Goal: Information Seeking & Learning: Learn about a topic

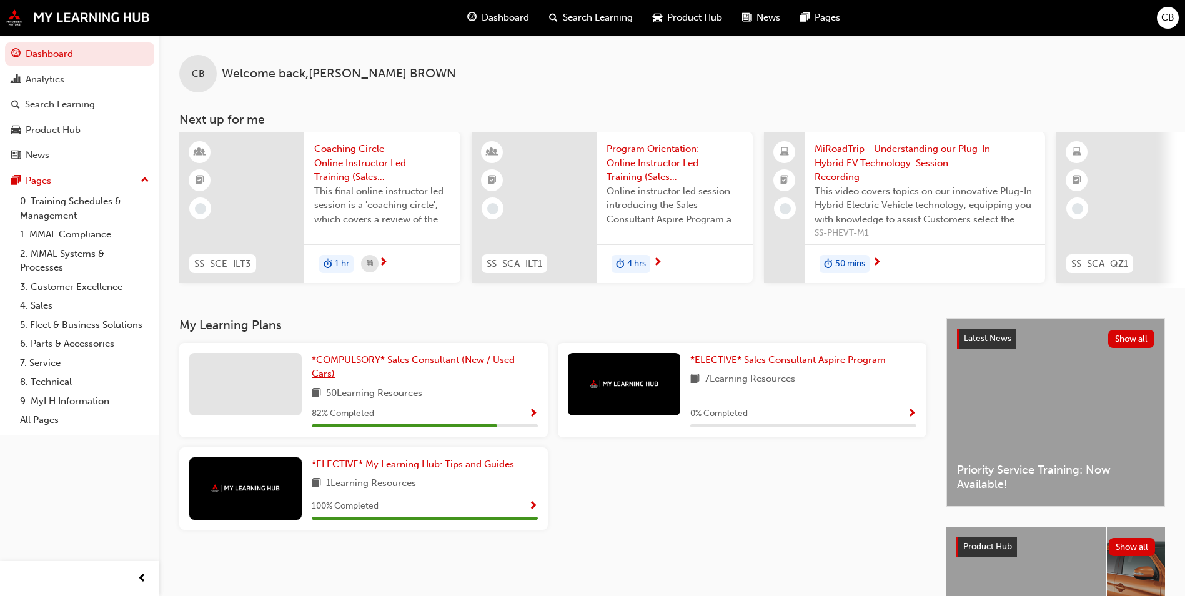
click at [374, 368] on span "*COMPULSORY* Sales Consultant (New / Used Cars)" at bounding box center [413, 367] width 203 height 26
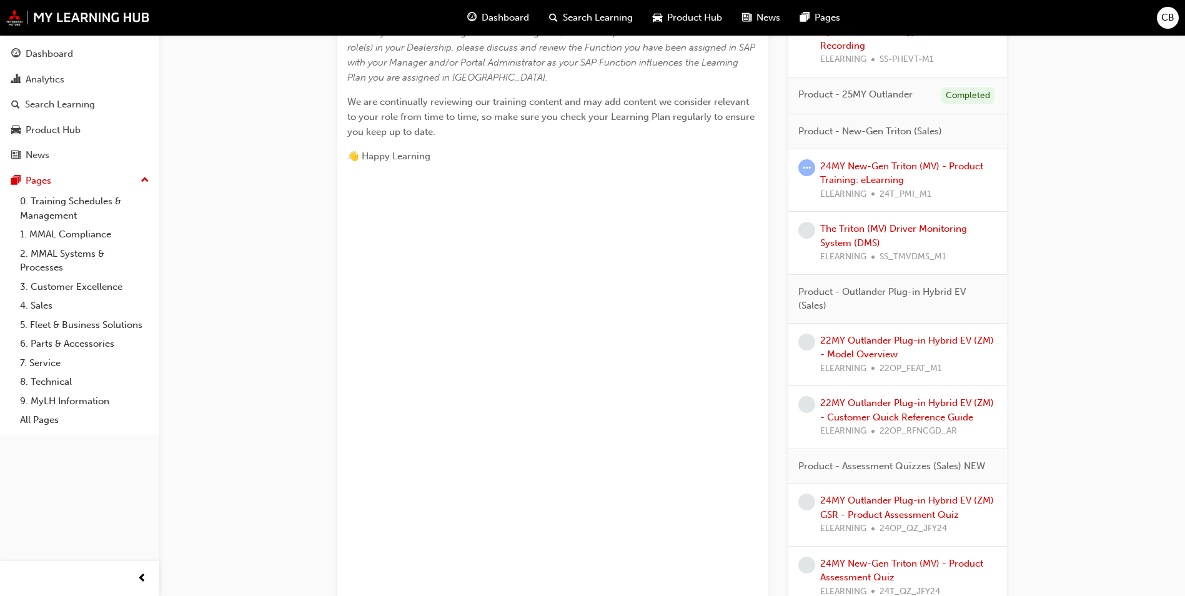
scroll to position [750, 0]
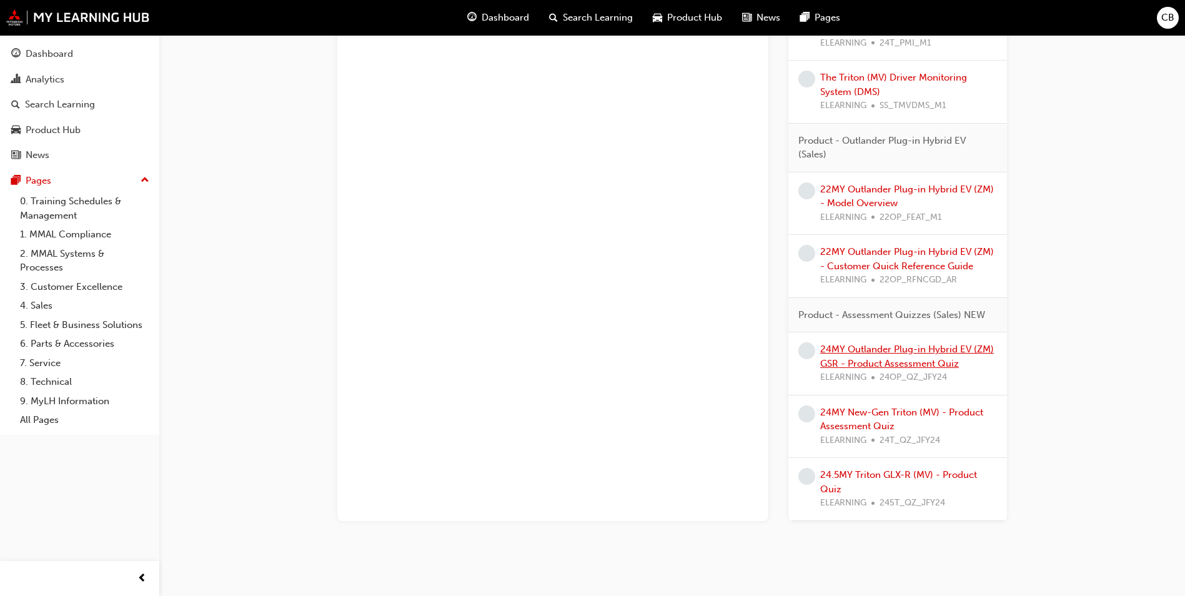
click at [880, 351] on link "24MY Outlander Plug-in Hybrid EV (ZM) GSR - Product Assessment Quiz" at bounding box center [907, 357] width 174 height 26
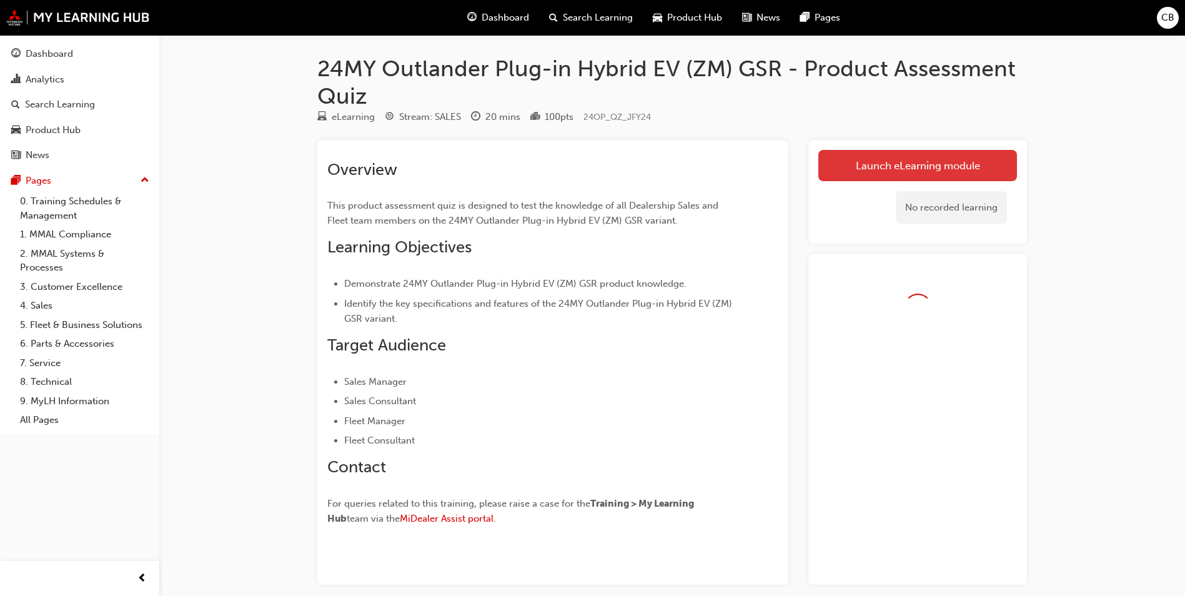
click at [901, 162] on link "Launch eLearning module" at bounding box center [918, 165] width 199 height 31
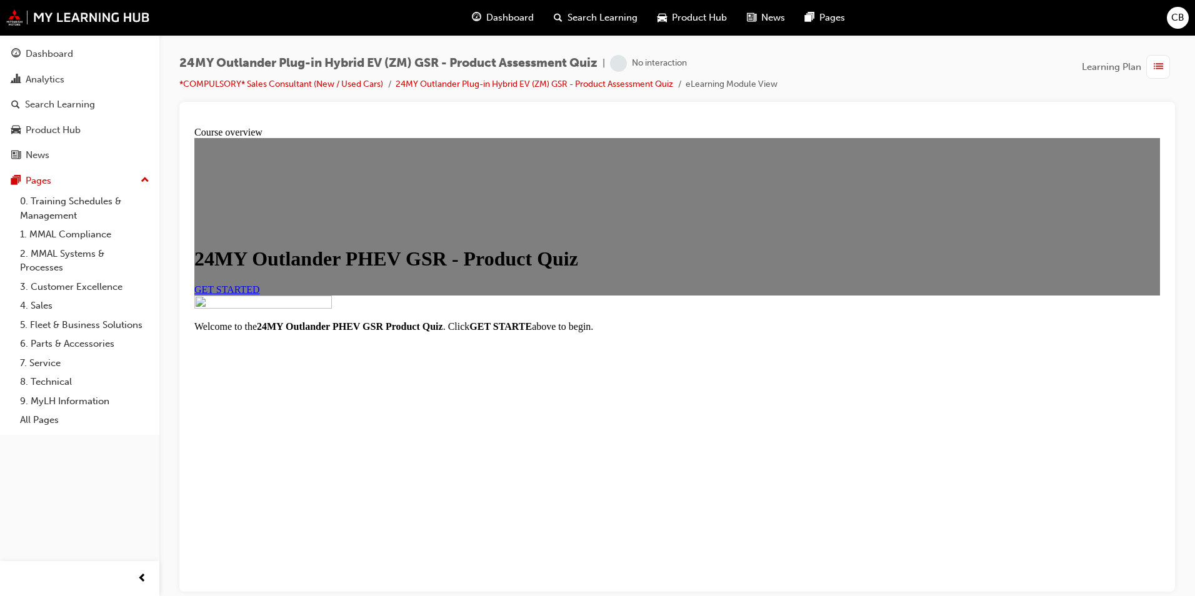
click at [260, 294] on link "GET STARTED" at bounding box center [227, 289] width 66 height 11
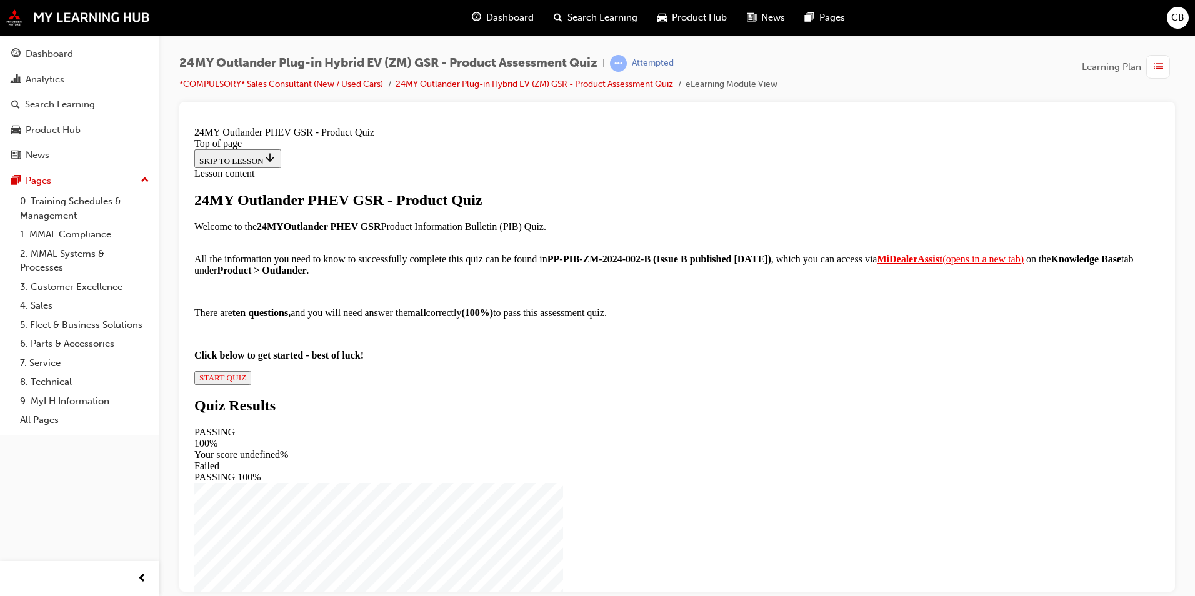
click at [246, 382] on span "START QUIZ" at bounding box center [222, 376] width 47 height 9
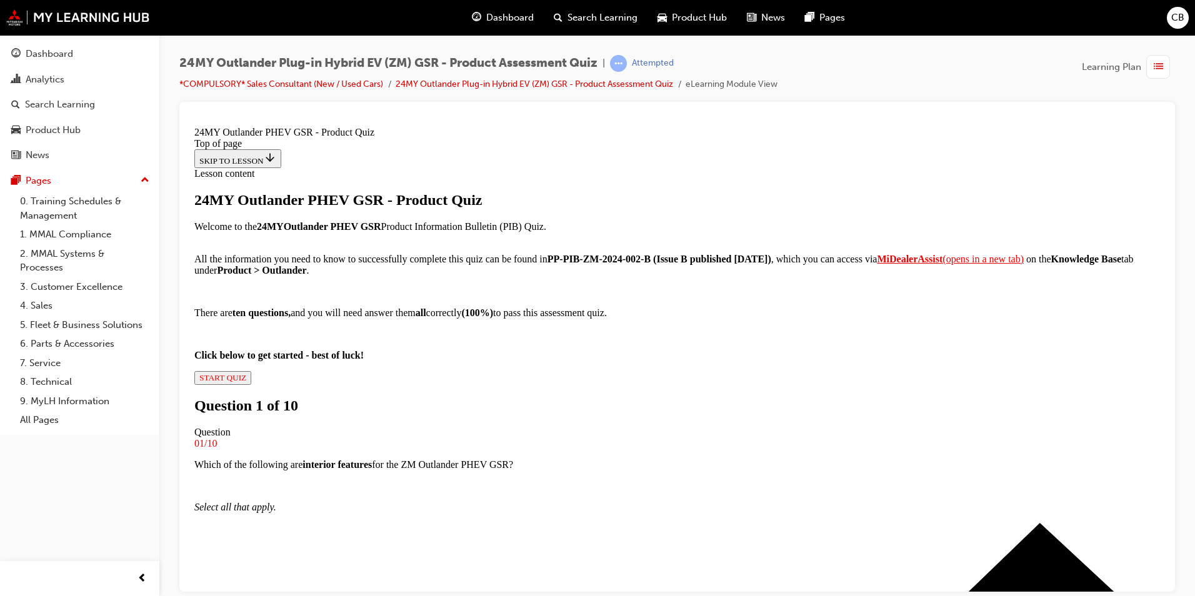
scroll to position [127, 0]
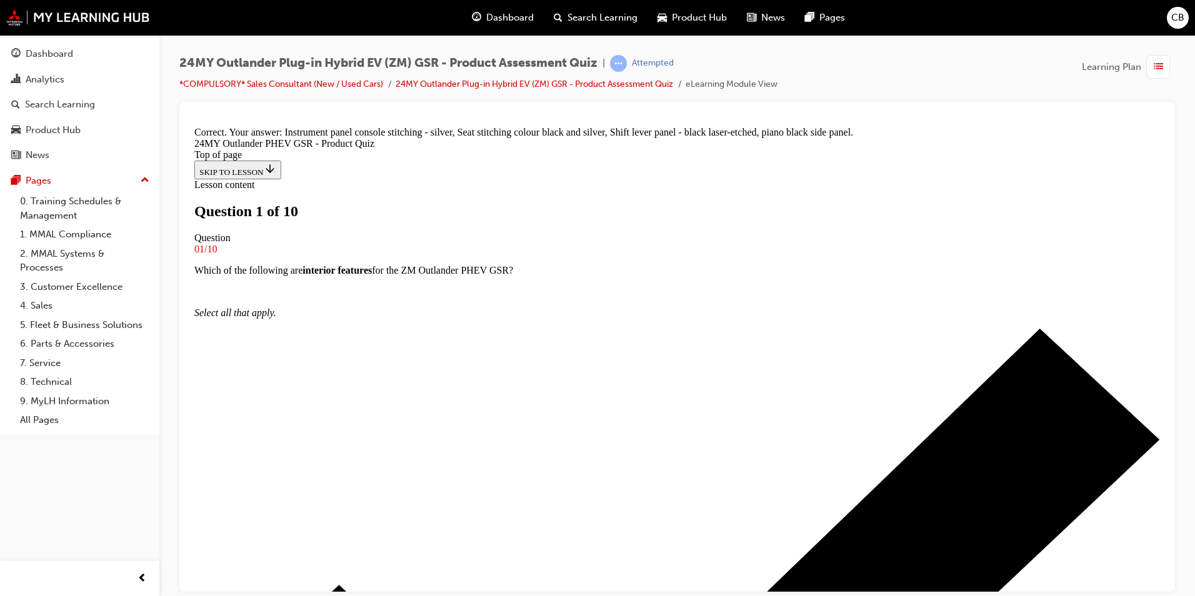
drag, startPoint x: 627, startPoint y: 306, endPoint x: 639, endPoint y: 351, distance: 46.4
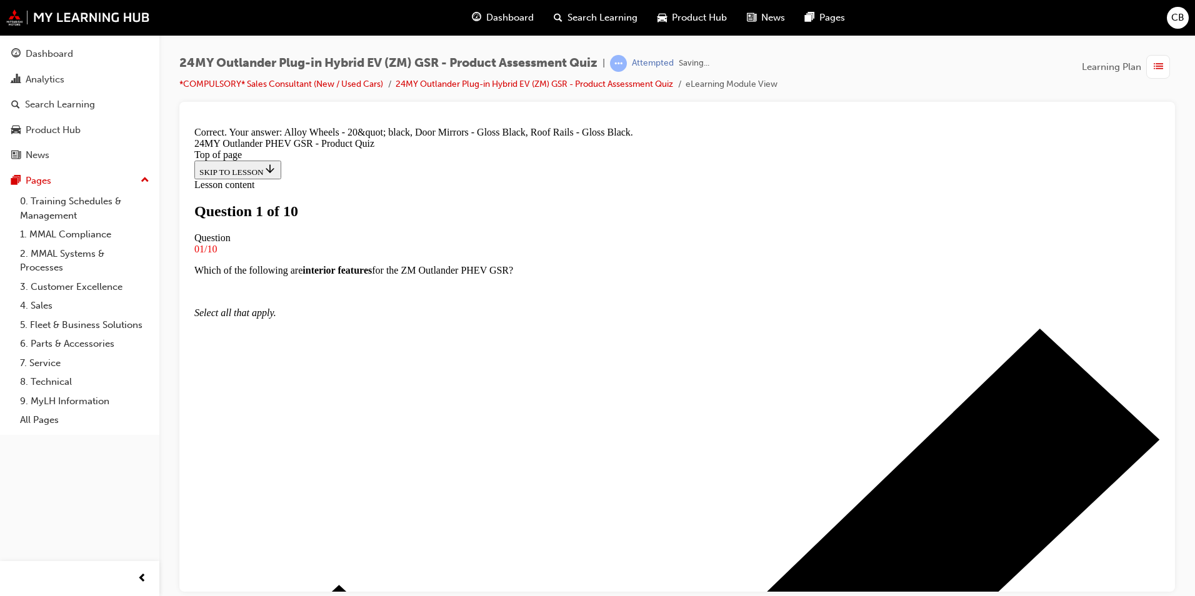
scroll to position [257, 0]
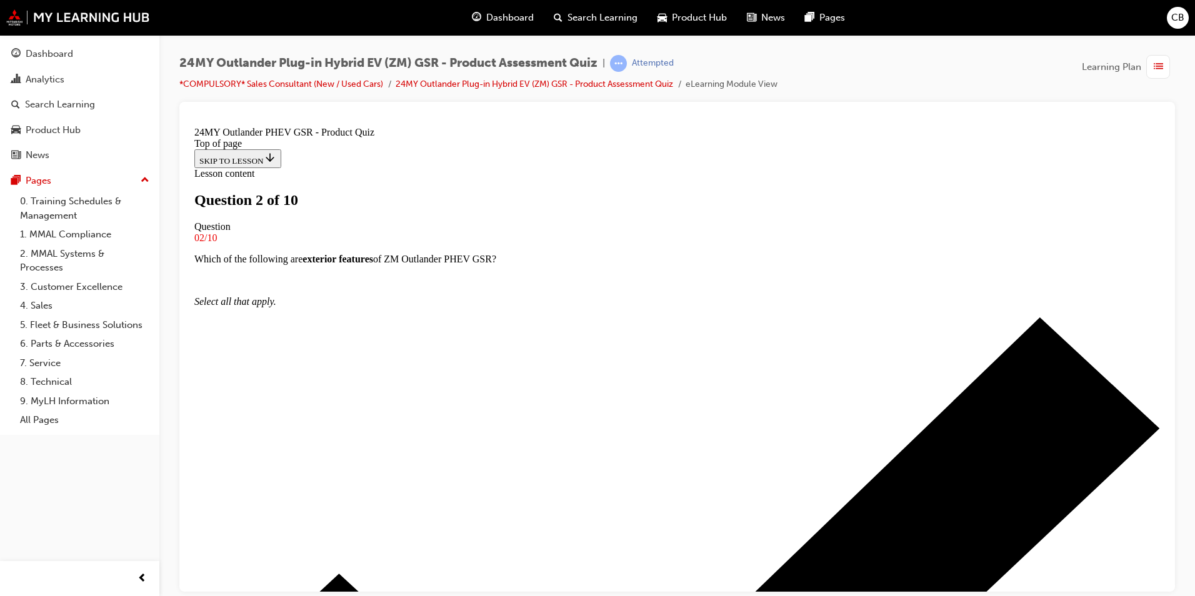
scroll to position [64, 0]
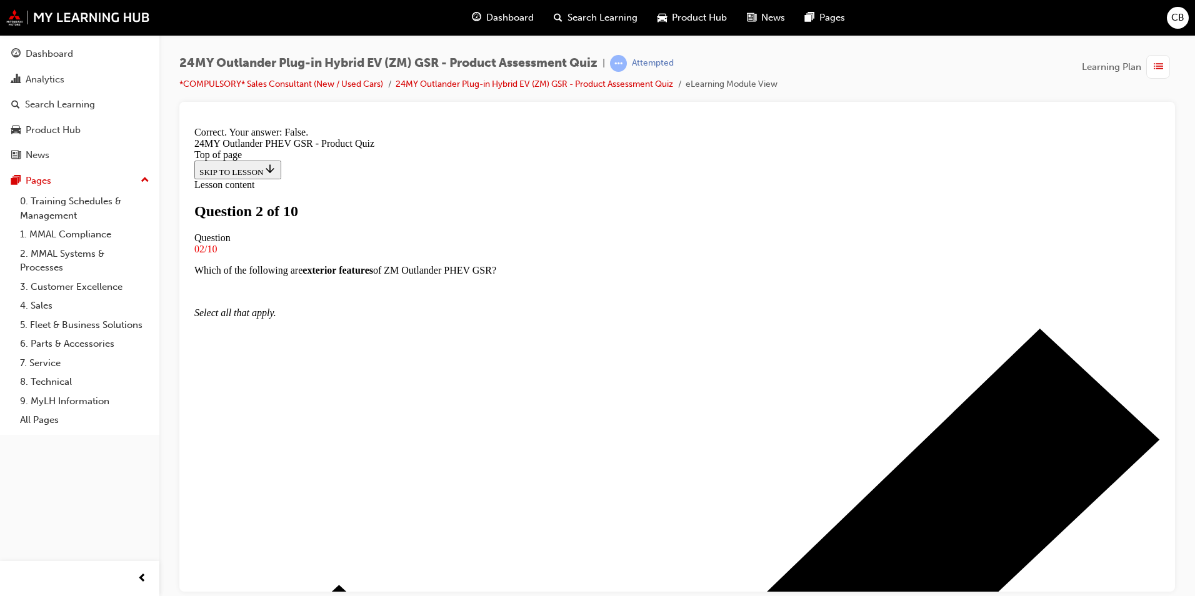
scroll to position [128, 0]
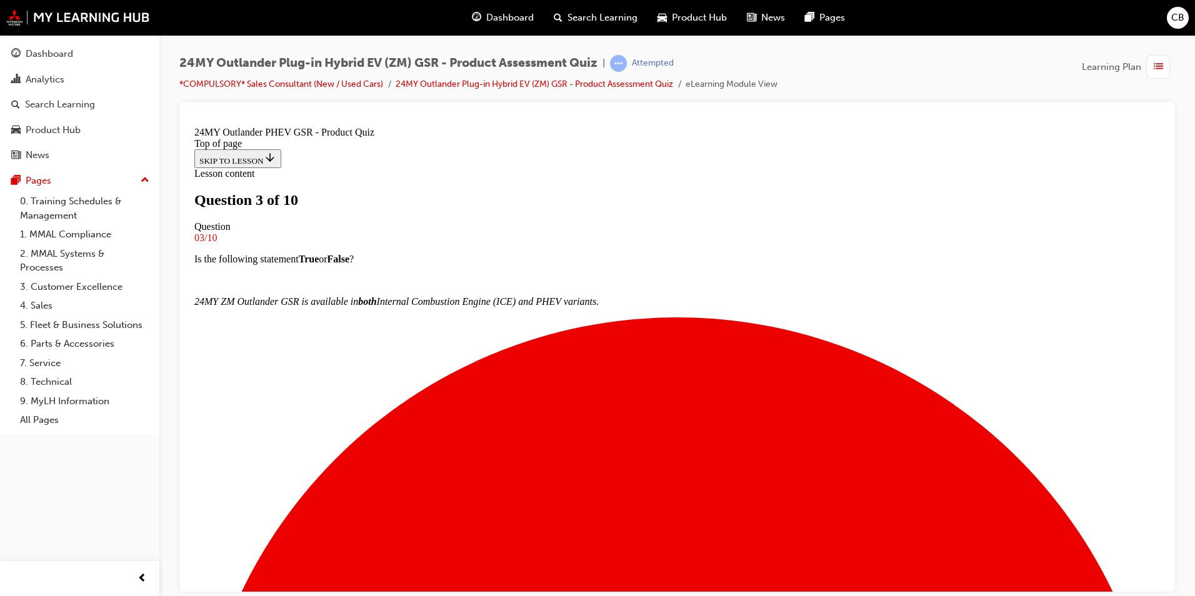
scroll to position [64, 0]
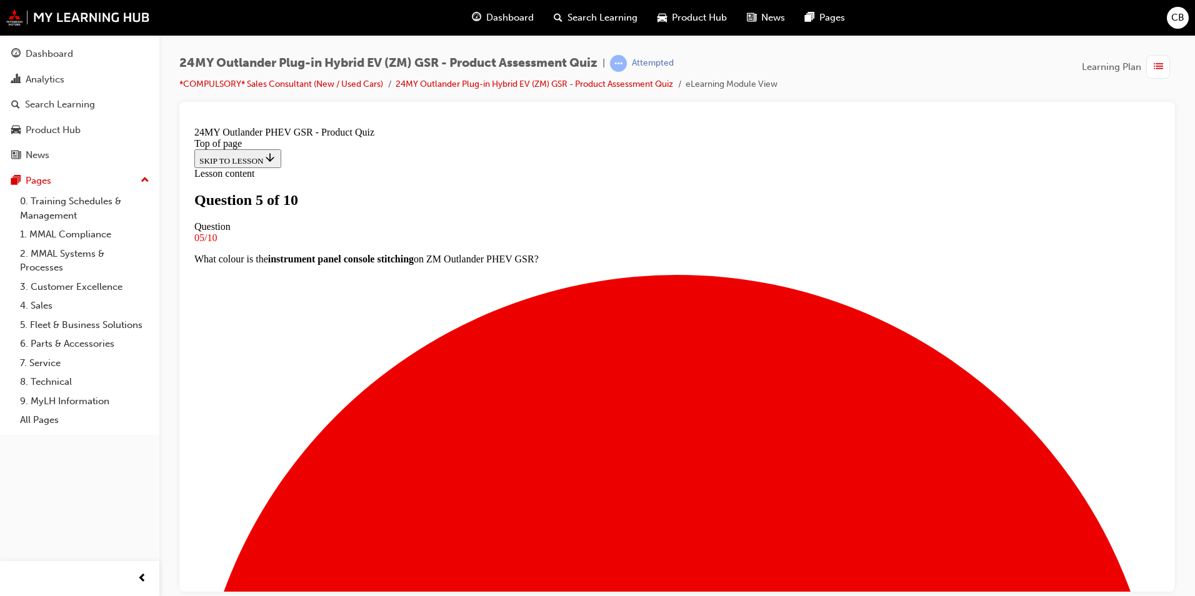
scroll to position [2, 0]
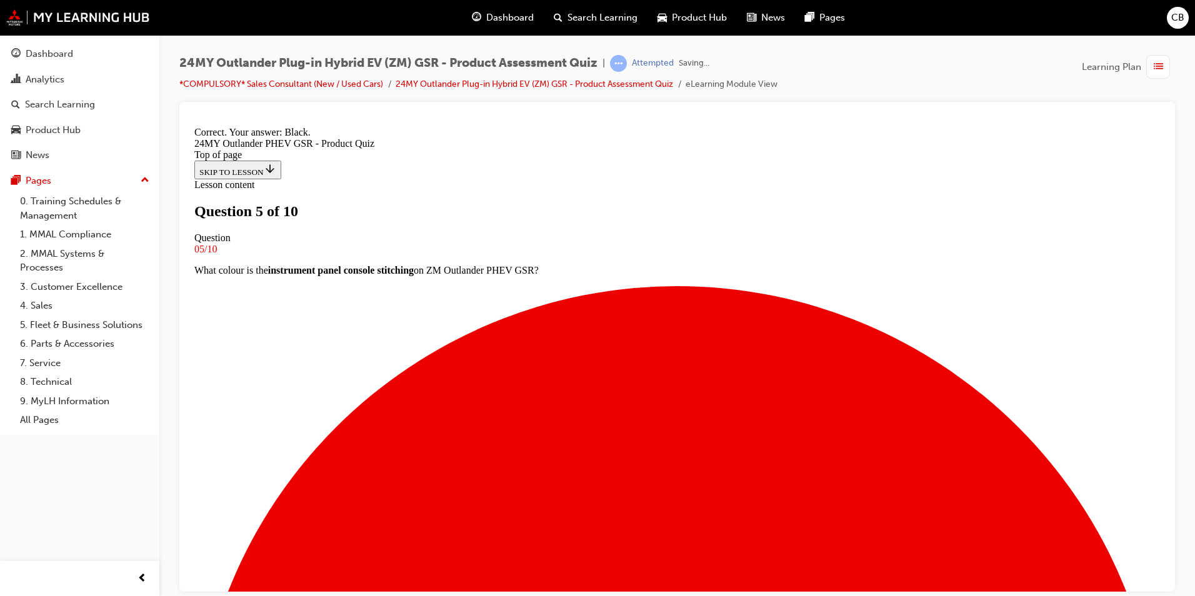
scroll to position [214, 0]
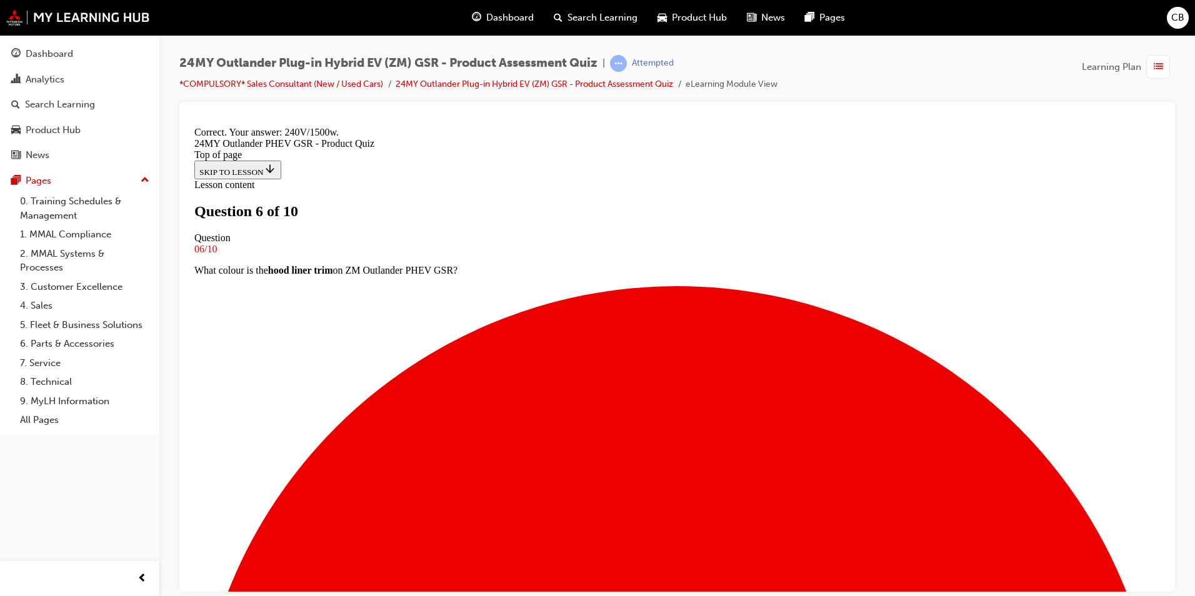
scroll to position [236, 0]
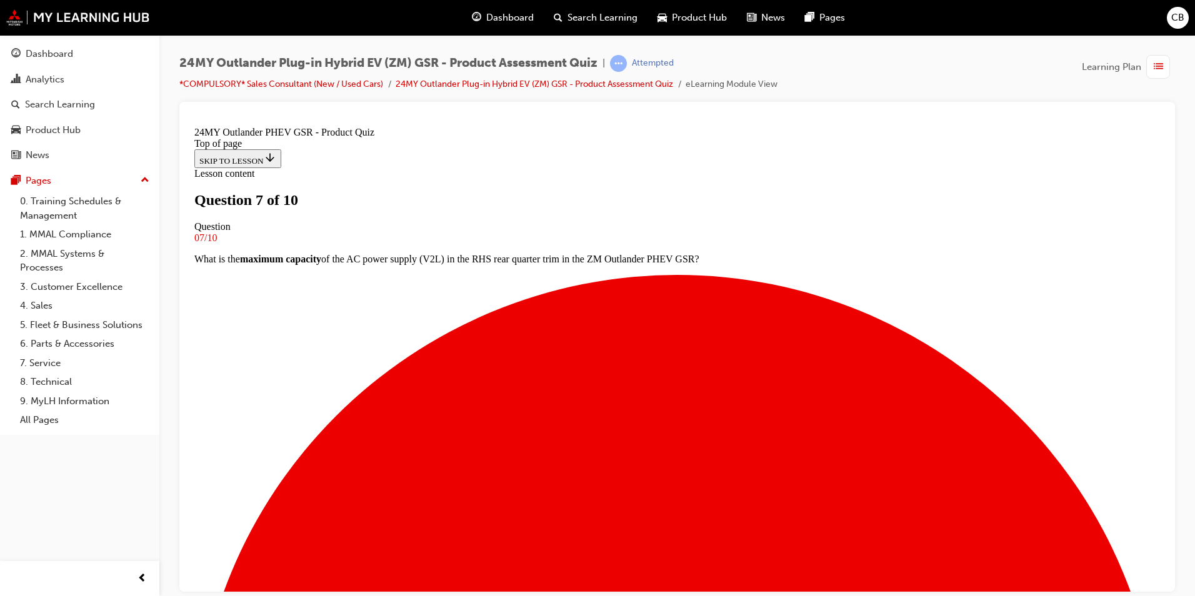
scroll to position [64, 0]
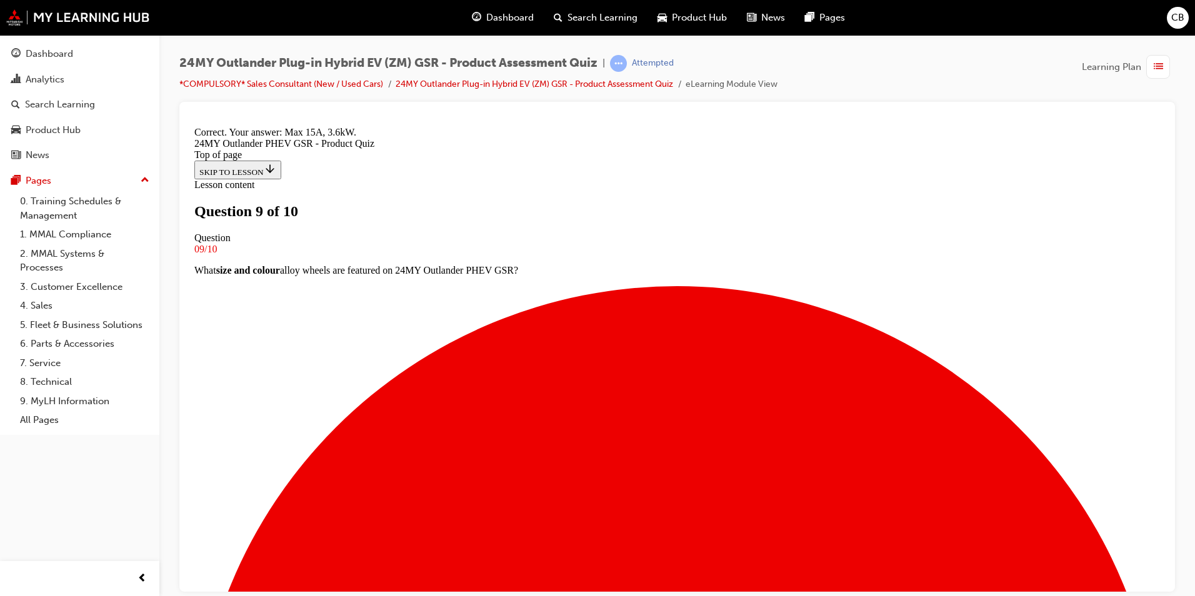
scroll to position [214, 0]
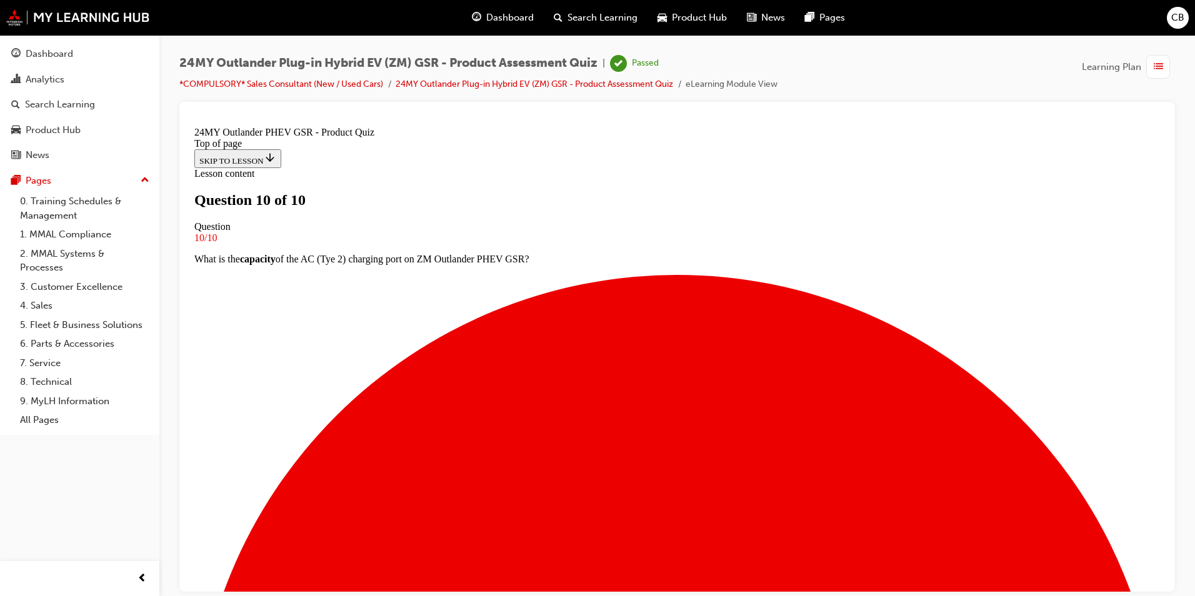
scroll to position [167, 0]
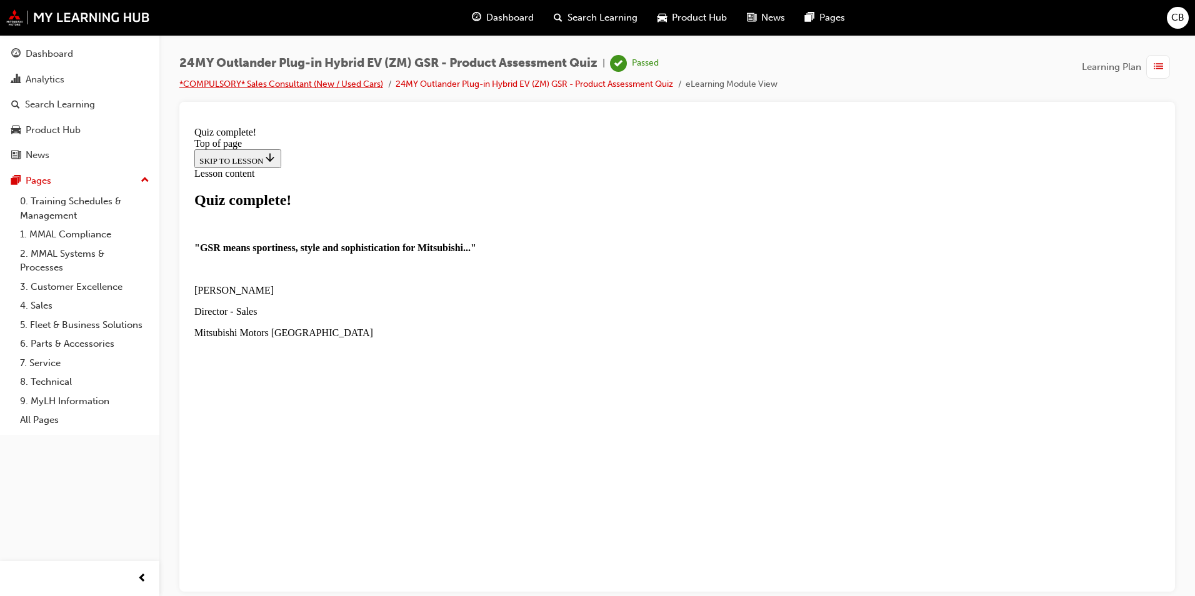
click at [327, 84] on link "*COMPULSORY* Sales Consultant (New / Used Cars)" at bounding box center [281, 84] width 204 height 11
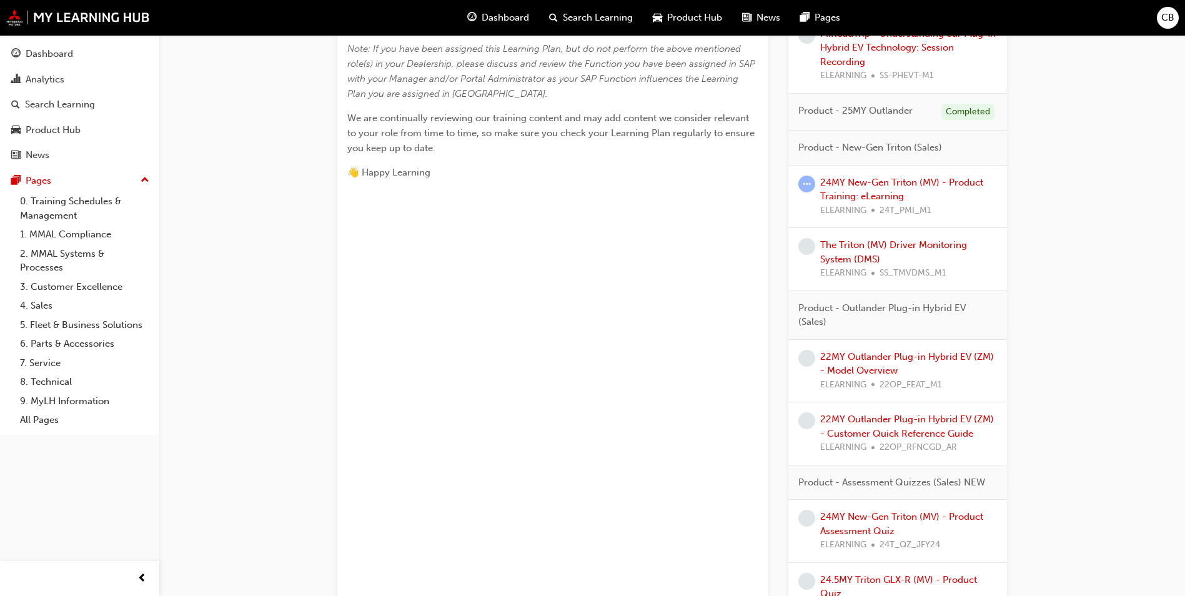
scroll to position [703, 0]
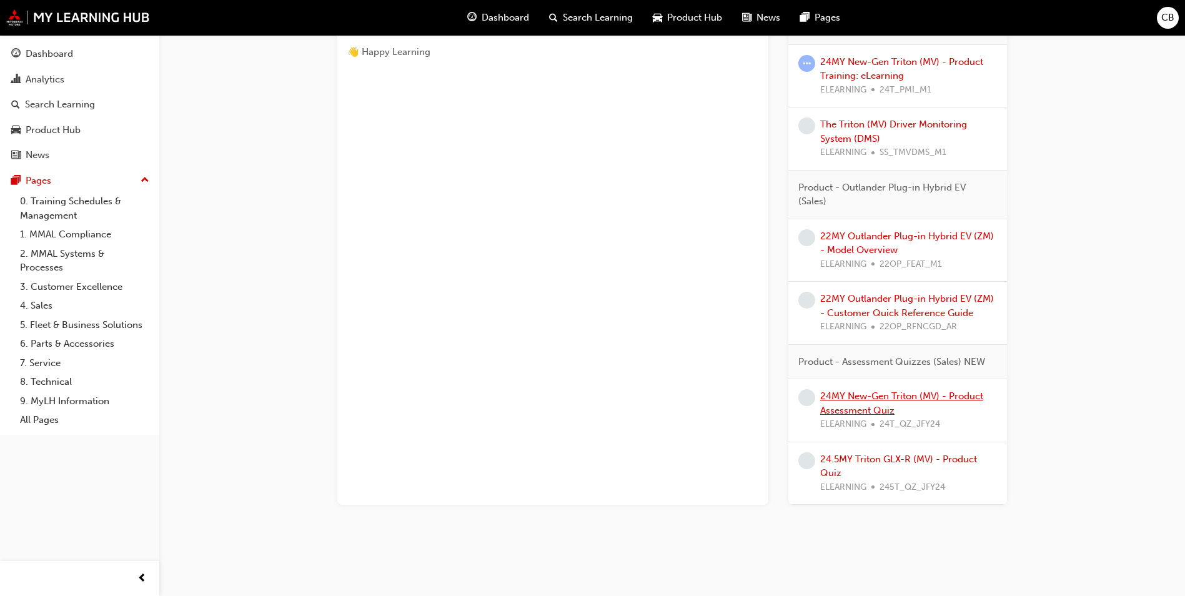
click at [865, 404] on link "24MY New-Gen Triton (MV) - Product Assessment Quiz" at bounding box center [901, 404] width 163 height 26
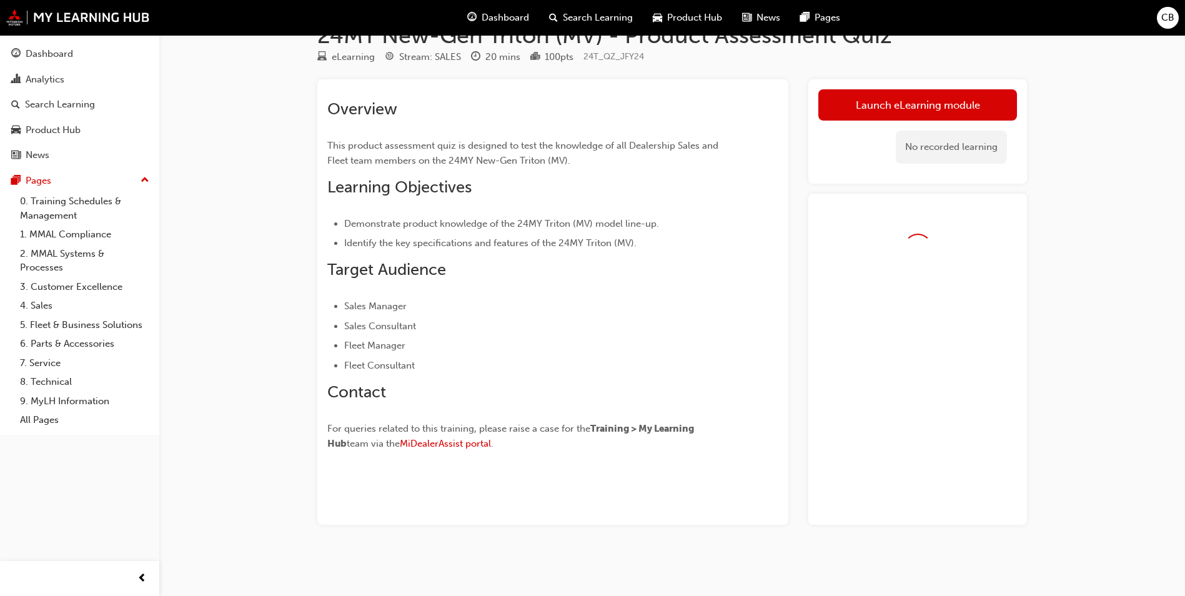
scroll to position [67, 0]
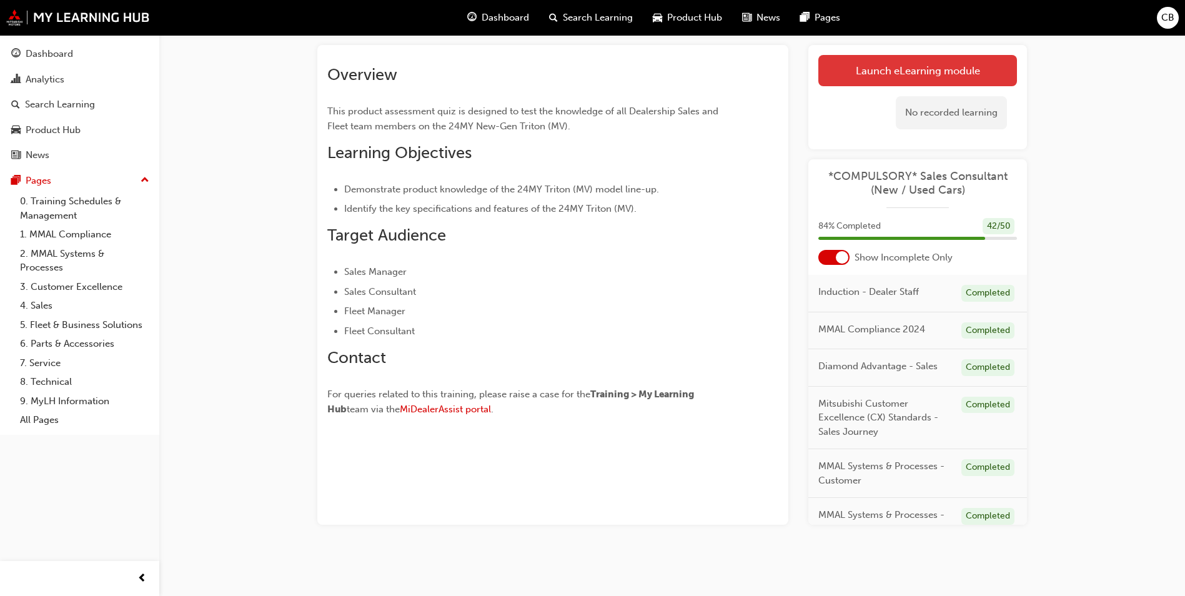
click at [879, 71] on link "Launch eLearning module" at bounding box center [918, 70] width 199 height 31
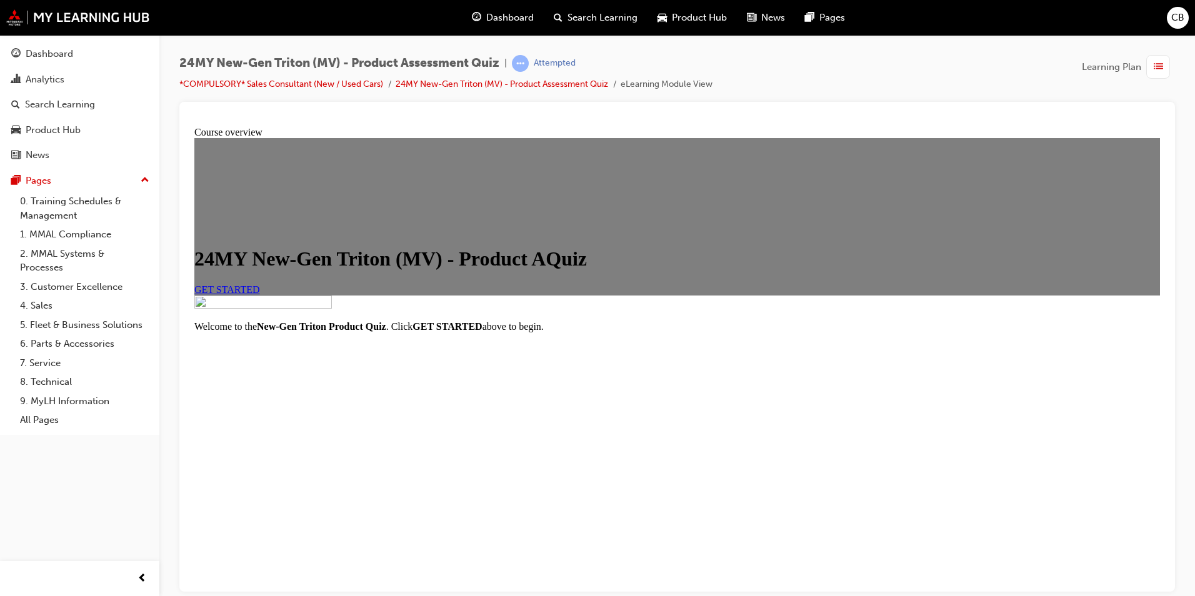
click at [260, 294] on span "GET STARTED" at bounding box center [227, 289] width 66 height 11
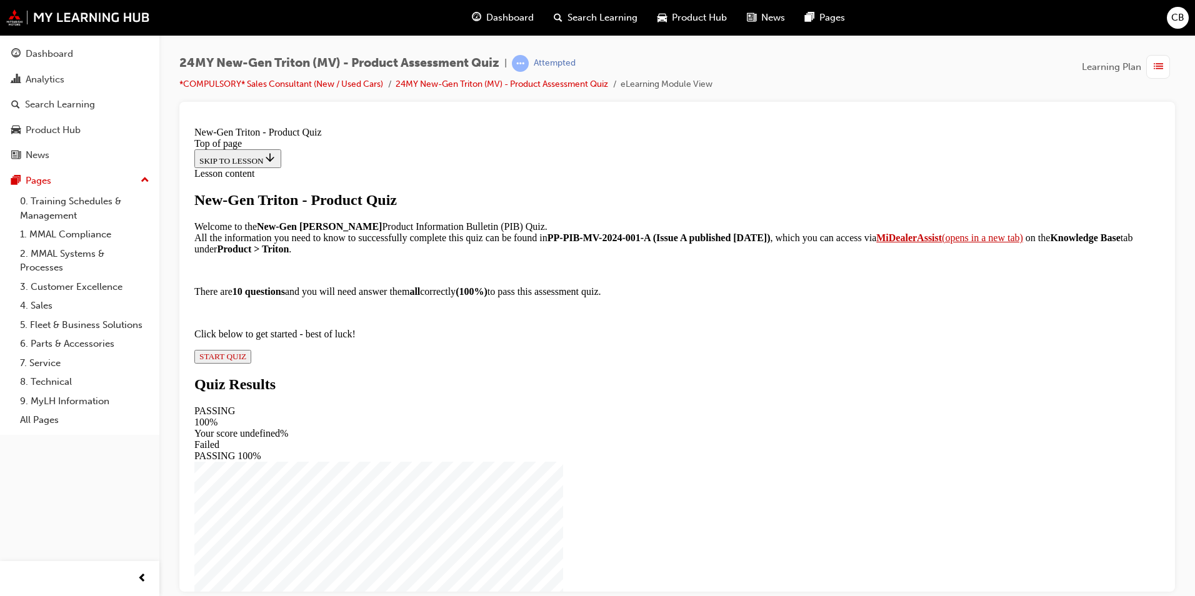
click at [246, 361] on span "START QUIZ" at bounding box center [222, 355] width 47 height 9
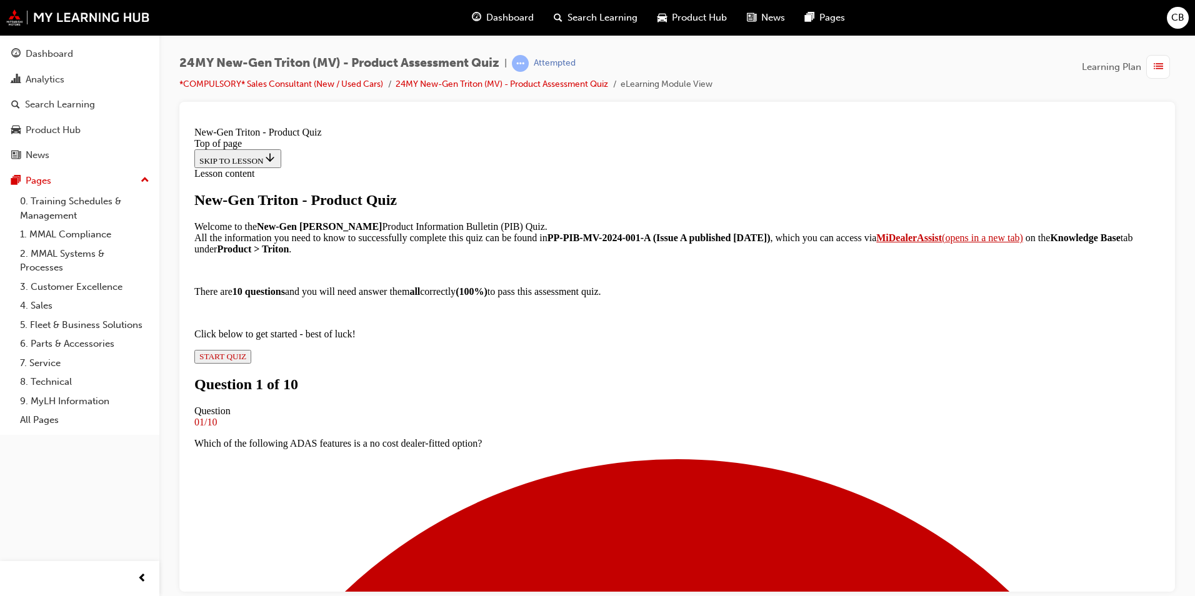
scroll to position [64, 0]
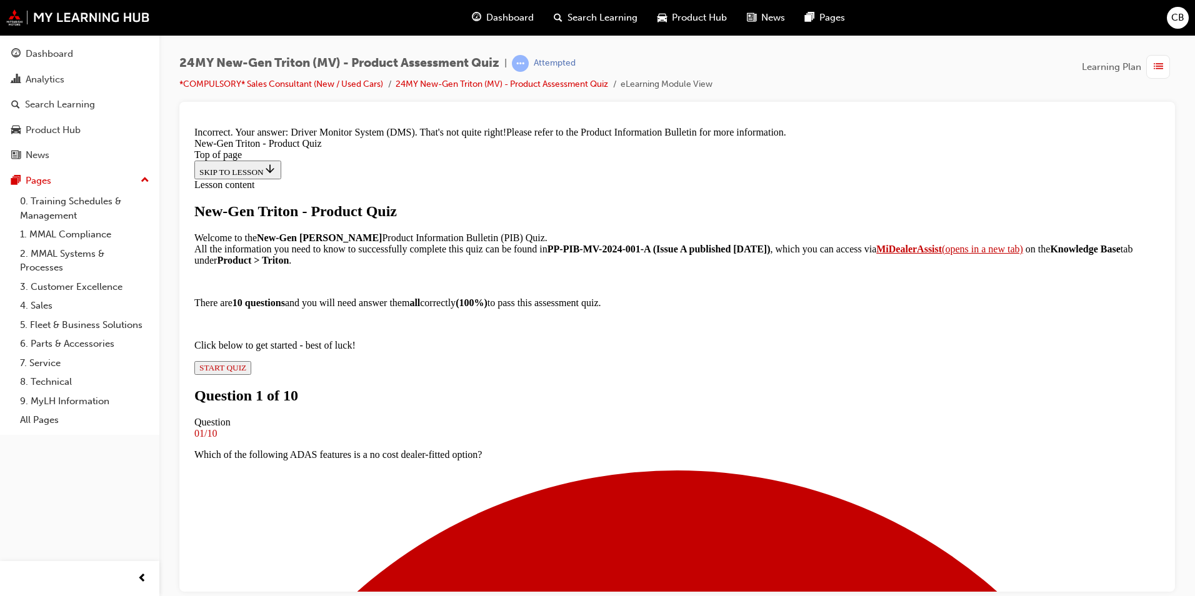
scroll to position [291, 0]
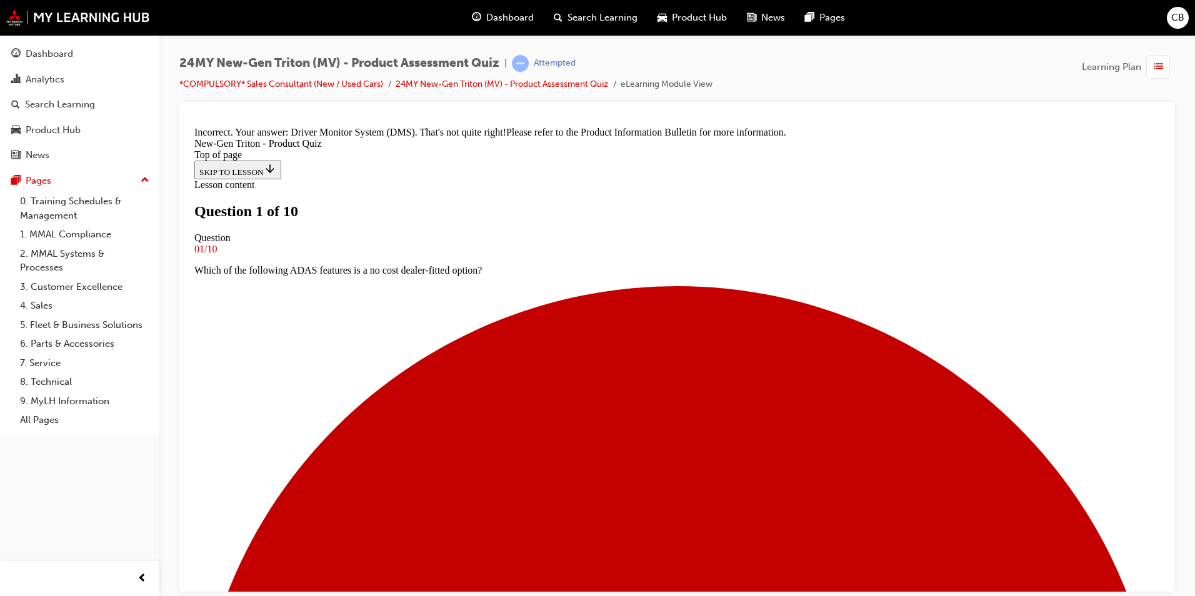
scroll to position [64, 0]
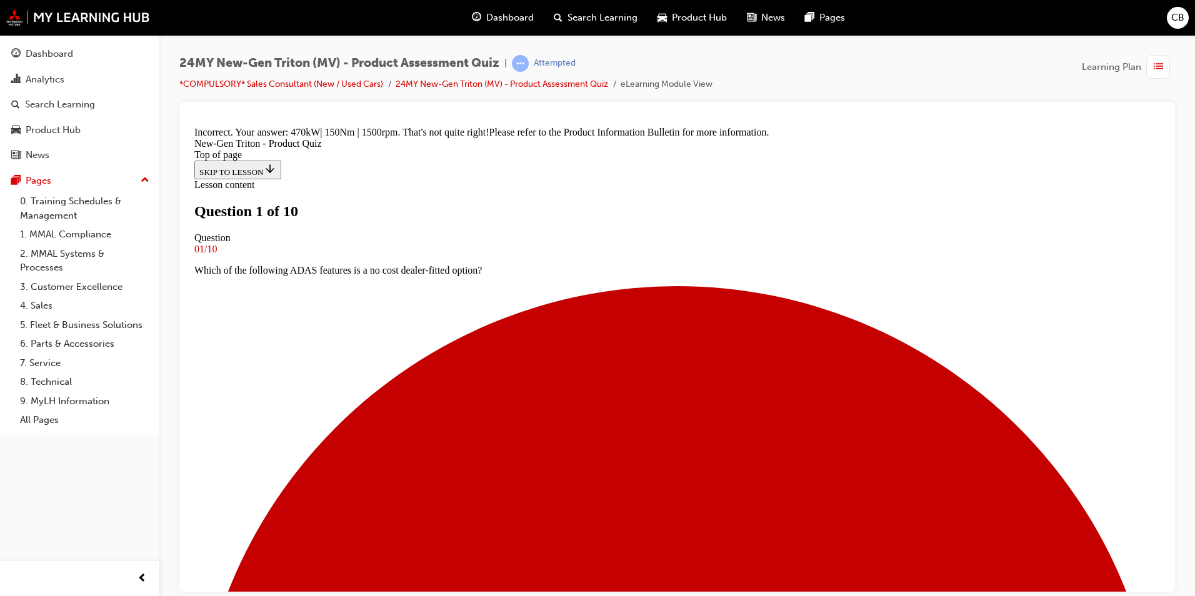
scroll to position [2, 0]
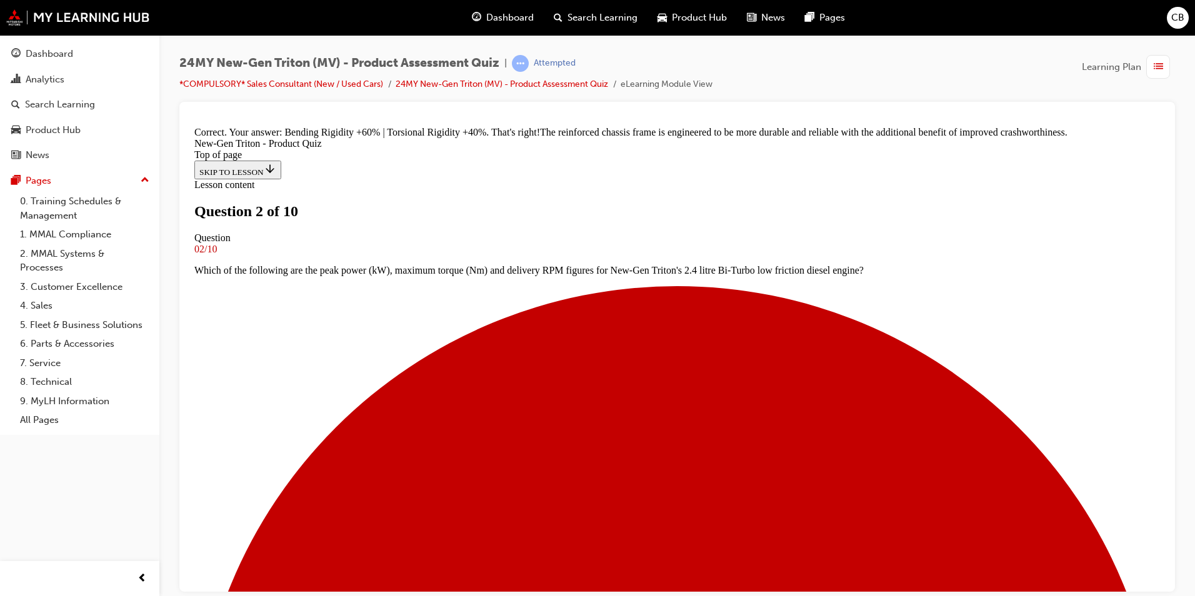
scroll to position [348, 0]
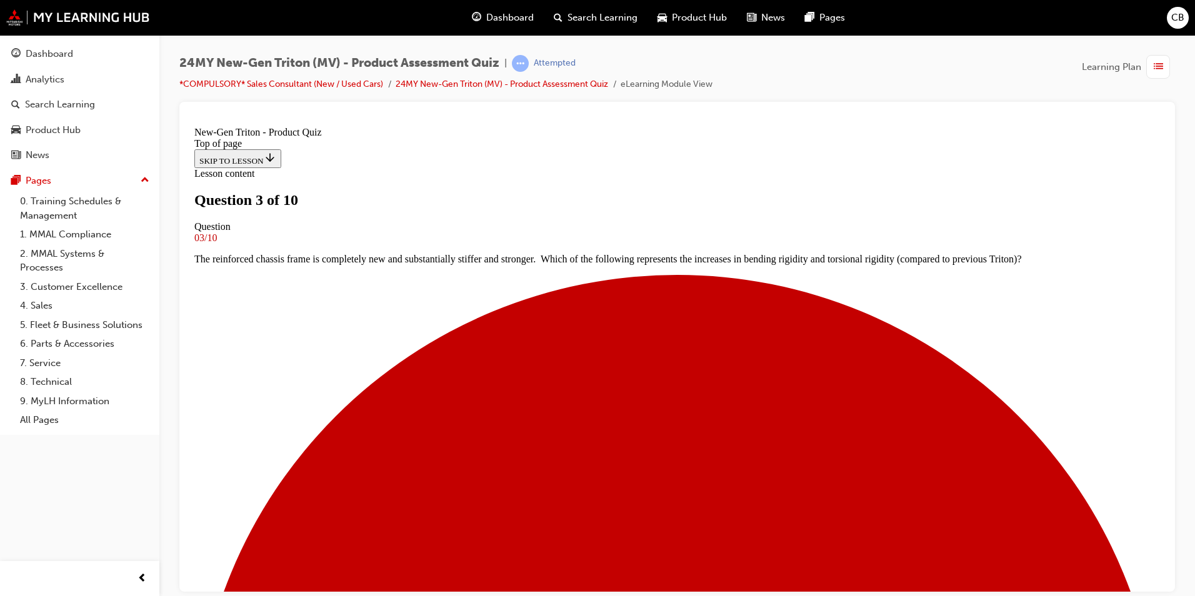
scroll to position [2, 0]
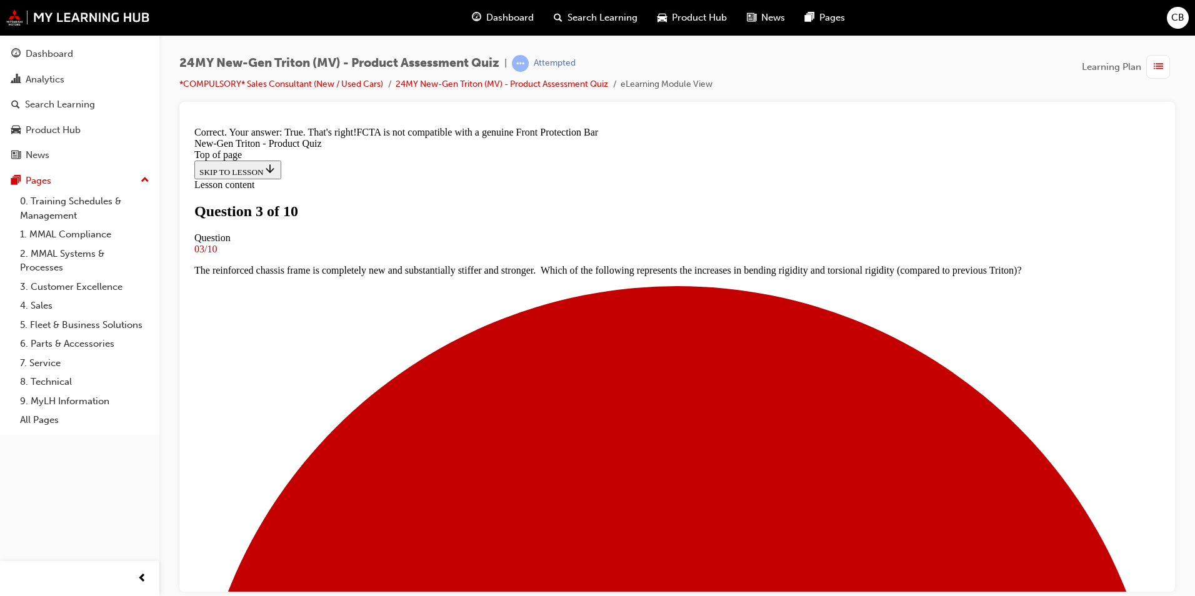
scroll to position [204, 0]
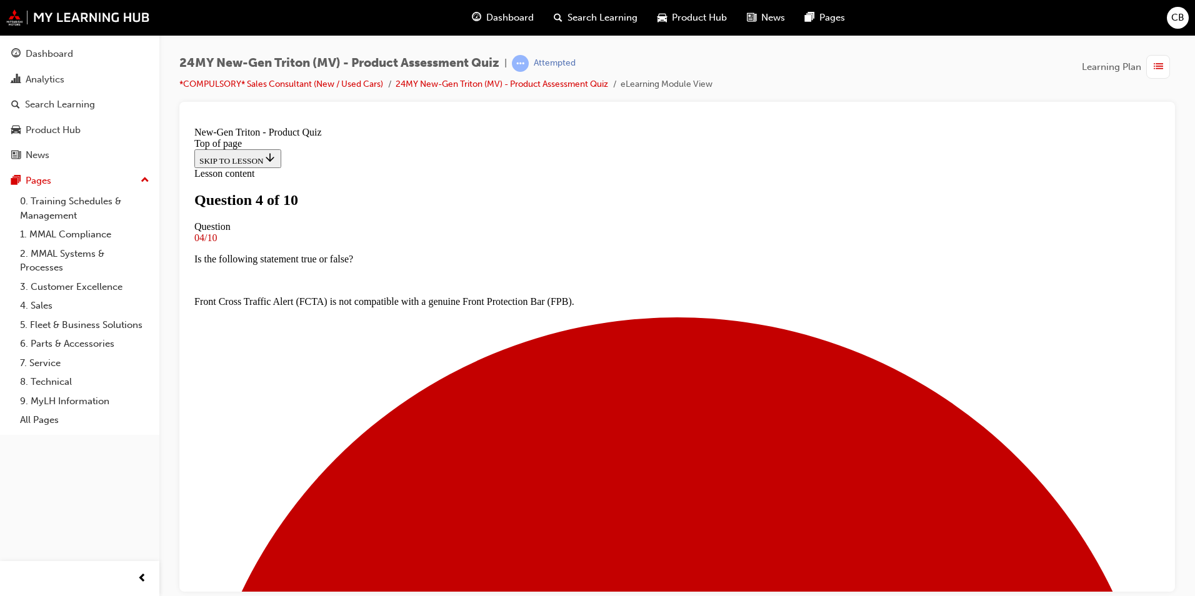
scroll to position [64, 0]
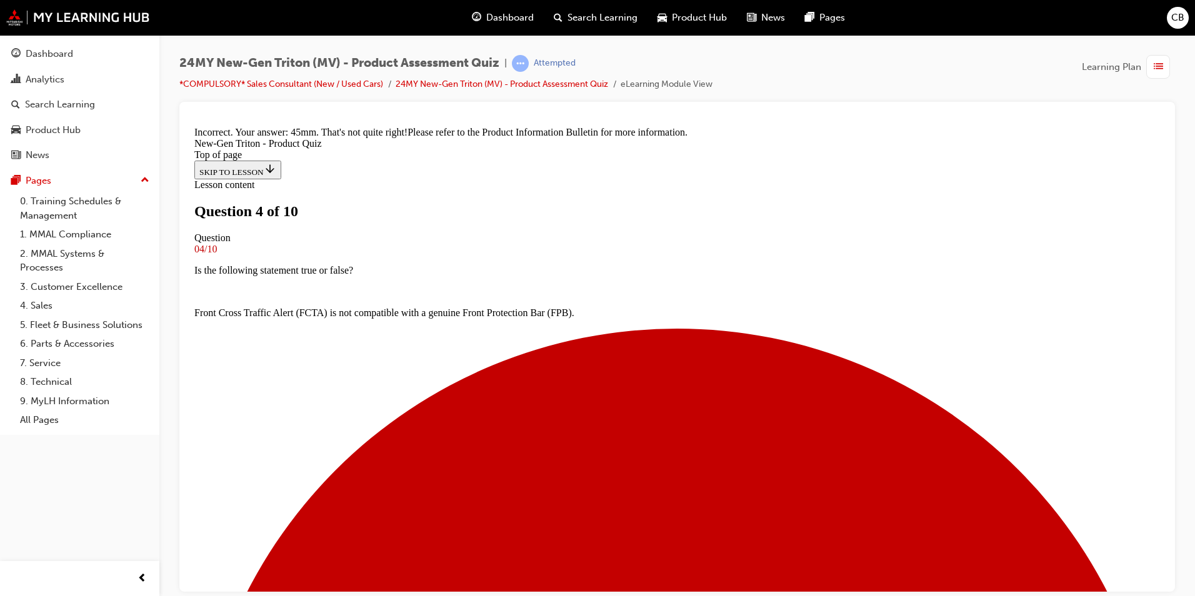
scroll to position [312, 0]
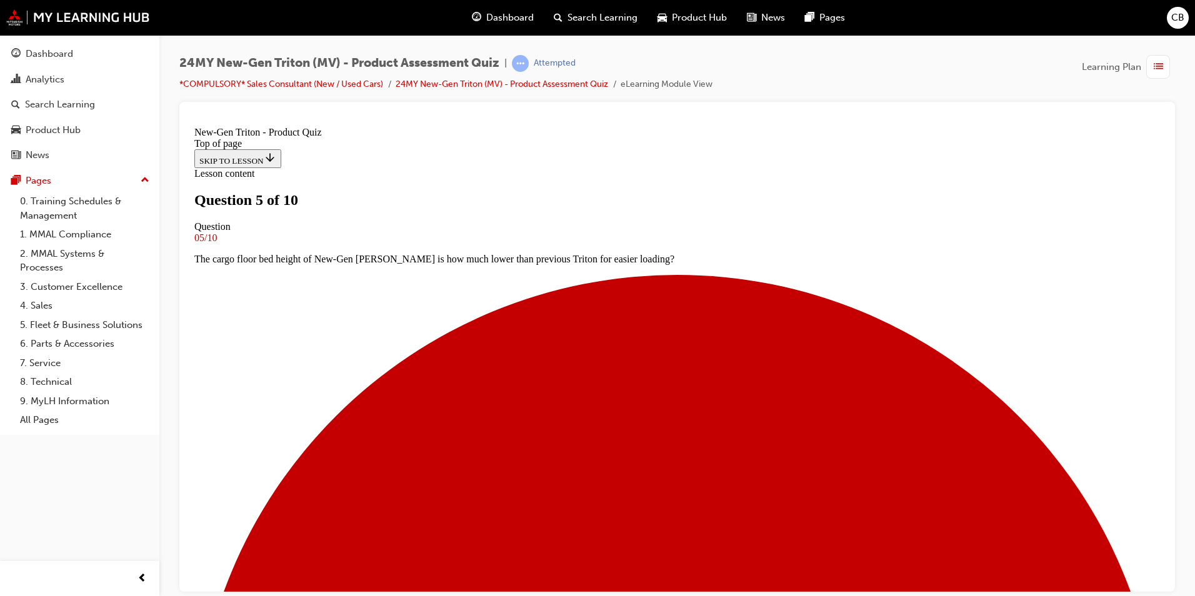
scroll to position [127, 0]
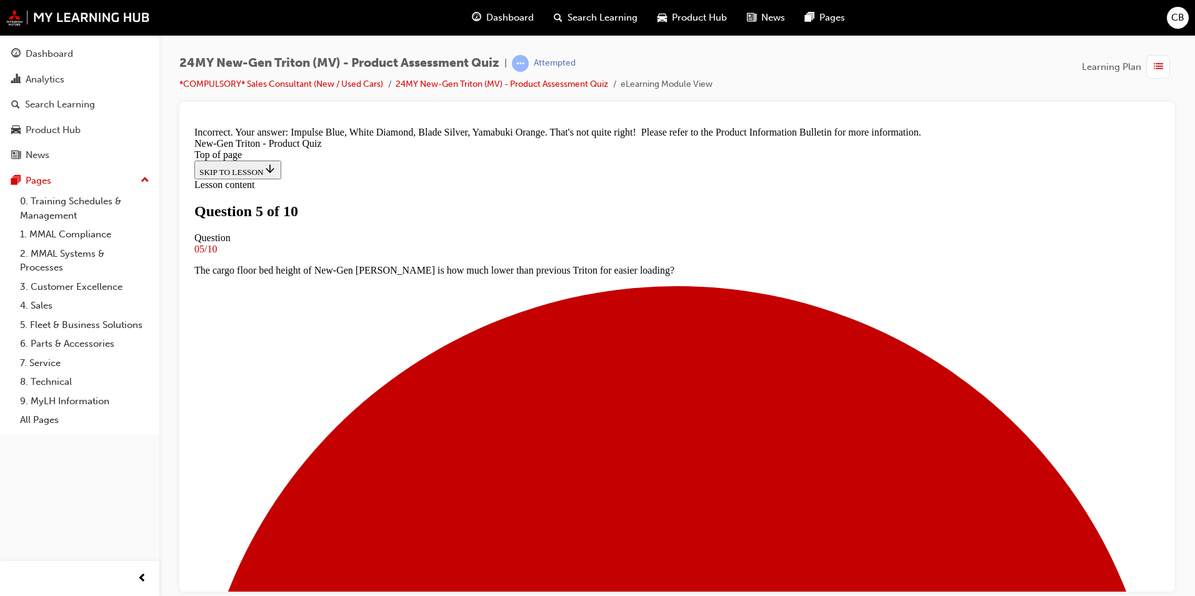
scroll to position [340, 0]
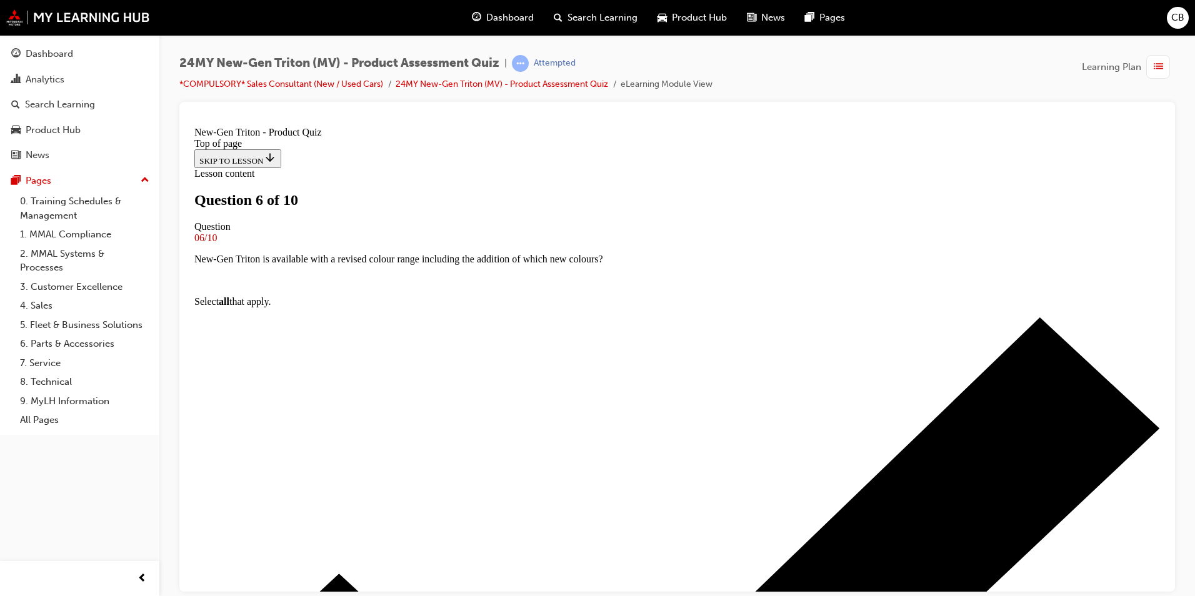
scroll to position [64, 0]
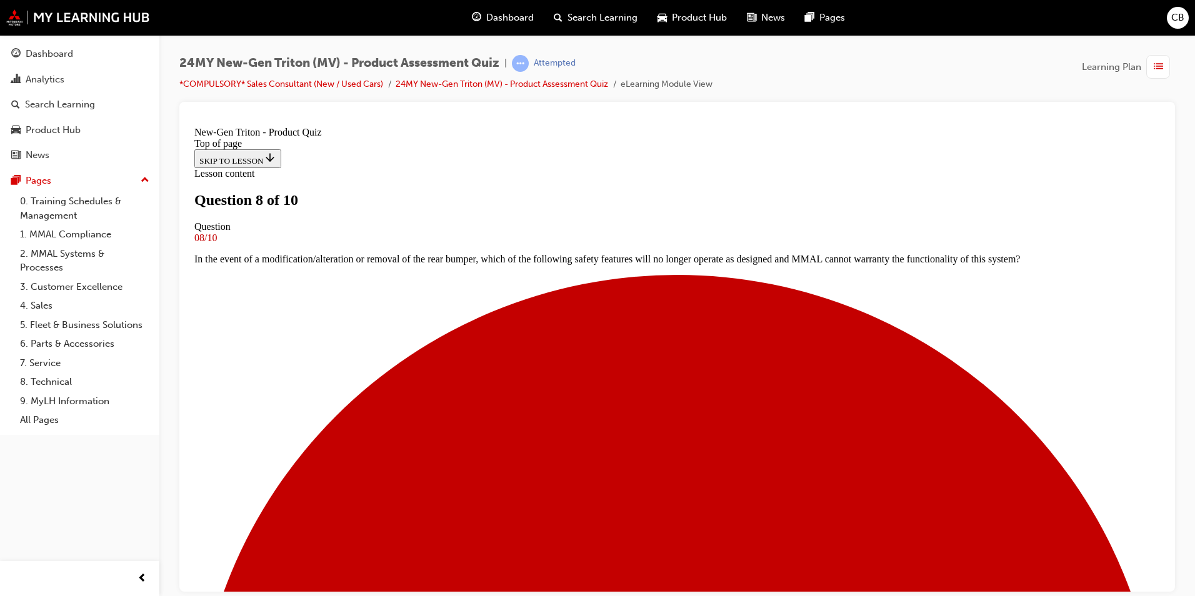
scroll to position [64, 0]
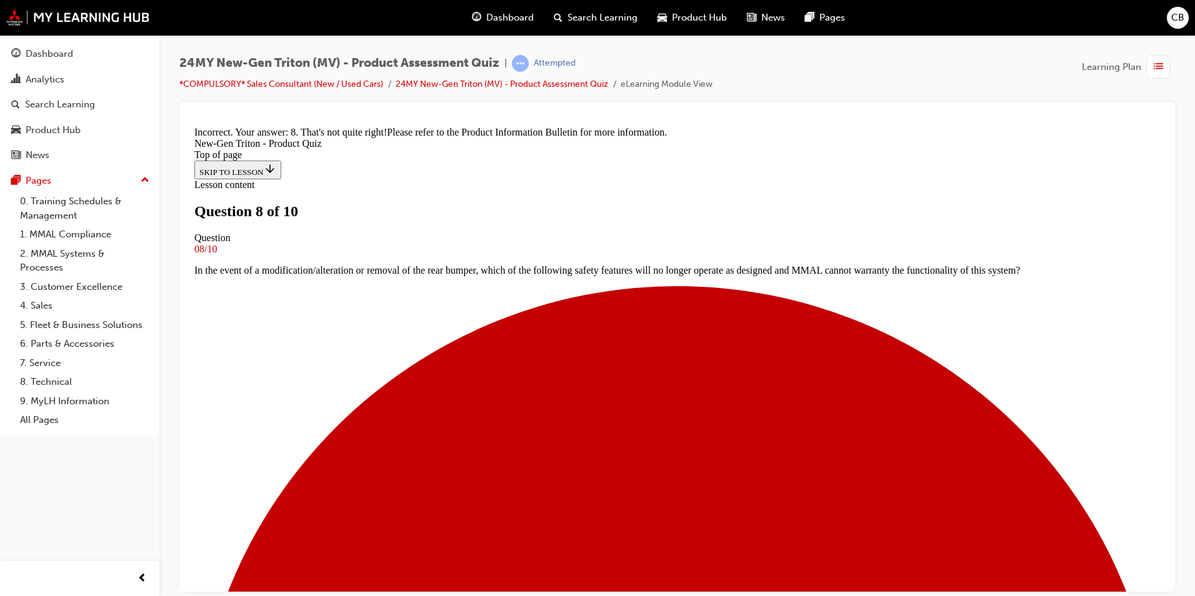
scroll to position [312, 0]
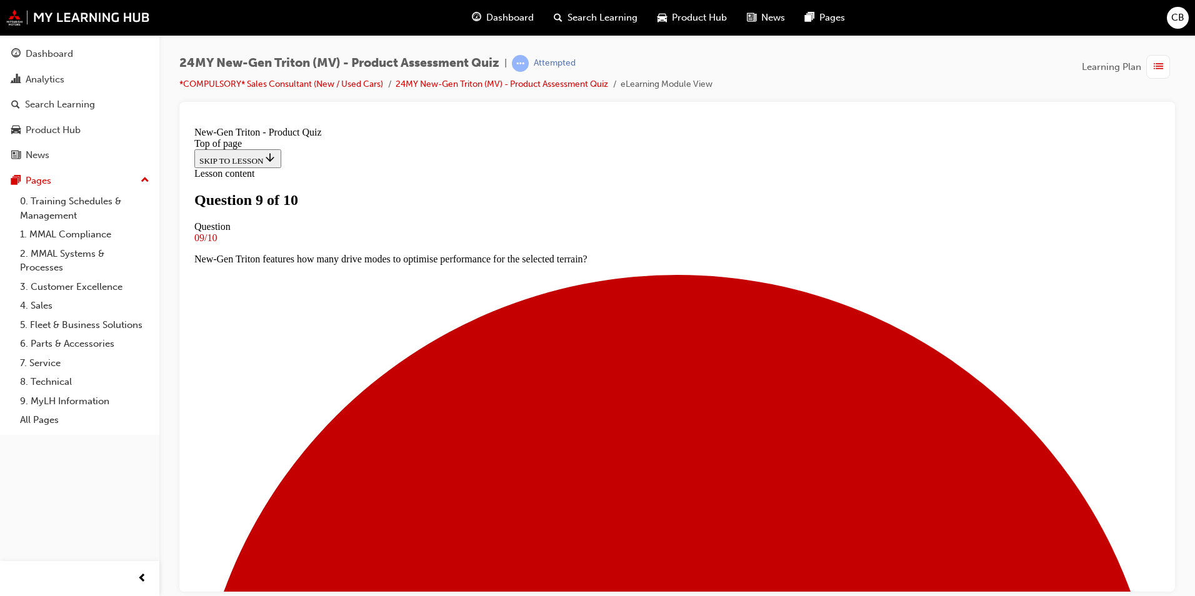
scroll to position [64, 0]
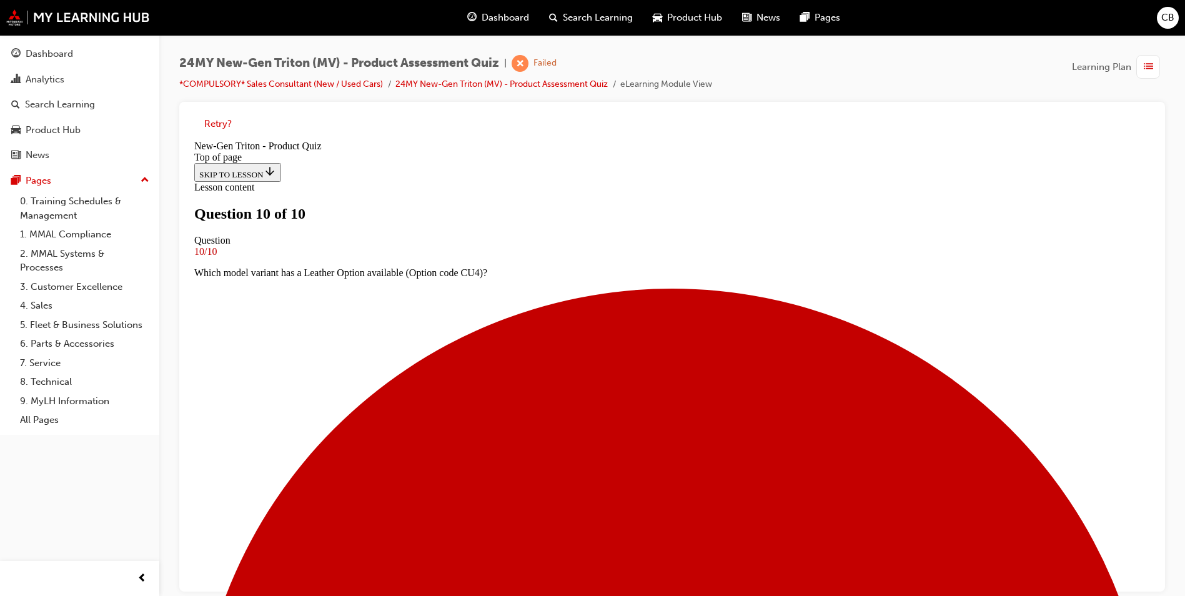
scroll to position [169, 0]
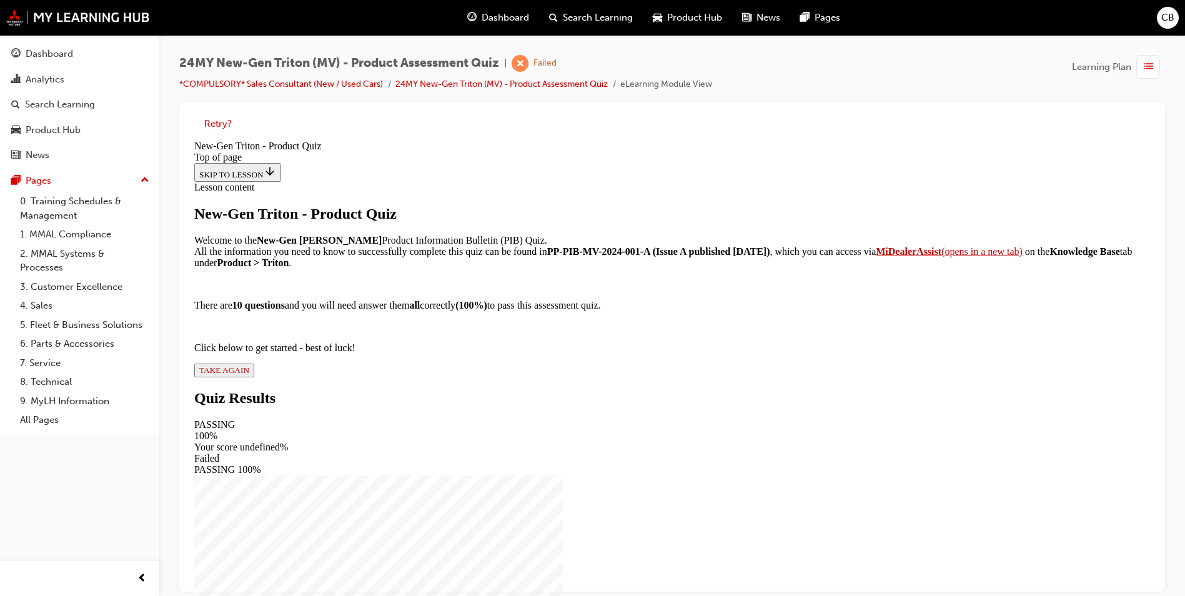
scroll to position [86, 0]
click at [517, 377] on div "New-Gen Triton - Product Quiz Welcome to the New-Gen Triton Product Information…" at bounding box center [672, 292] width 956 height 172
click at [249, 375] on span "TAKE AGAIN" at bounding box center [224, 370] width 50 height 9
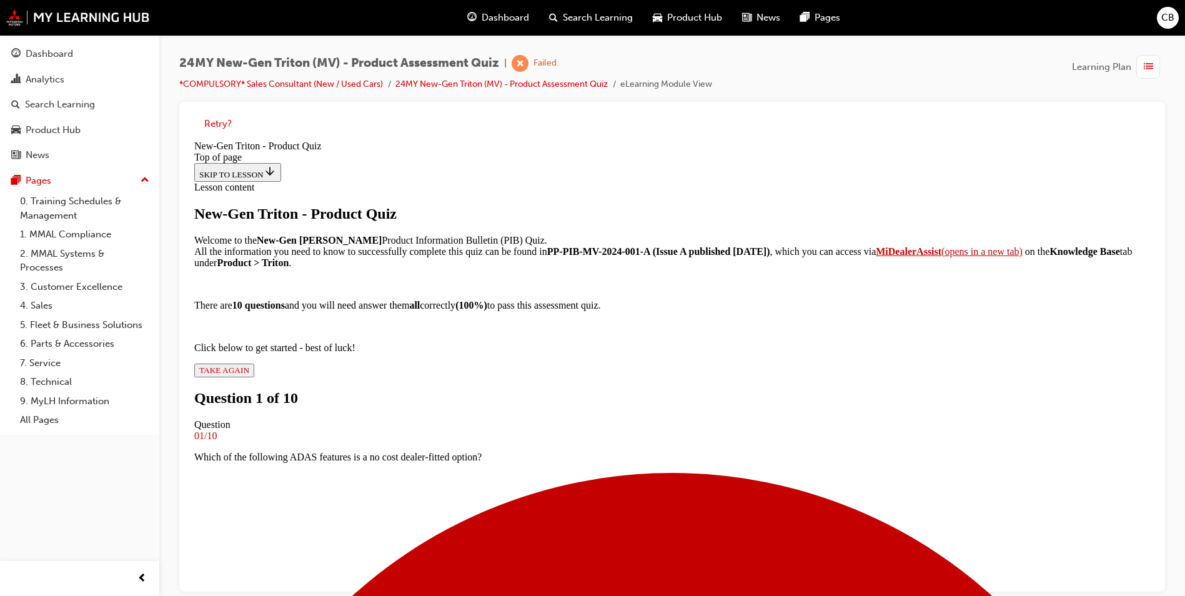
scroll to position [127, 0]
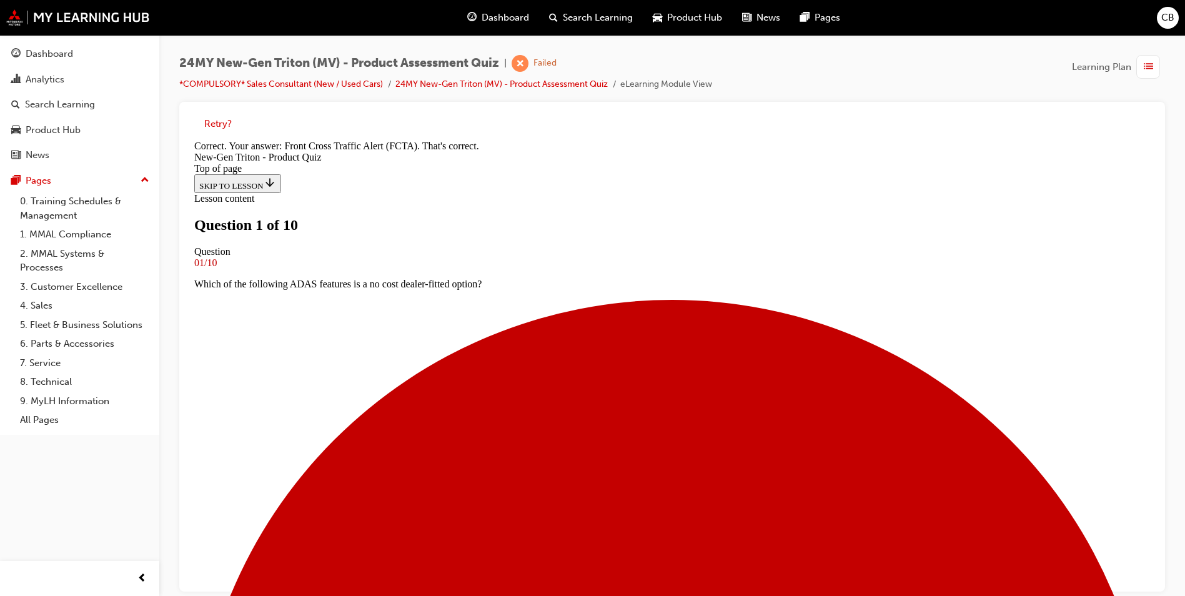
scroll to position [125, 0]
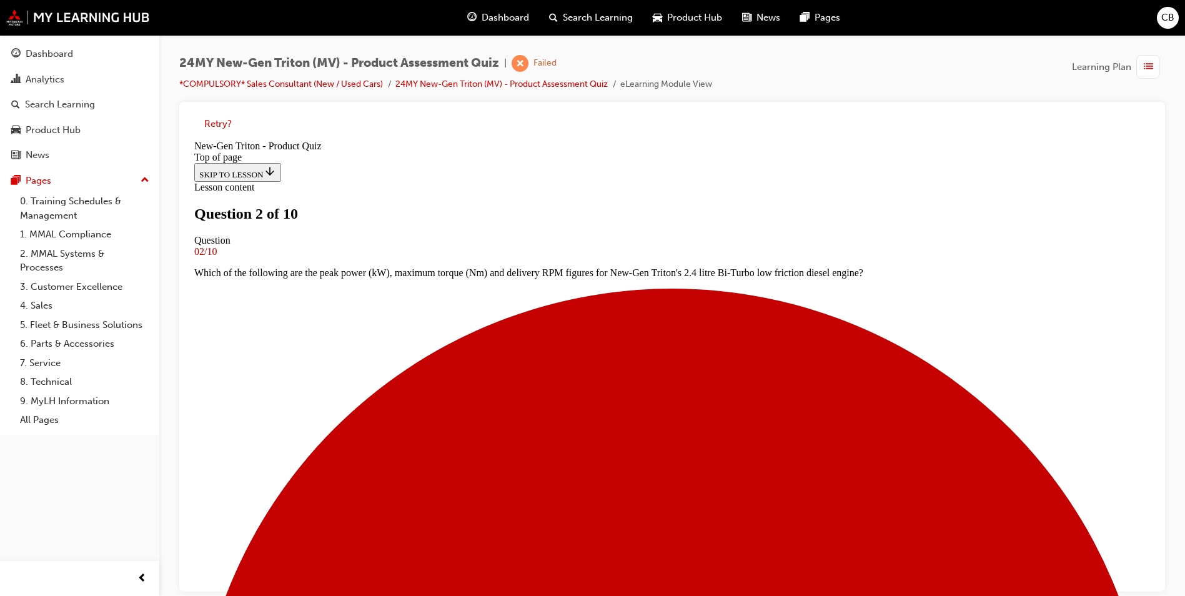
scroll to position [127, 0]
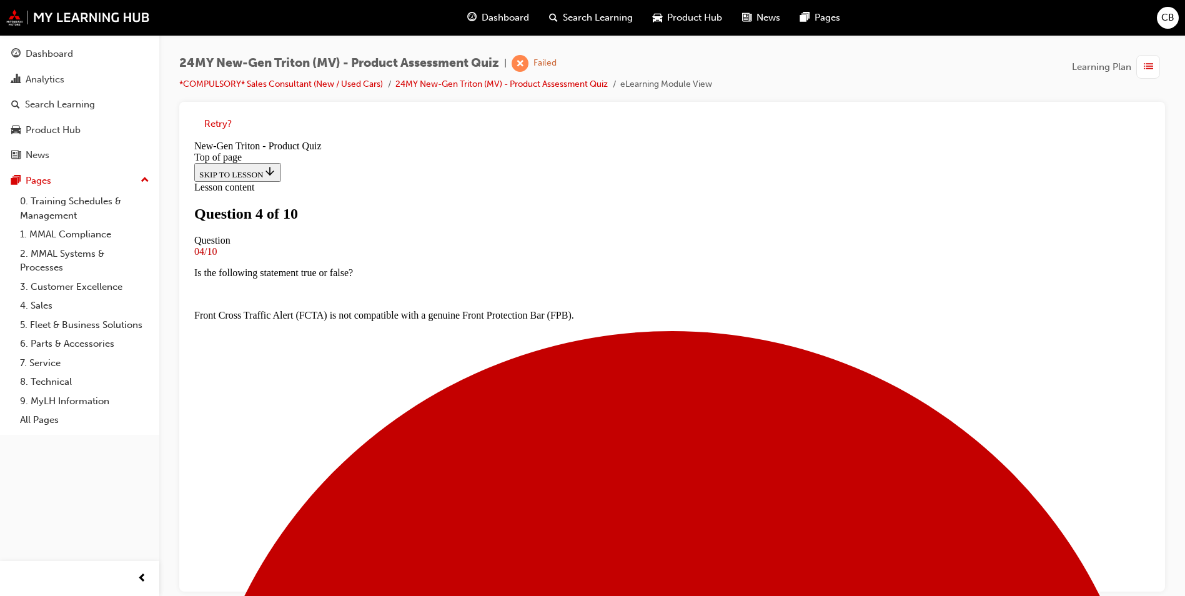
scroll to position [181, 0]
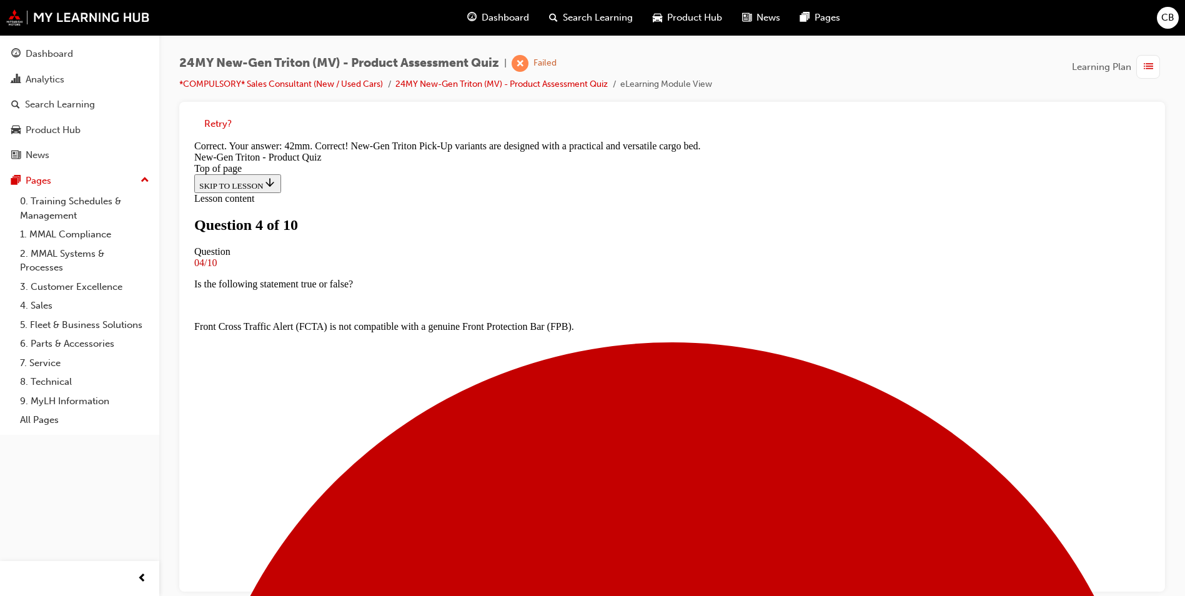
scroll to position [327, 0]
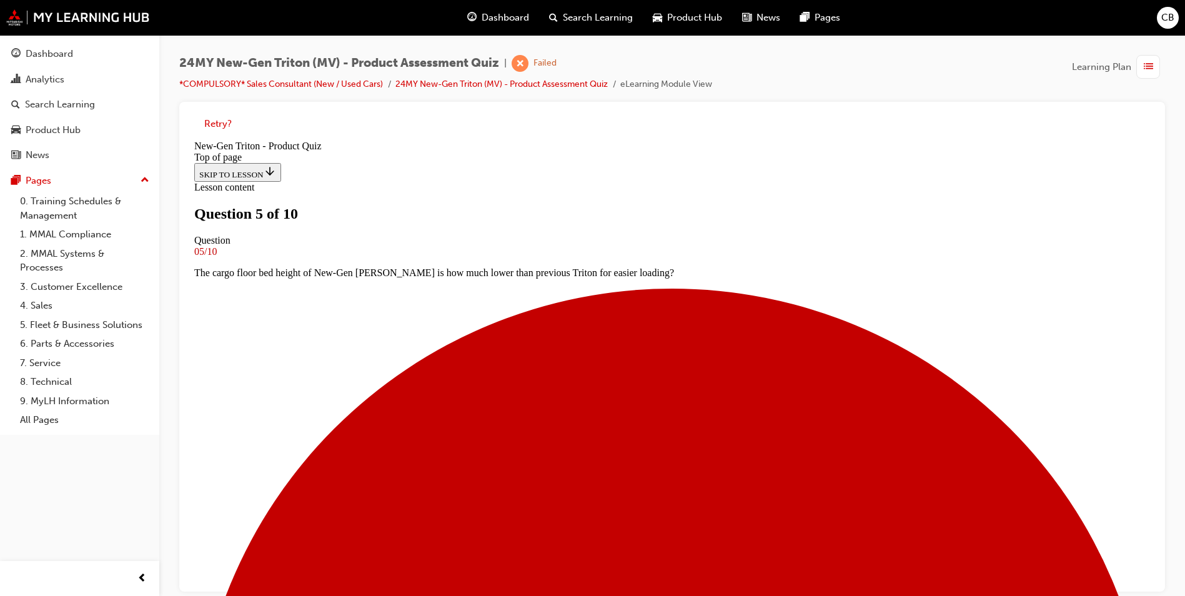
scroll to position [127, 0]
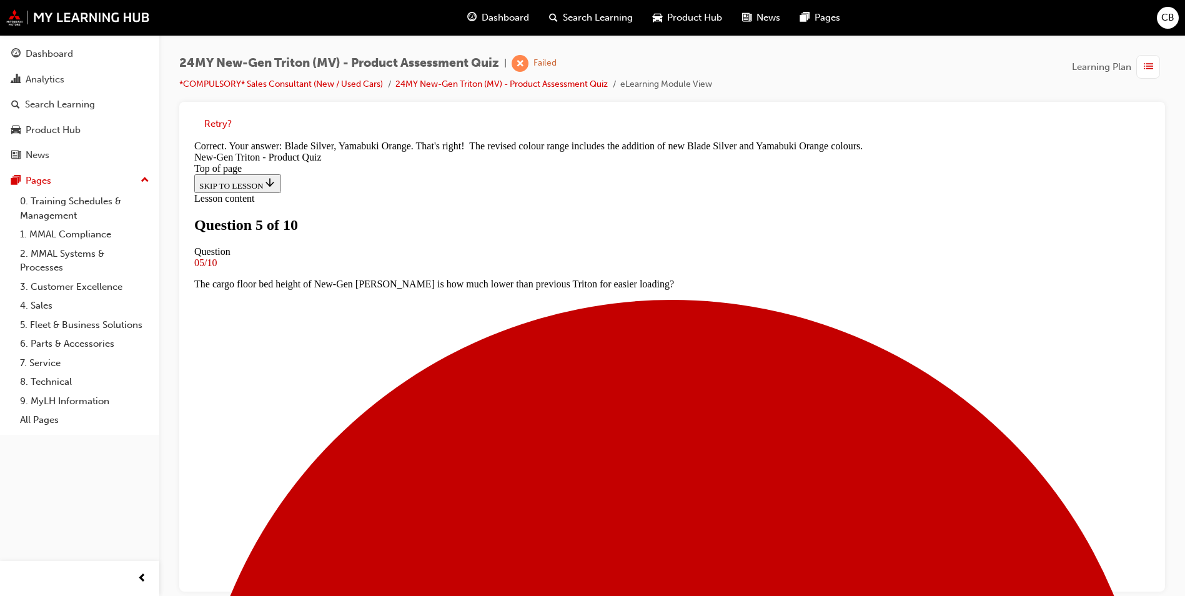
scroll to position [340, 0]
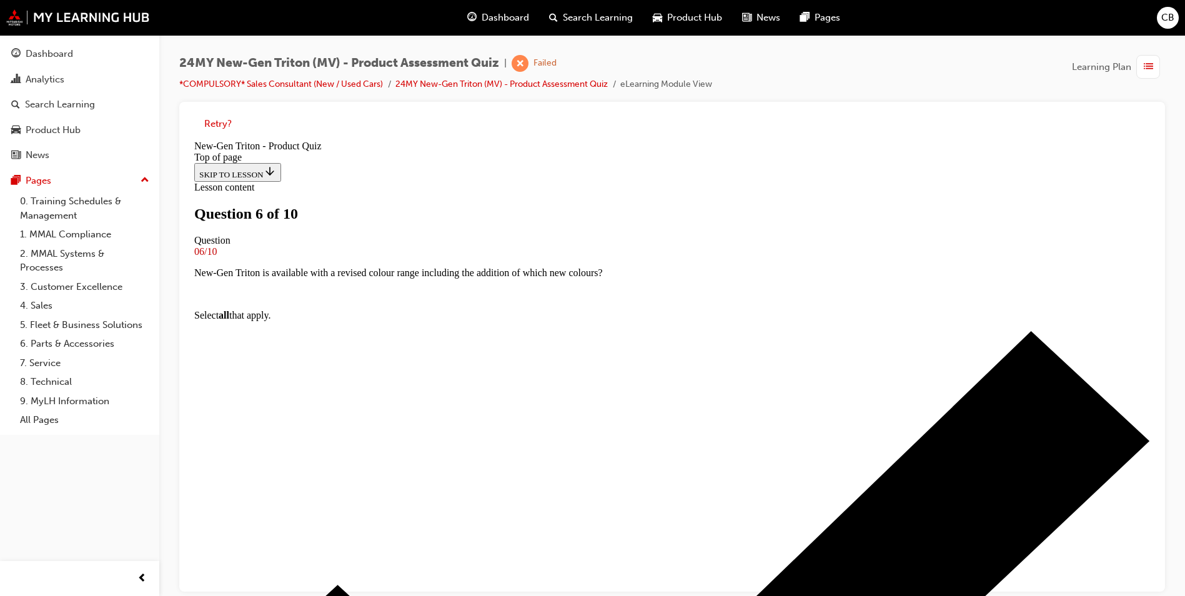
scroll to position [127, 0]
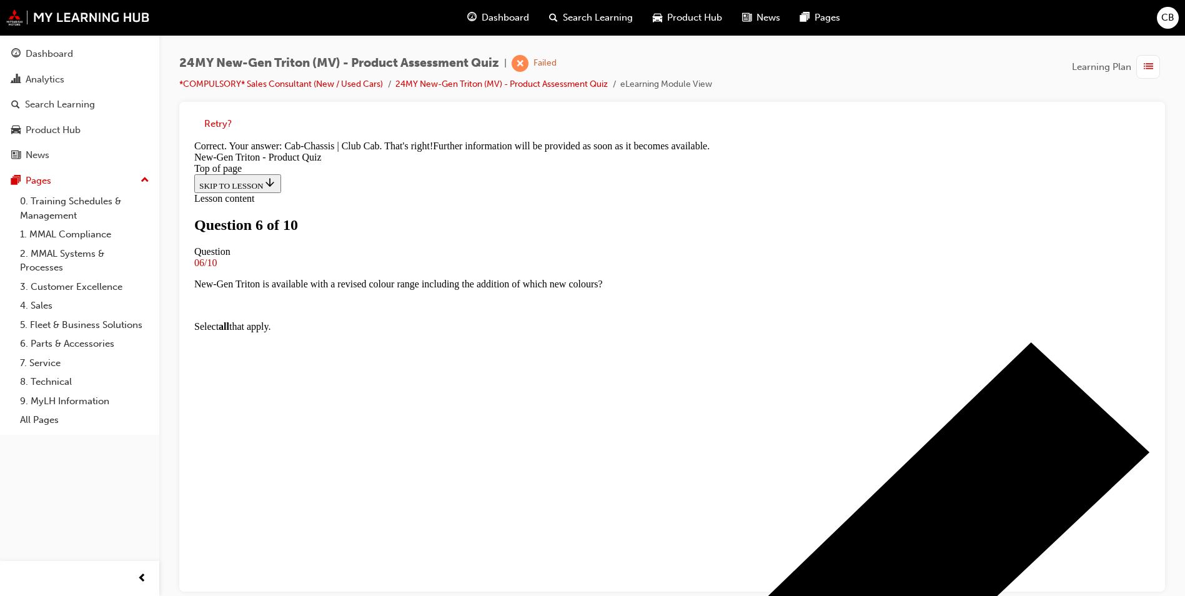
scroll to position [312, 0]
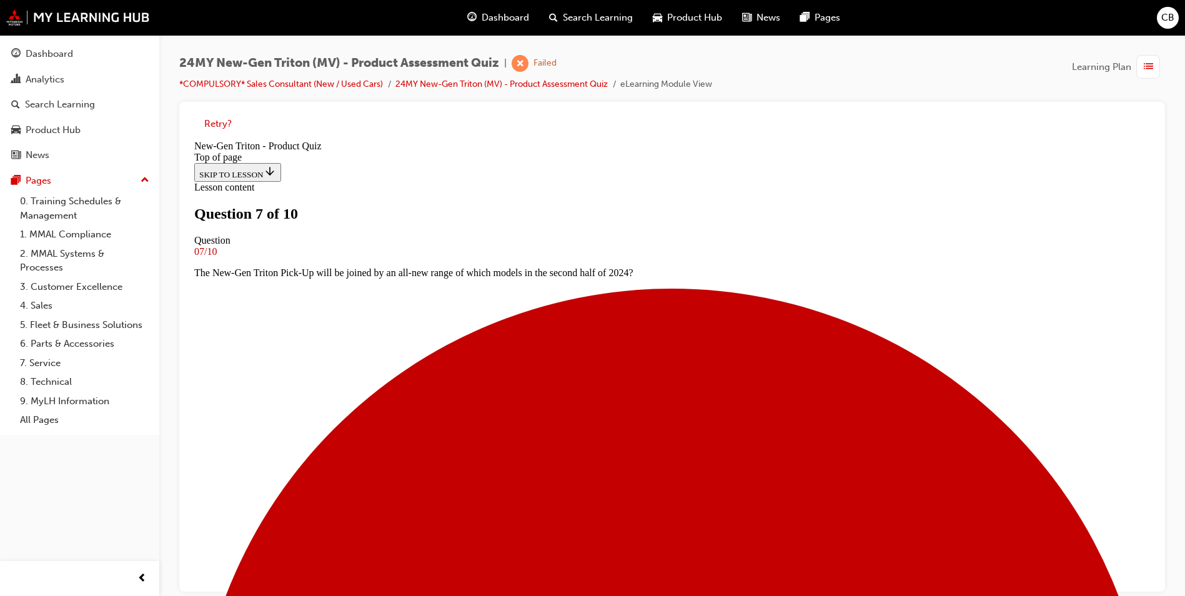
scroll to position [127, 0]
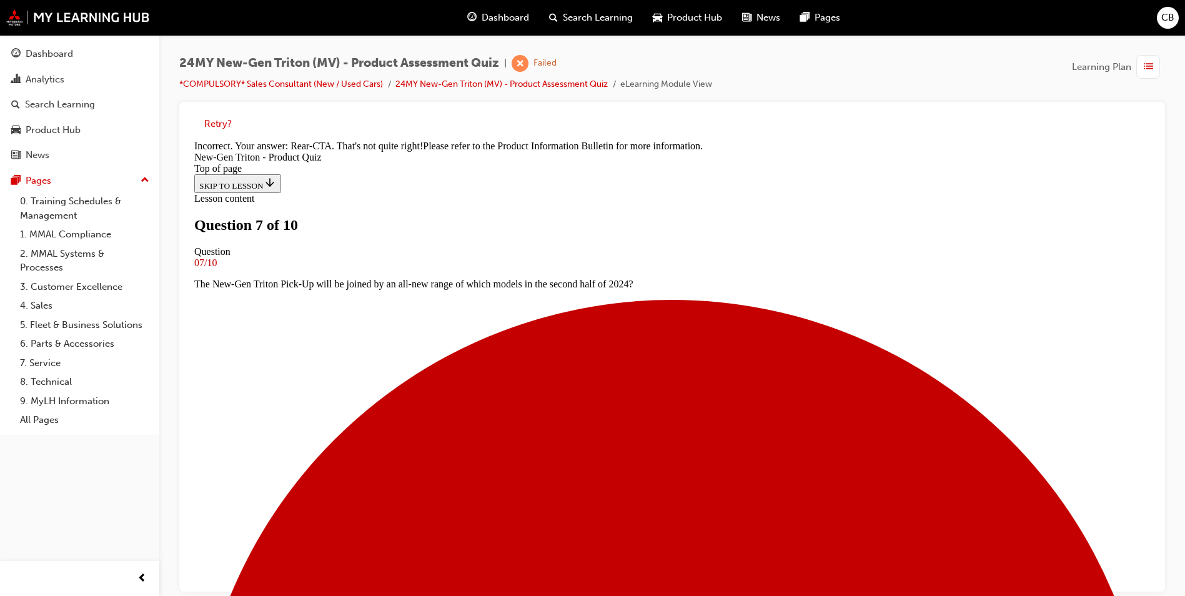
scroll to position [146, 0]
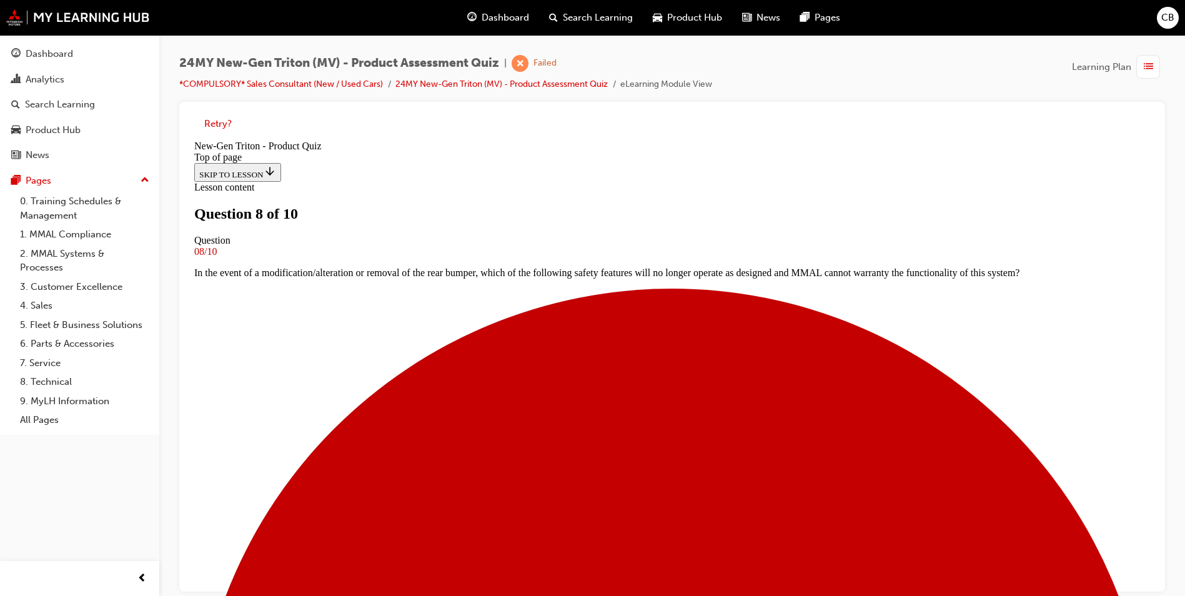
scroll to position [127, 0]
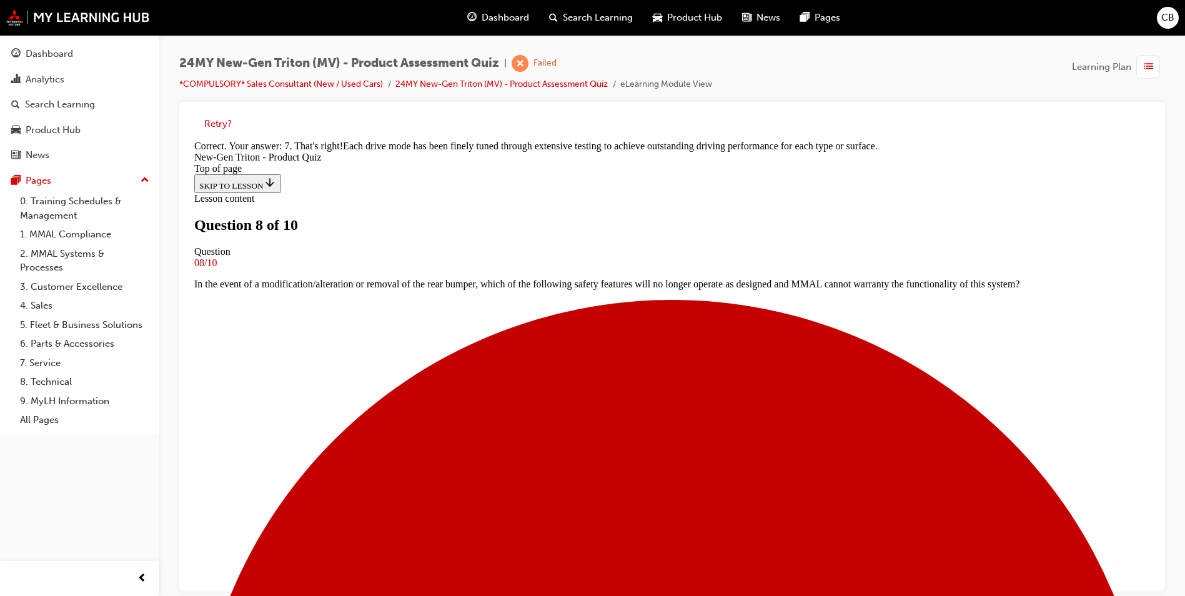
scroll to position [327, 0]
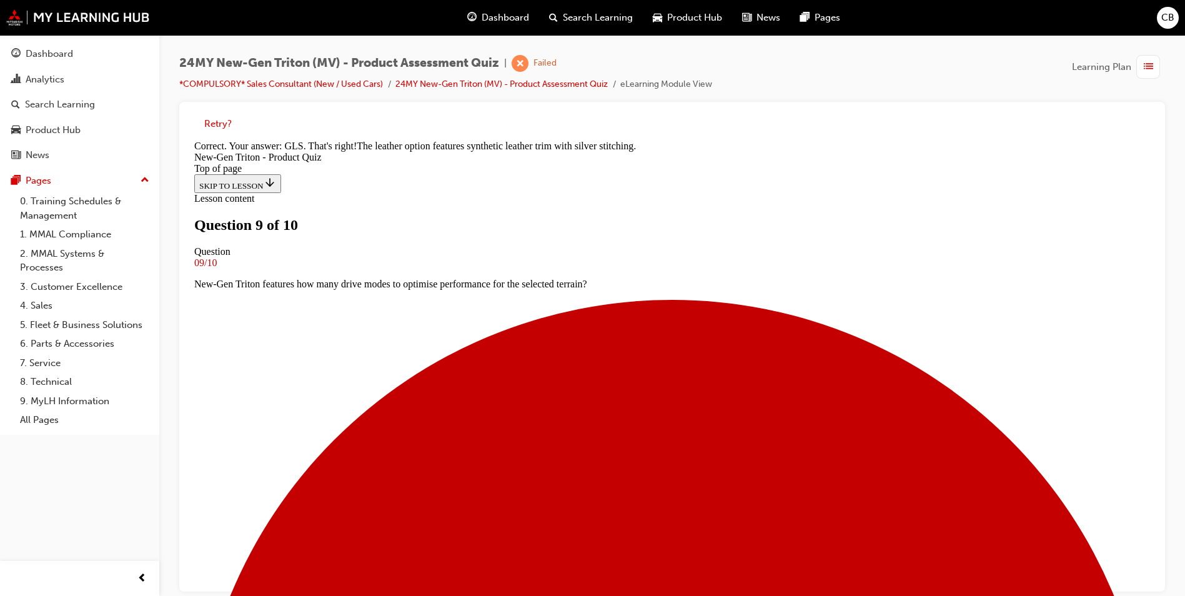
scroll to position [291, 0]
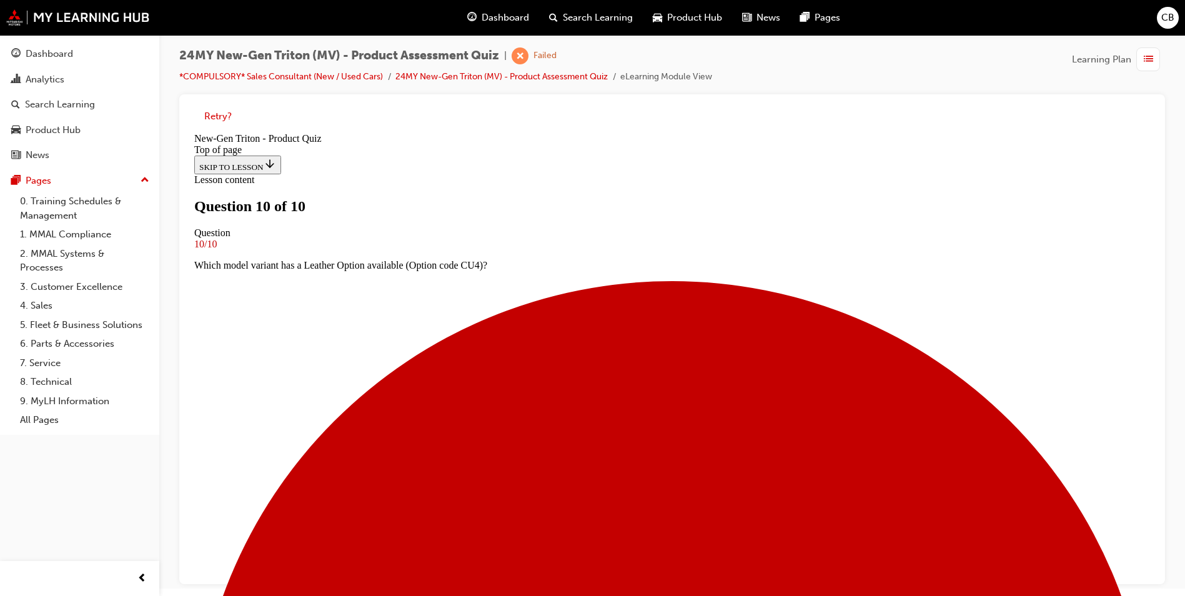
scroll to position [9, 0]
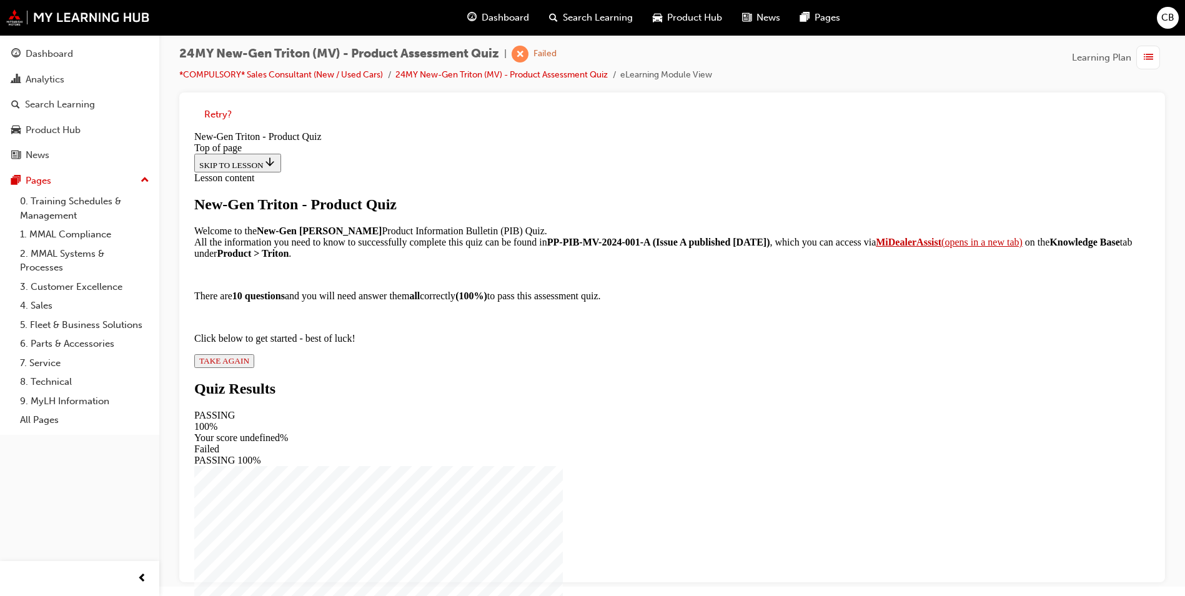
scroll to position [86, 0]
click at [527, 368] on div "New-Gen Triton - Product Quiz Welcome to the New-Gen Triton Product Information…" at bounding box center [672, 282] width 956 height 172
click at [254, 368] on button "TAKE AGAIN" at bounding box center [224, 361] width 60 height 14
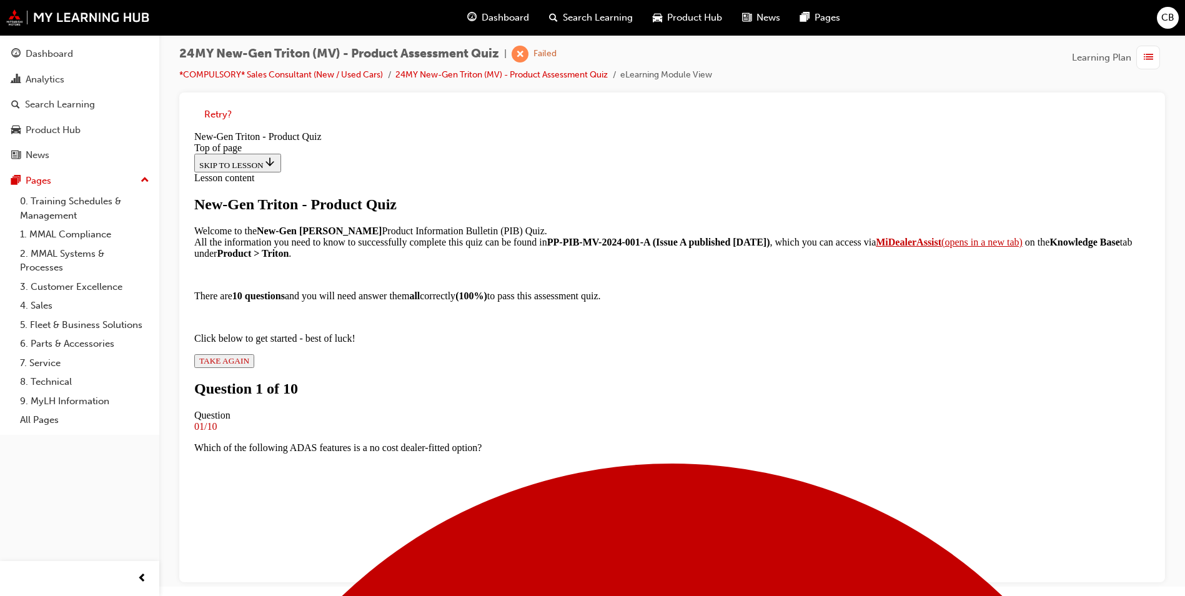
scroll to position [127, 0]
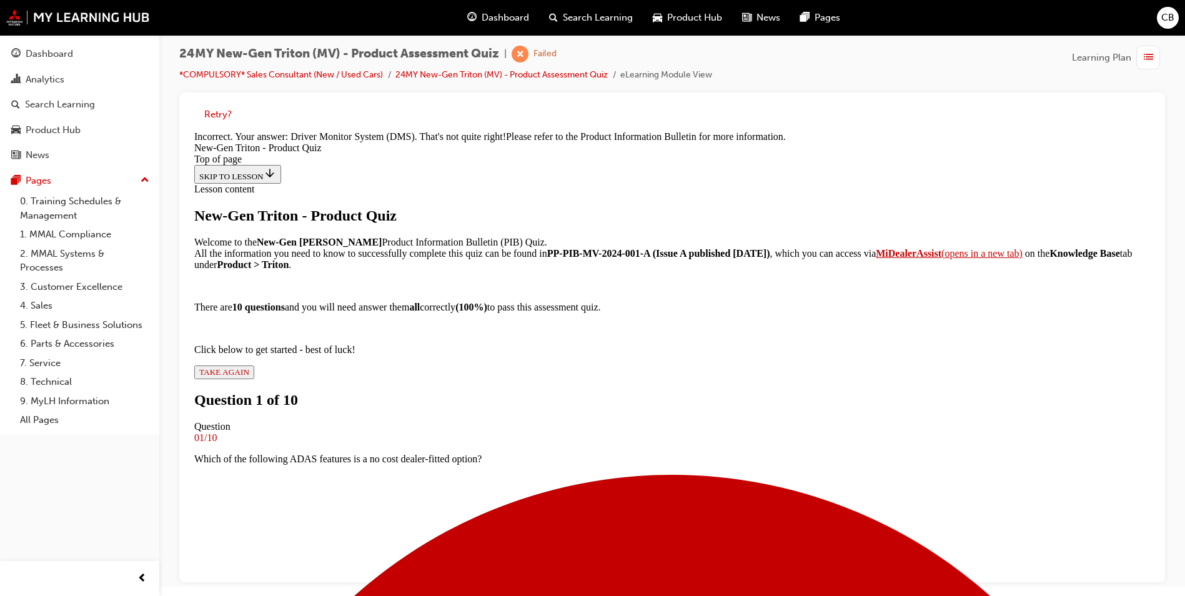
scroll to position [0, 0]
click at [53, 178] on div "Pages" at bounding box center [79, 181] width 137 height 16
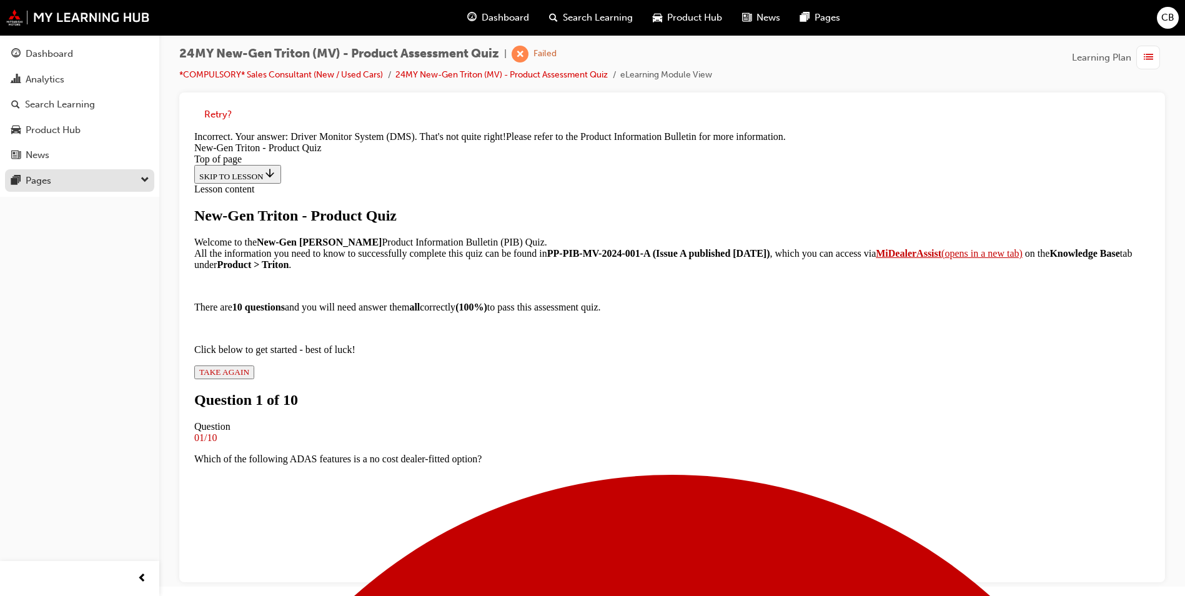
click at [53, 178] on div "Pages" at bounding box center [79, 181] width 137 height 16
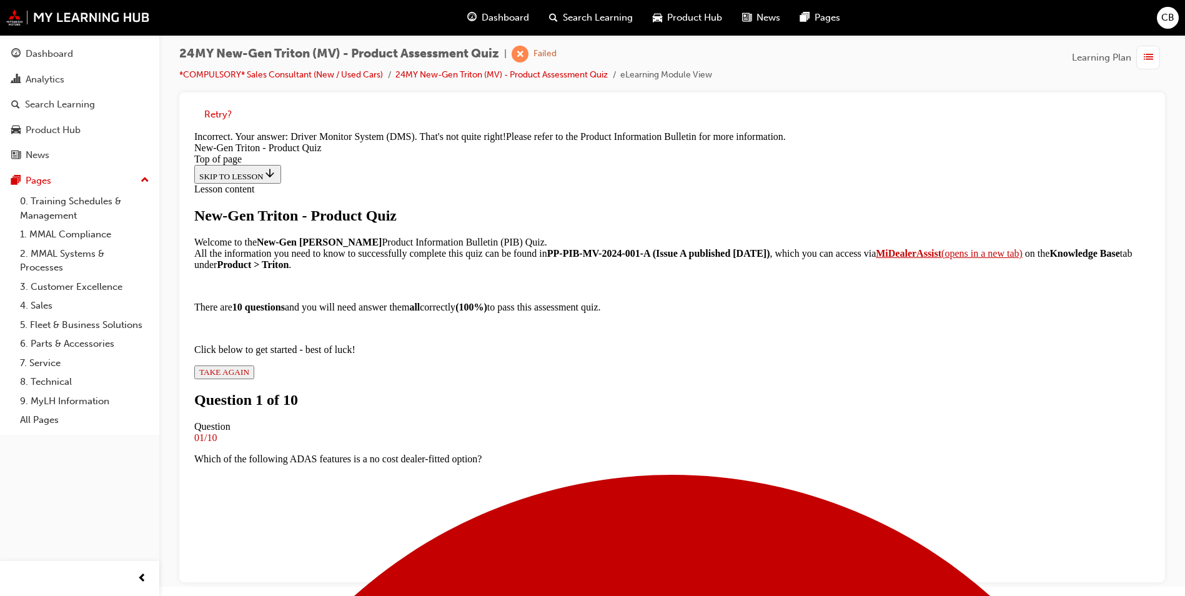
click at [449, 81] on li "24MY New-Gen Triton (MV) - Product Assessment Quiz" at bounding box center [508, 75] width 225 height 14
click at [452, 79] on link "24MY New-Gen Triton (MV) - Product Assessment Quiz" at bounding box center [502, 74] width 212 height 11
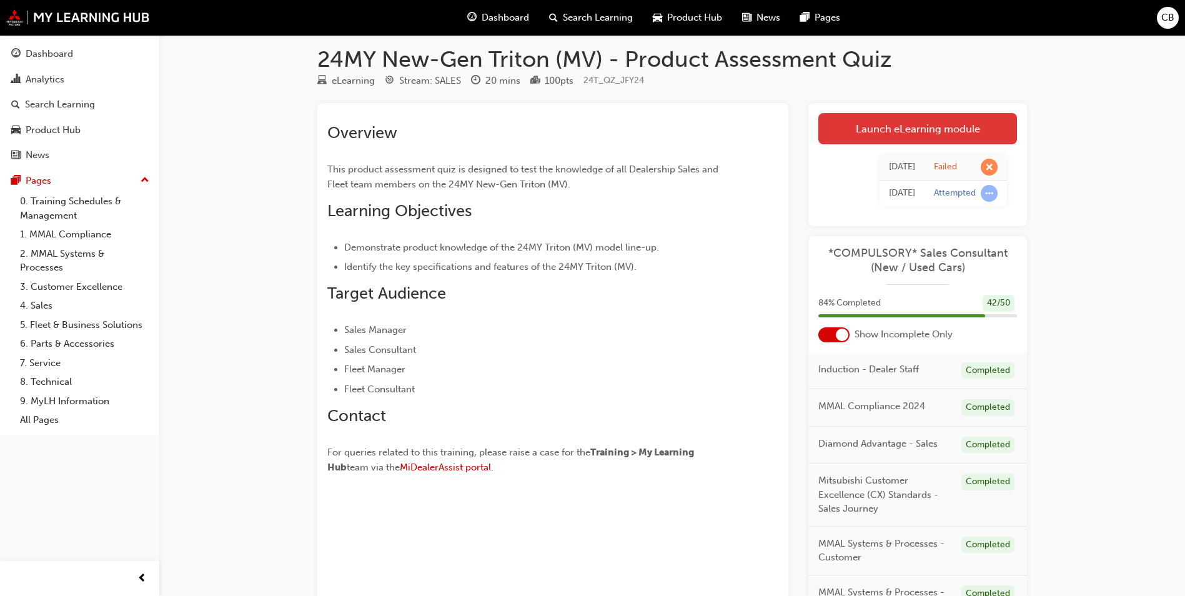
click at [910, 129] on link "Launch eLearning module" at bounding box center [918, 128] width 199 height 31
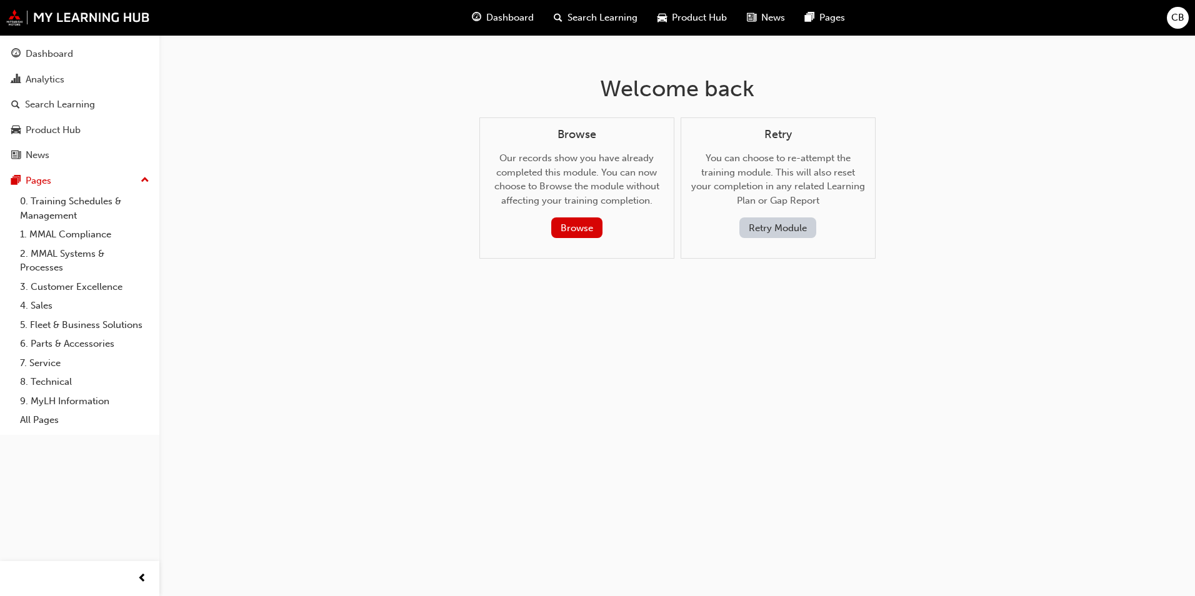
click at [521, 12] on span "Dashboard" at bounding box center [509, 18] width 47 height 14
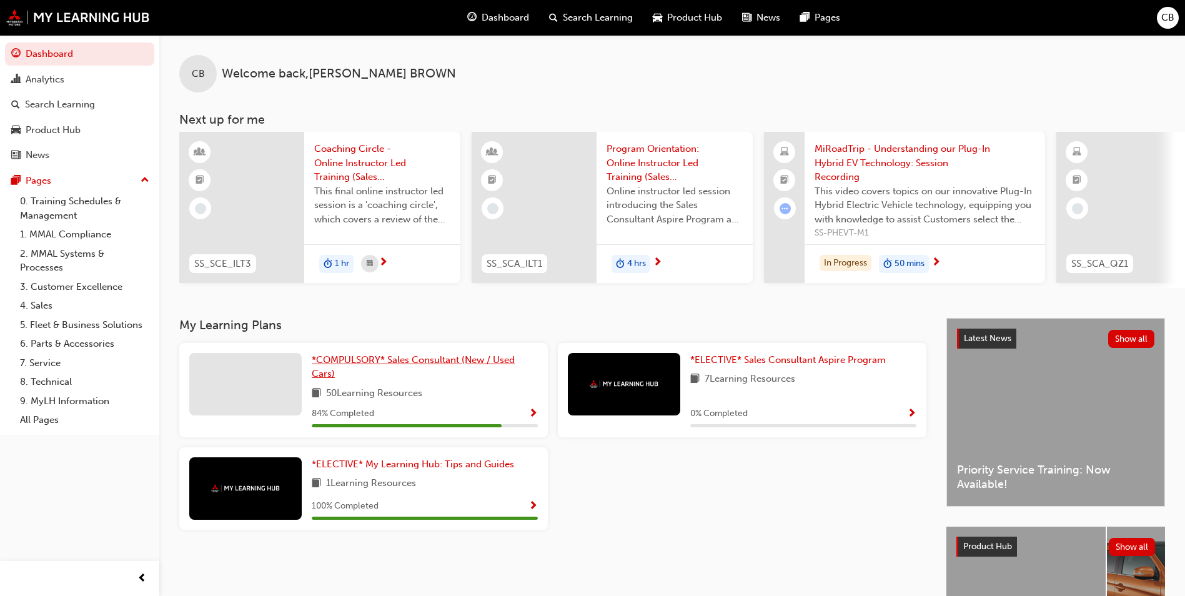
click at [373, 370] on span "*COMPULSORY* Sales Consultant (New / Used Cars)" at bounding box center [413, 367] width 203 height 26
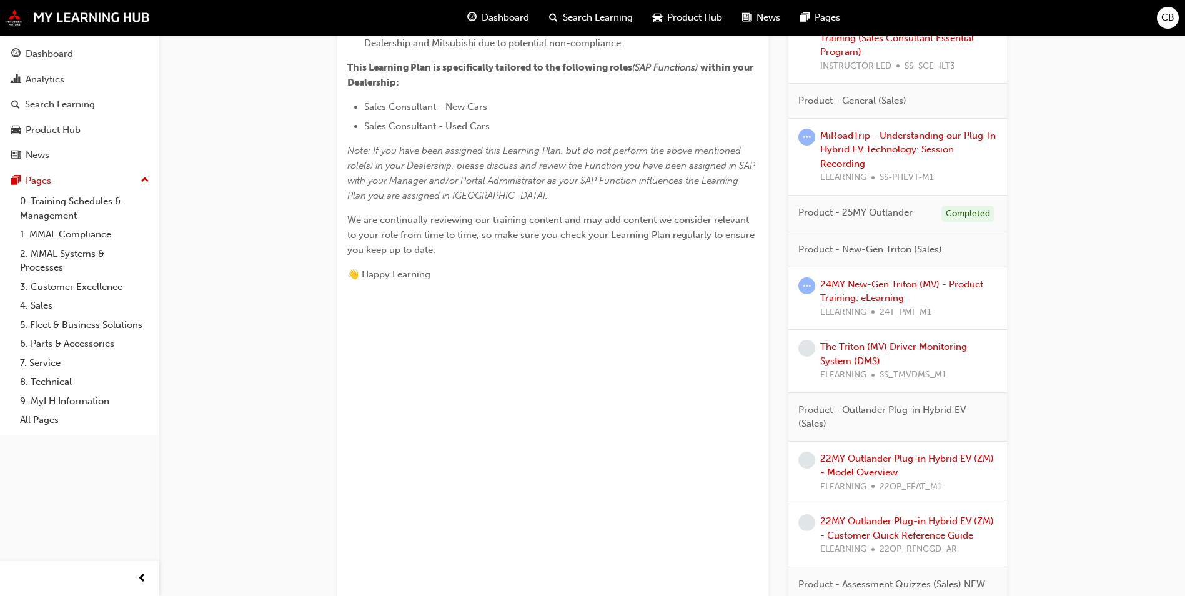
scroll to position [500, 0]
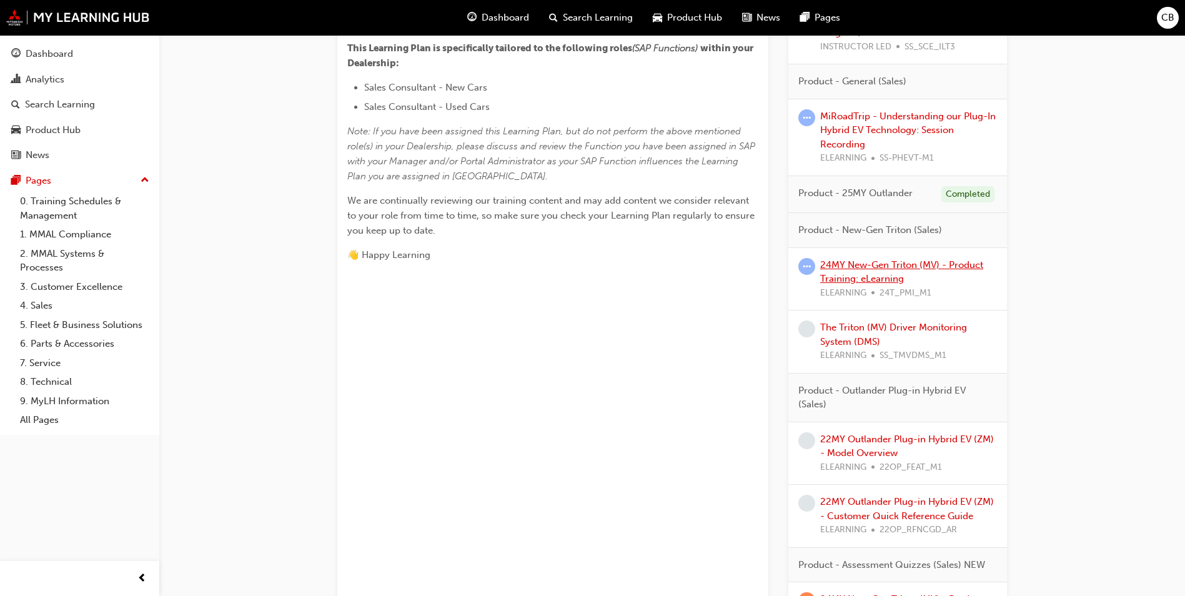
click at [866, 267] on link "24MY New-Gen Triton (MV) - Product Training: eLearning" at bounding box center [901, 272] width 163 height 26
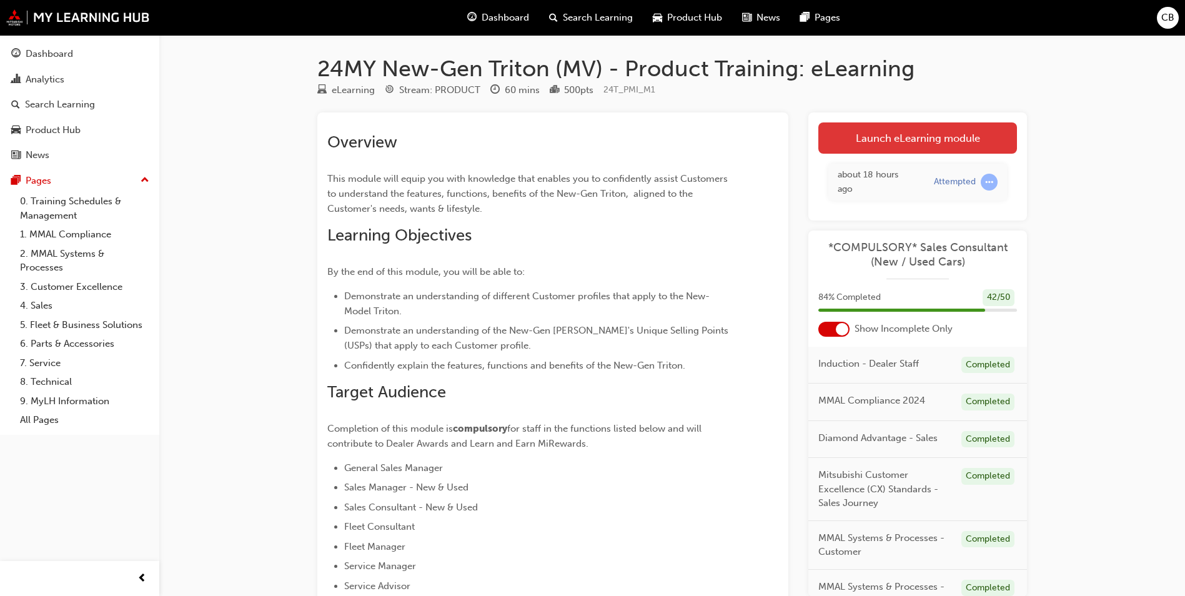
click at [930, 126] on link "Launch eLearning module" at bounding box center [918, 137] width 199 height 31
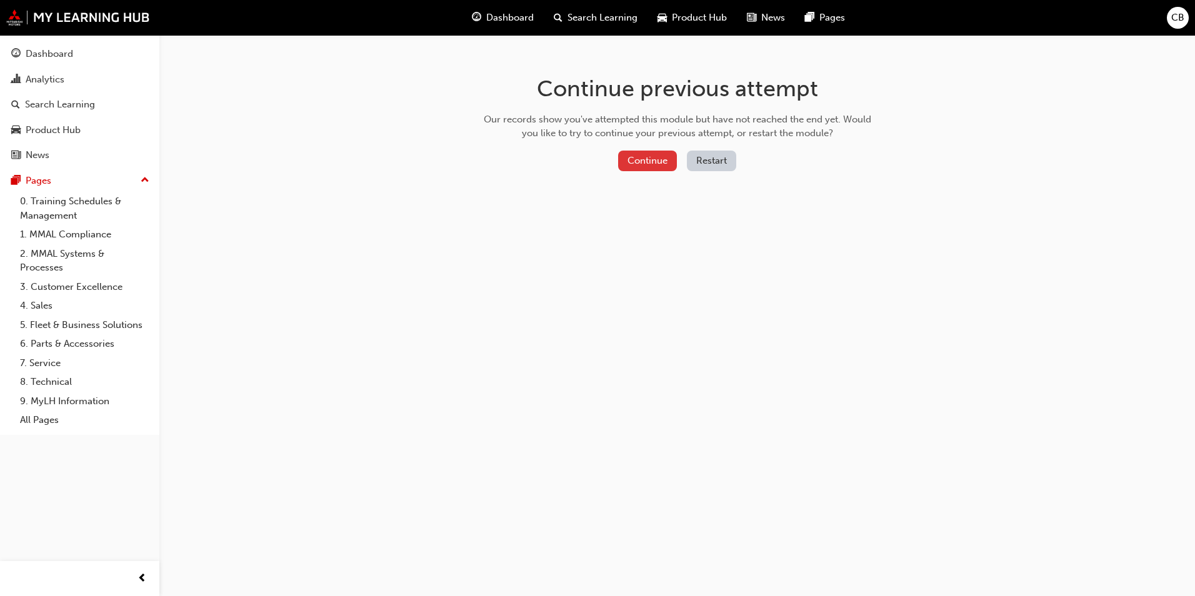
click at [665, 158] on button "Continue" at bounding box center [647, 161] width 59 height 21
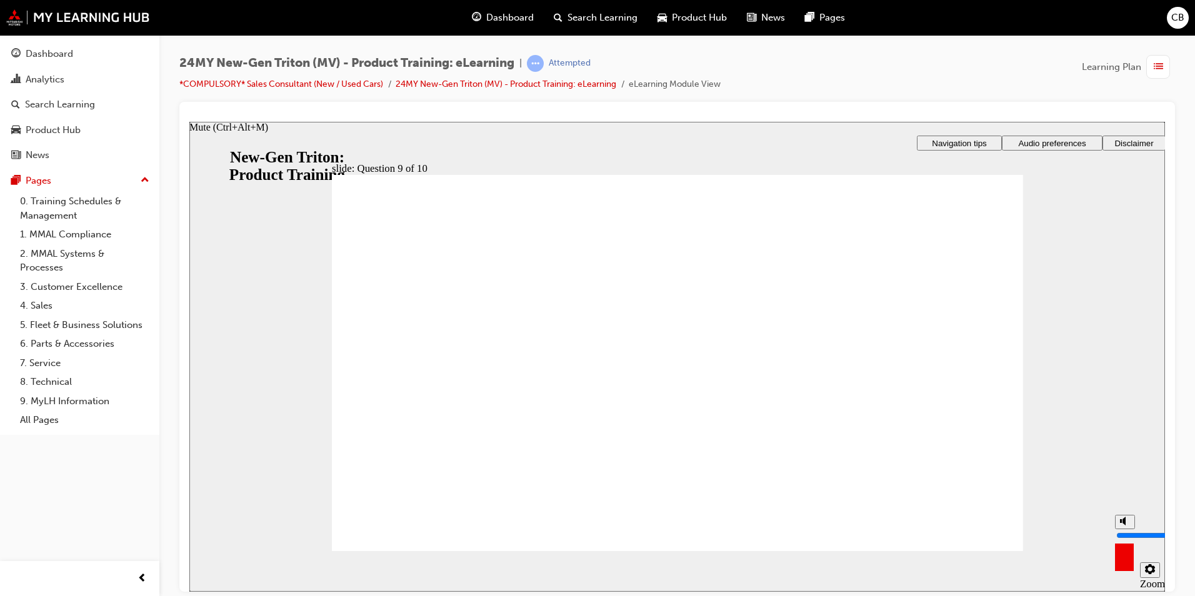
click at [1129, 562] on div "misc controls" at bounding box center [1124, 552] width 19 height 47
drag, startPoint x: 1126, startPoint y: 536, endPoint x: 1126, endPoint y: 569, distance: 33.1
type input "0"
click at [1126, 540] on input "volume" at bounding box center [1156, 535] width 81 height 10
drag, startPoint x: 1180, startPoint y: 549, endPoint x: 966, endPoint y: 401, distance: 260.5
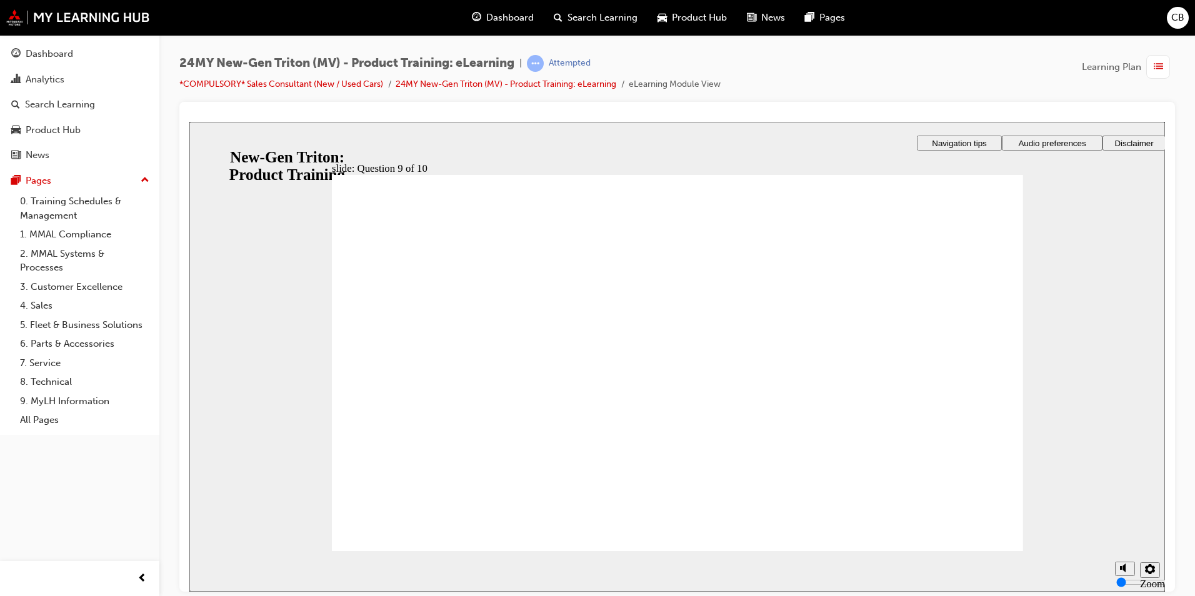
click at [1180, 549] on div "24MY New-Gen Triton (MV) - Product Training: eLearning | Attempted *COMPULSORY*…" at bounding box center [676, 300] width 1035 height 530
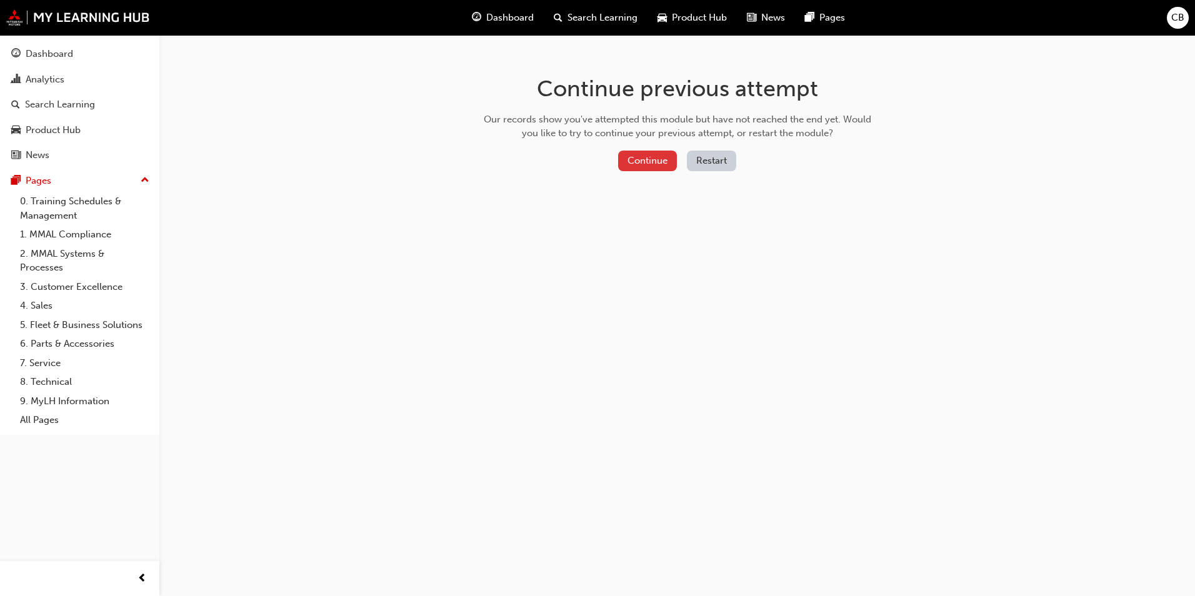
click at [657, 161] on button "Continue" at bounding box center [647, 161] width 59 height 21
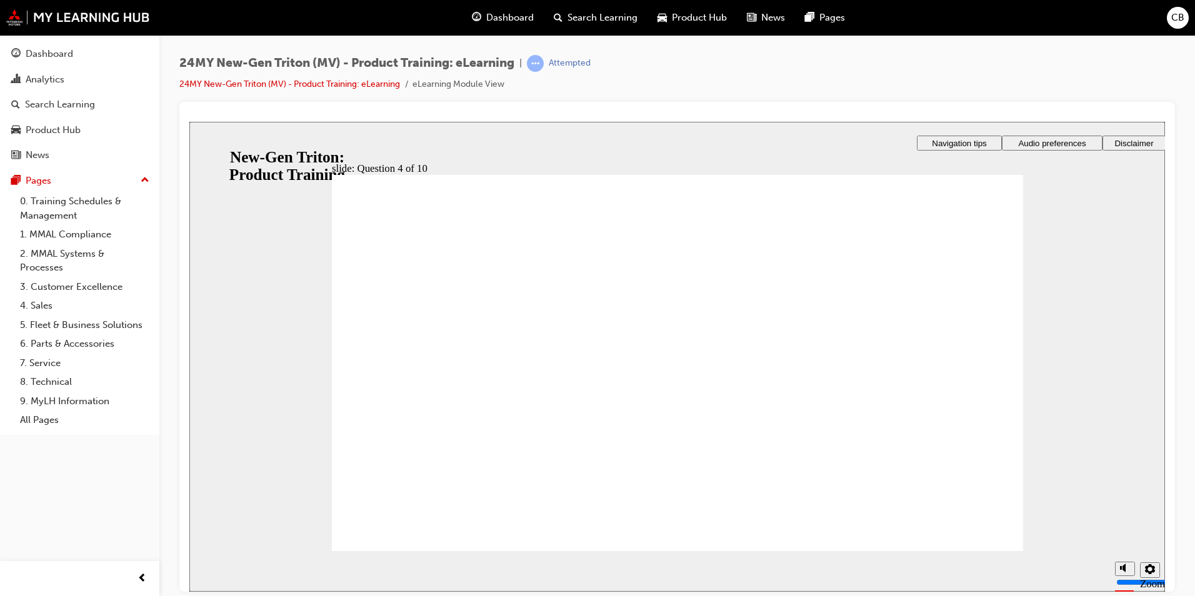
checkbox input "true"
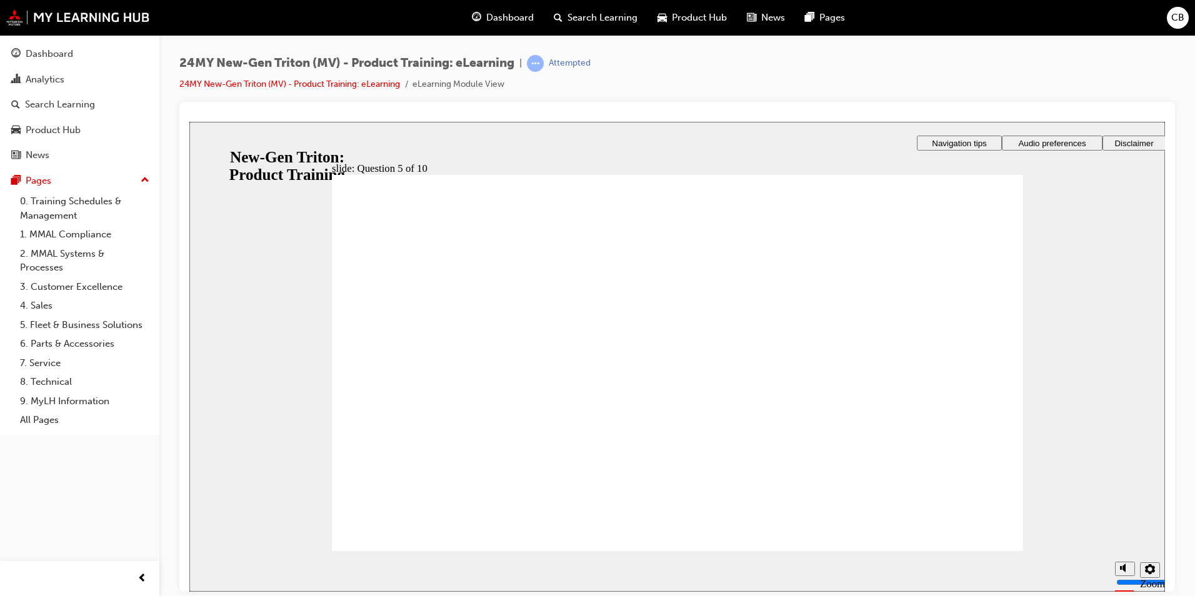
checkbox input "true"
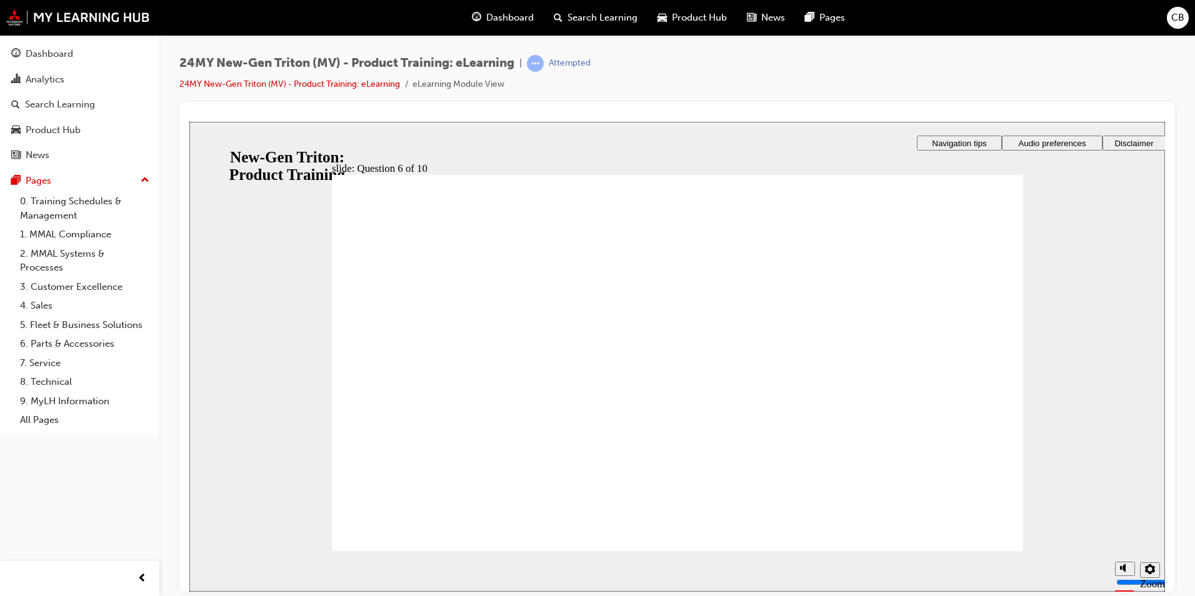
radio input "true"
drag, startPoint x: 651, startPoint y: 386, endPoint x: 447, endPoint y: 486, distance: 227.8
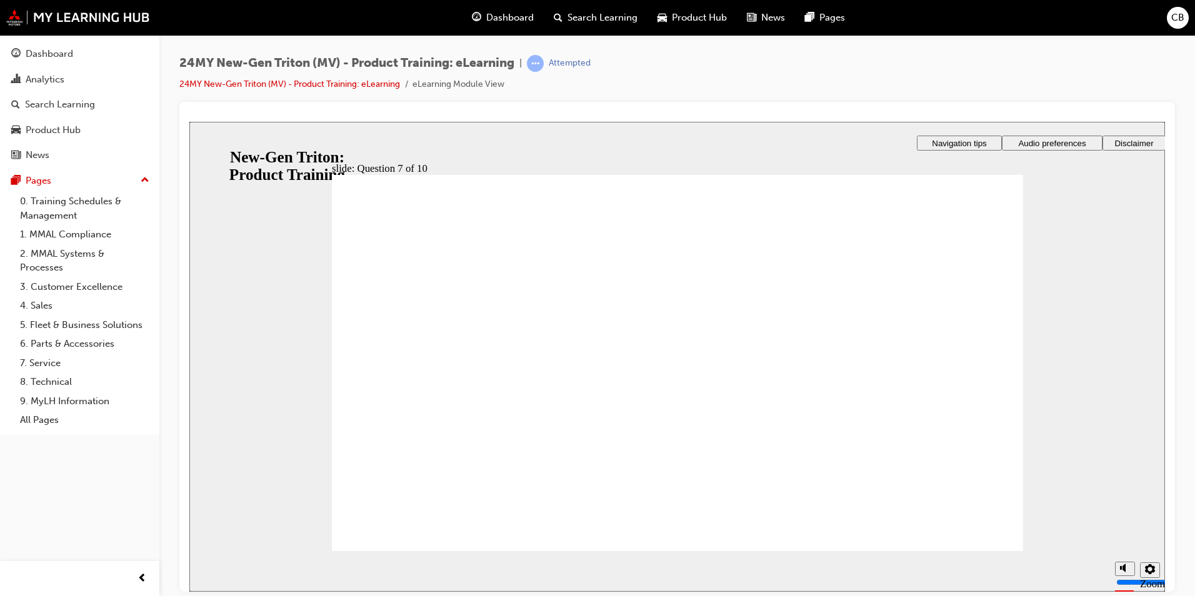
checkbox input "true"
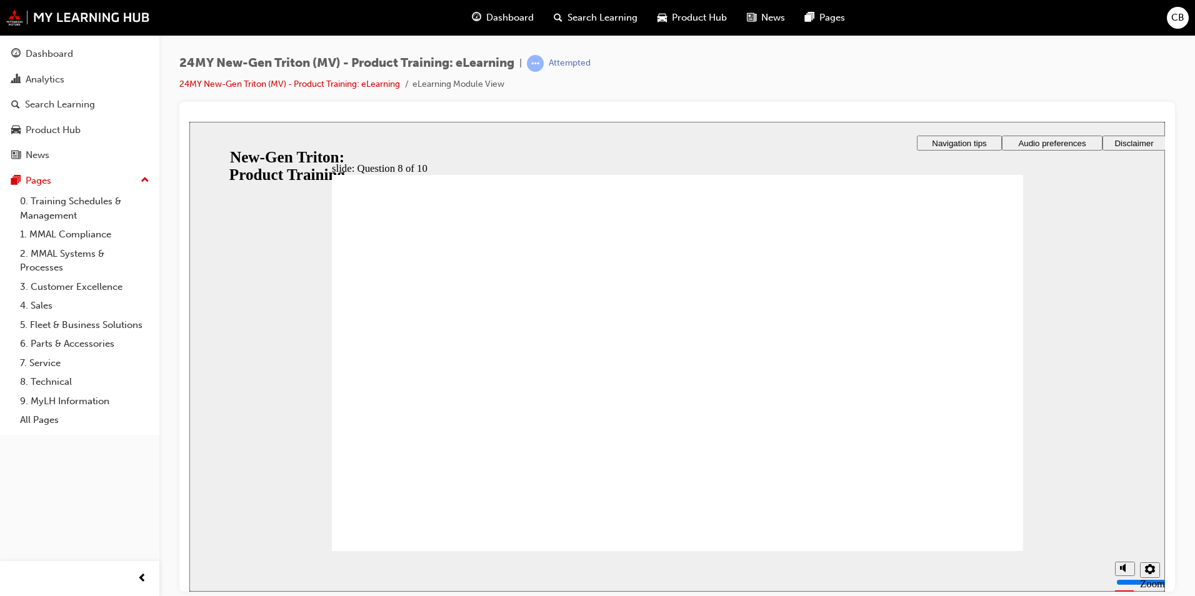
radio input "true"
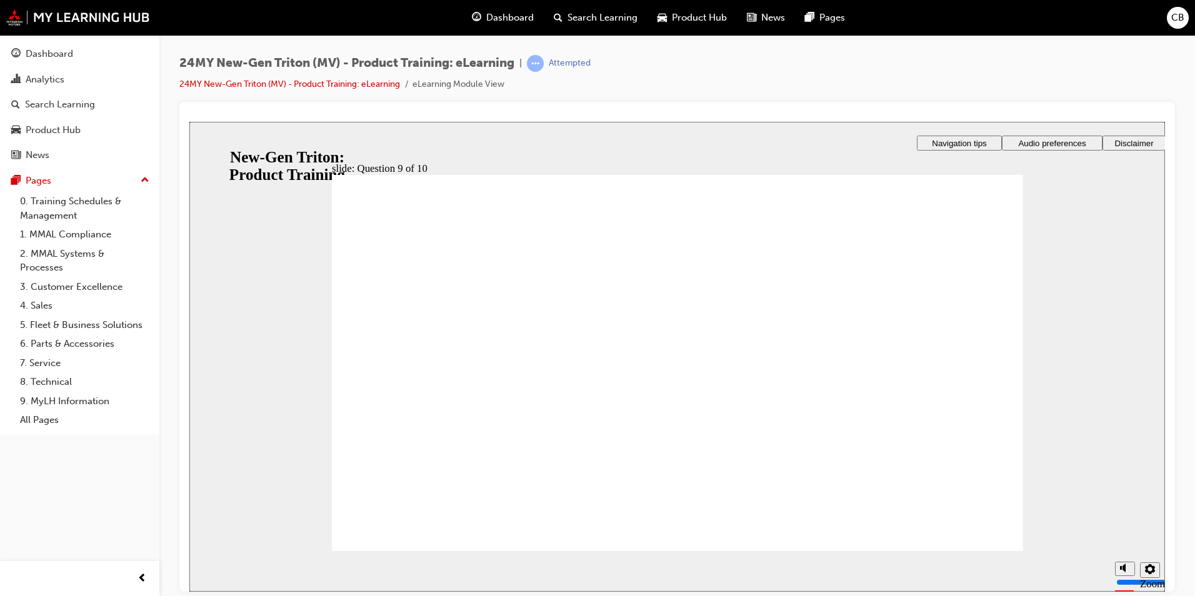
radio input "true"
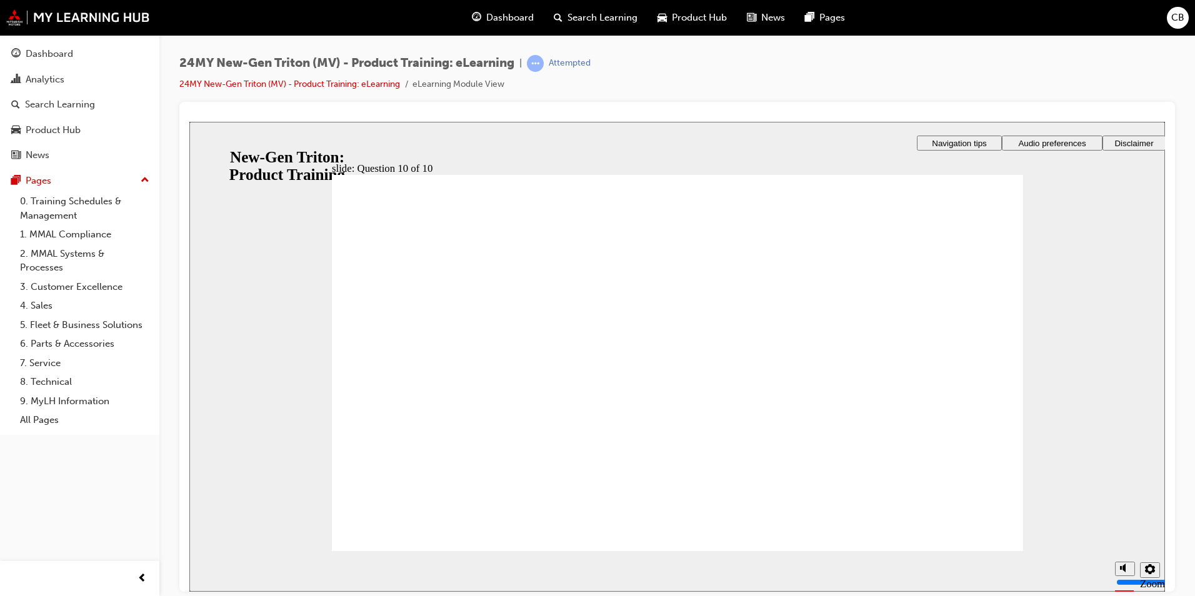
checkbox input "true"
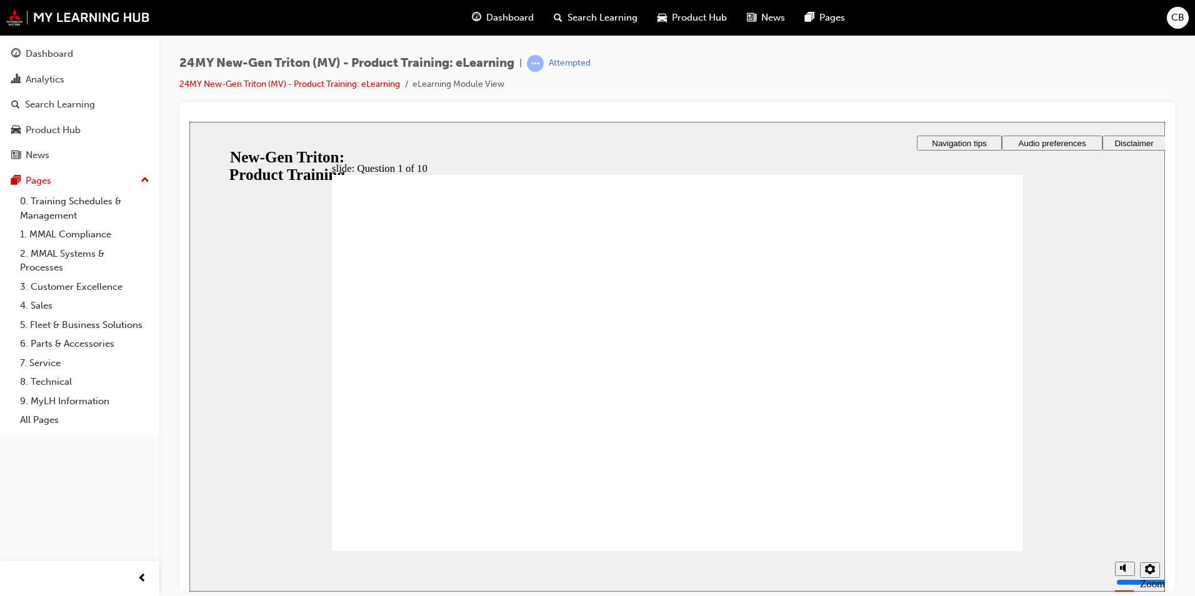
checkbox input "true"
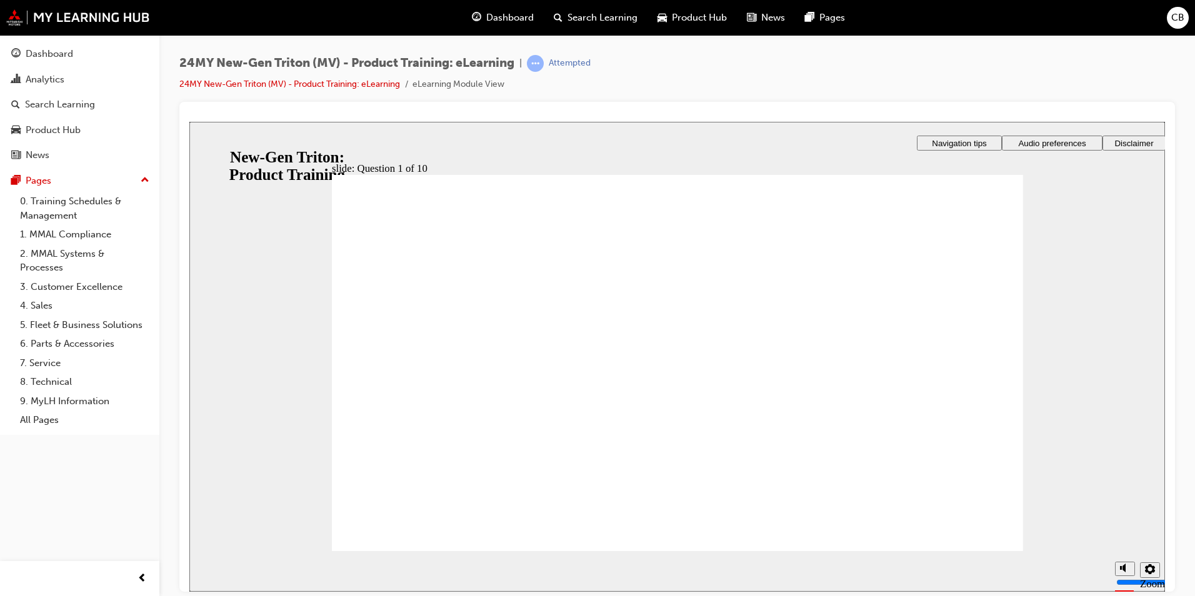
radio input "true"
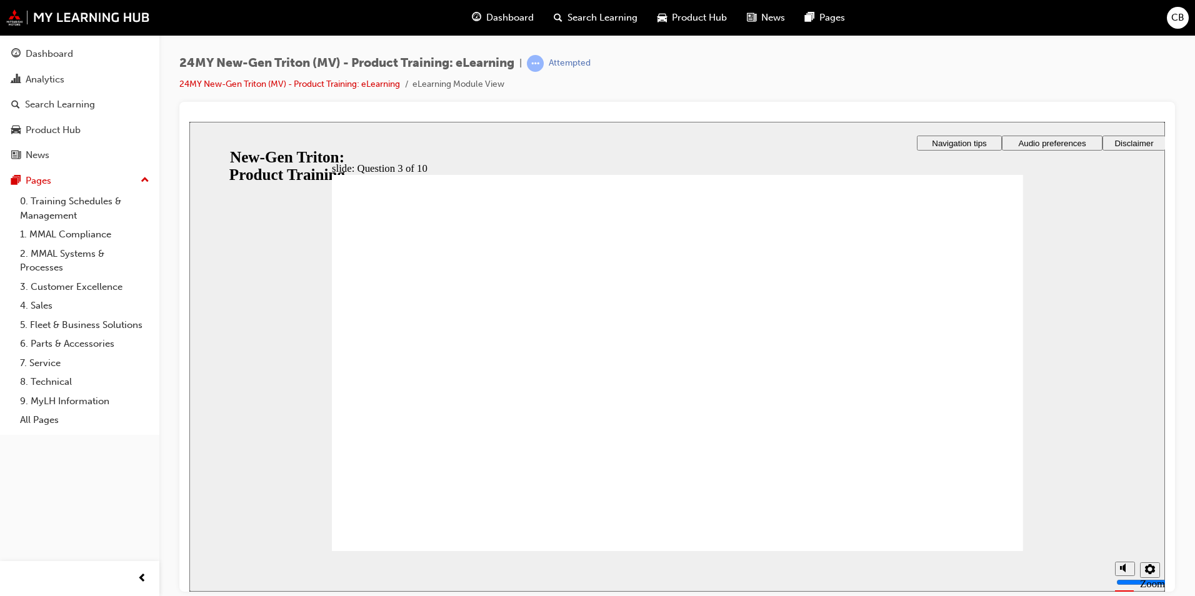
checkbox input "true"
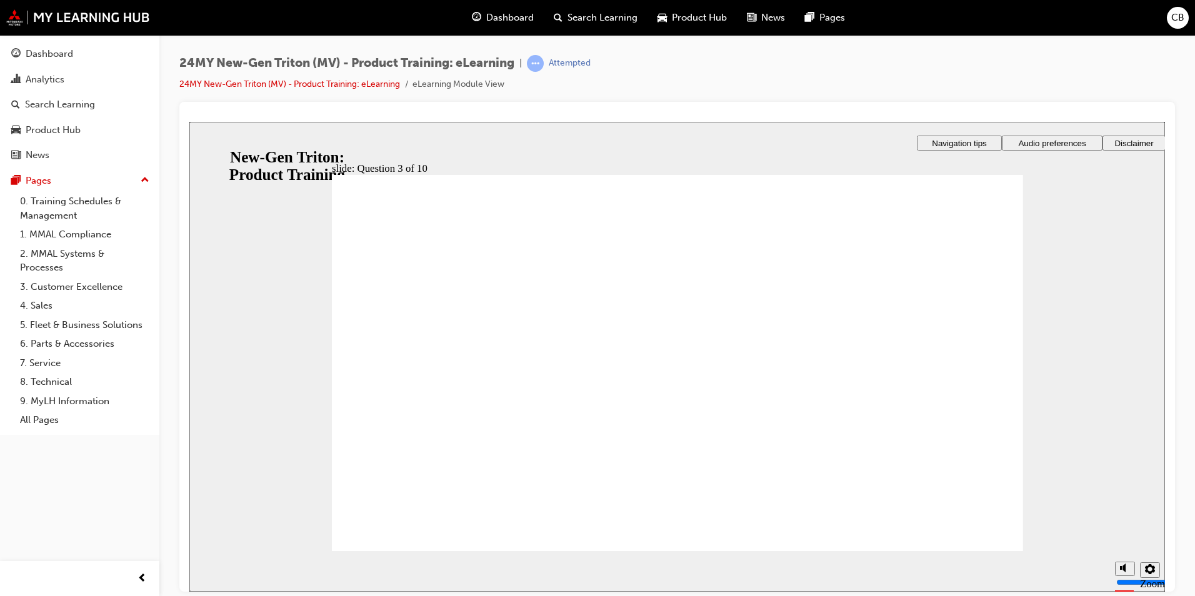
checkbox input "true"
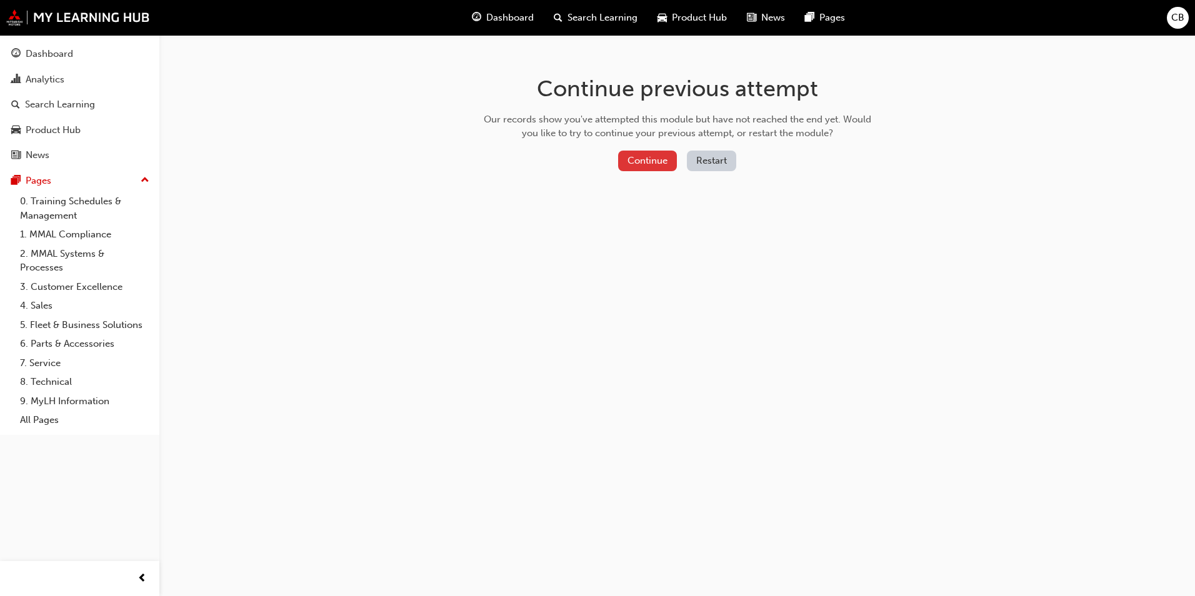
click at [649, 170] on button "Continue" at bounding box center [647, 161] width 59 height 21
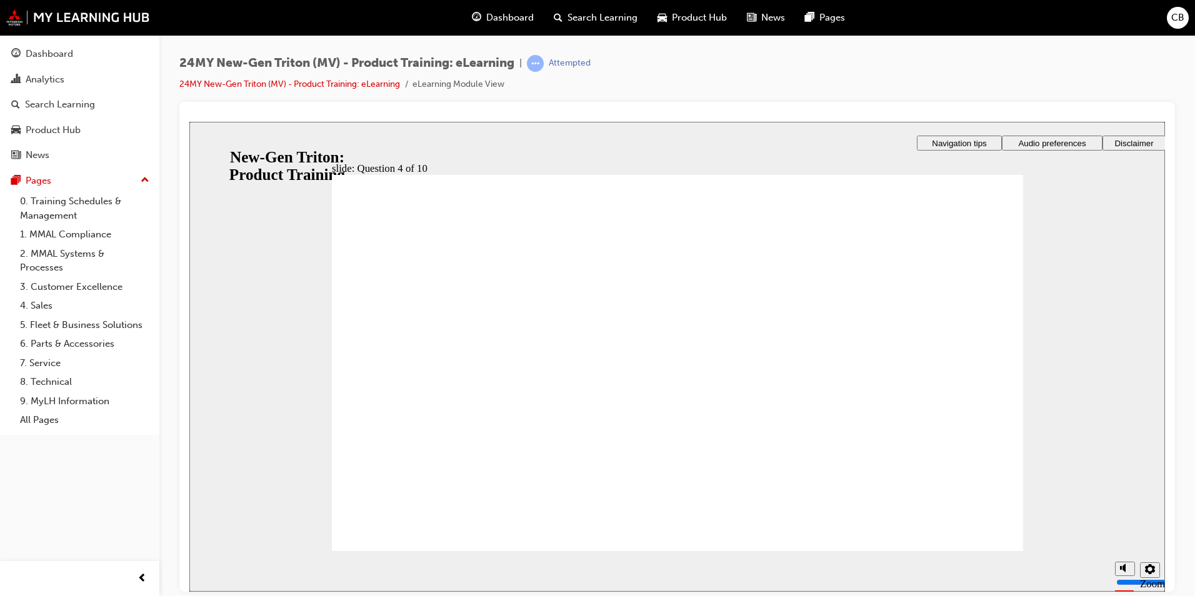
checkbox input "true"
drag, startPoint x: 615, startPoint y: 394, endPoint x: 450, endPoint y: 511, distance: 202.2
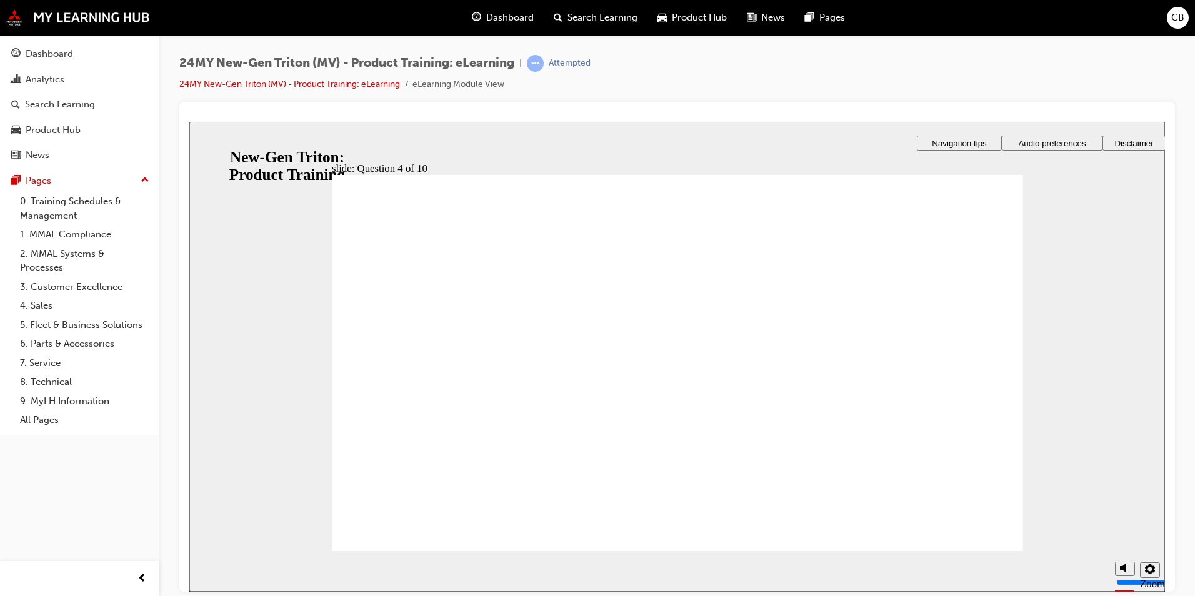
checkbox input "true"
drag, startPoint x: 504, startPoint y: 342, endPoint x: 508, endPoint y: 361, distance: 19.1
checkbox input "true"
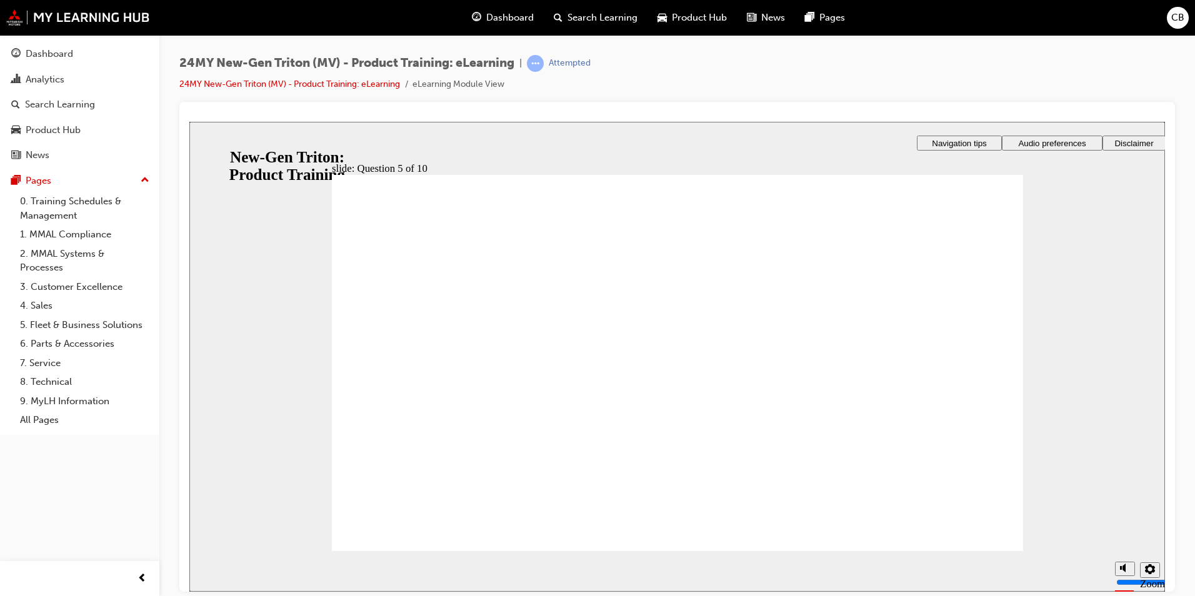
radio input "true"
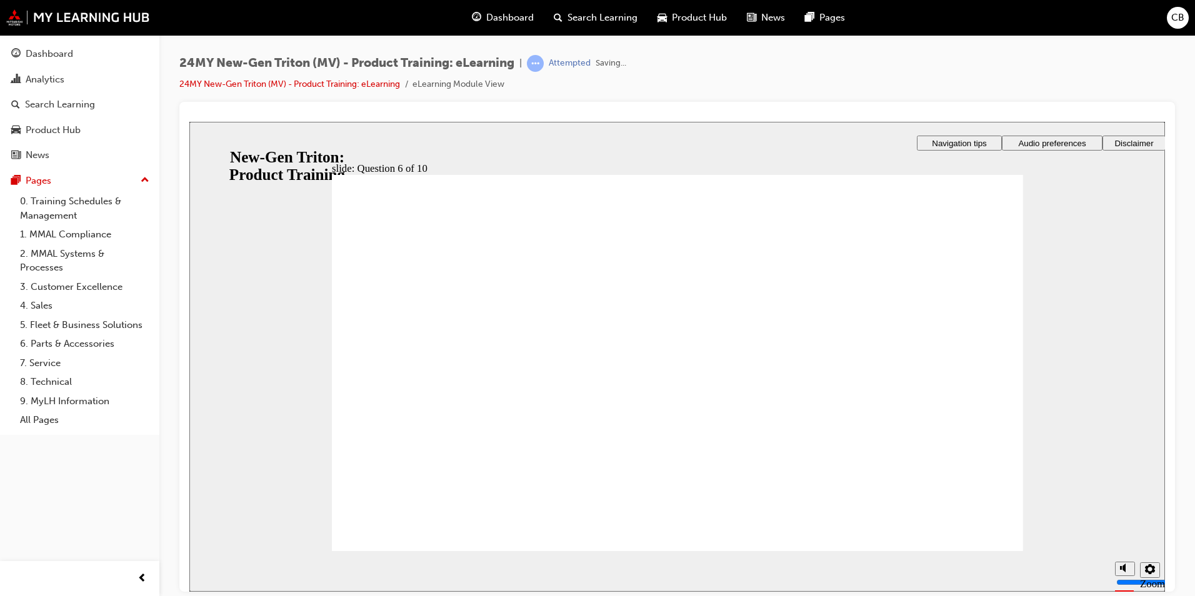
checkbox input "true"
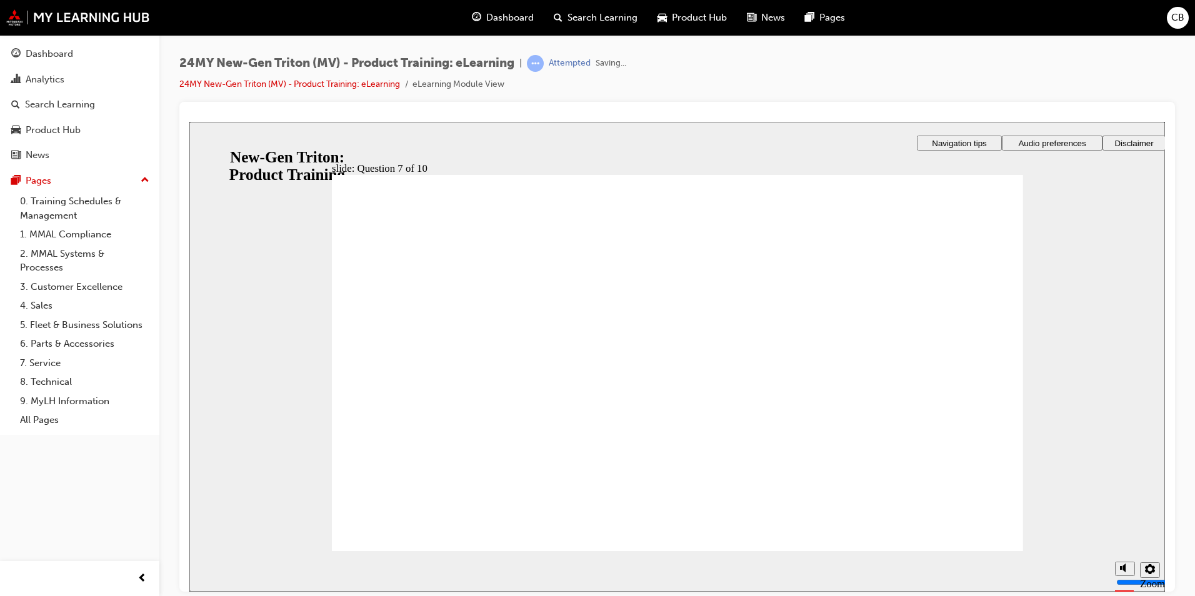
radio input "true"
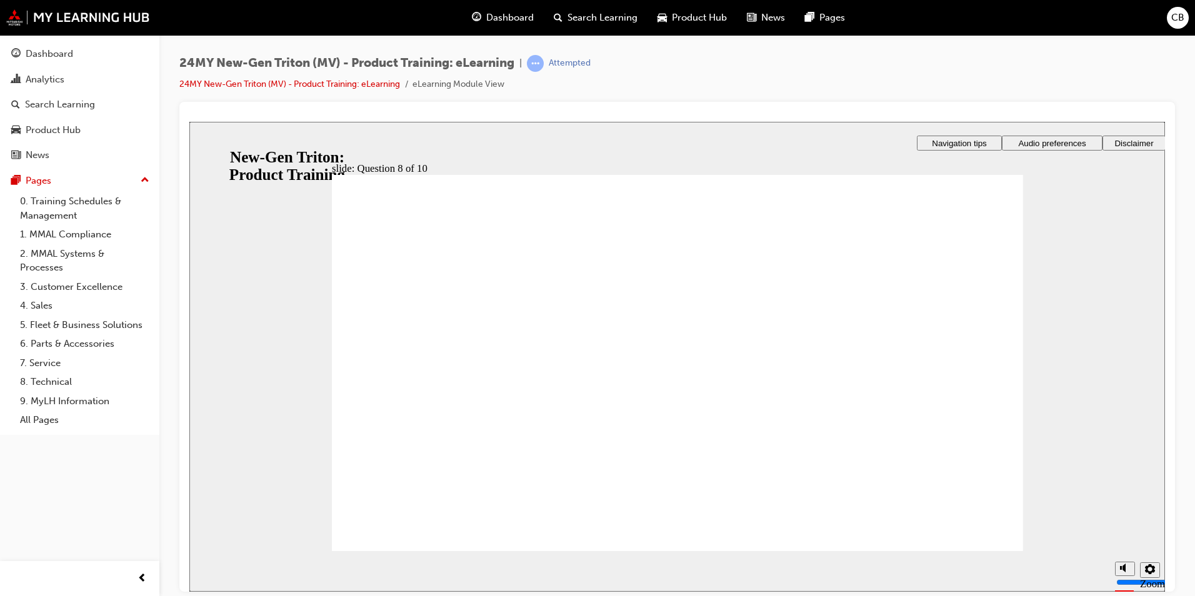
radio input "true"
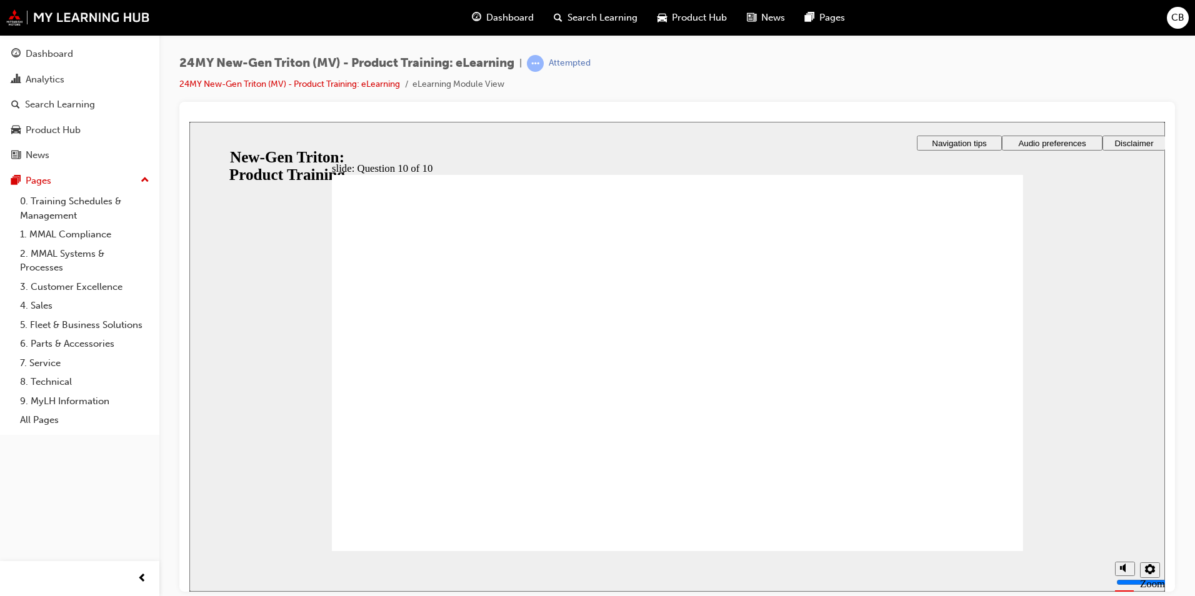
radio input "true"
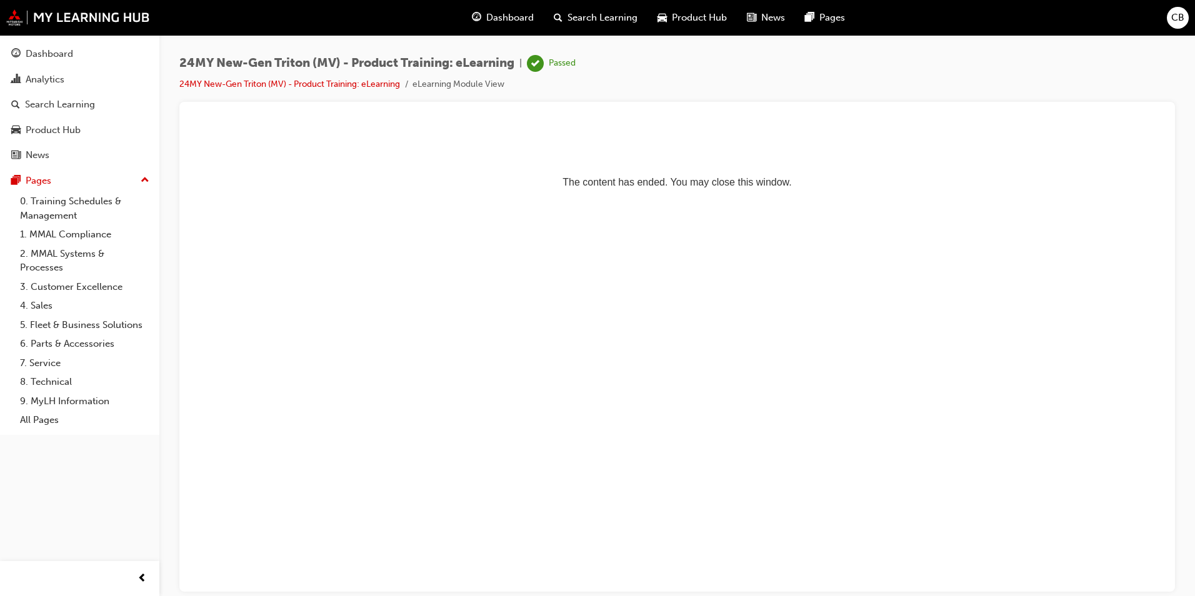
click at [504, 14] on span "Dashboard" at bounding box center [509, 18] width 47 height 14
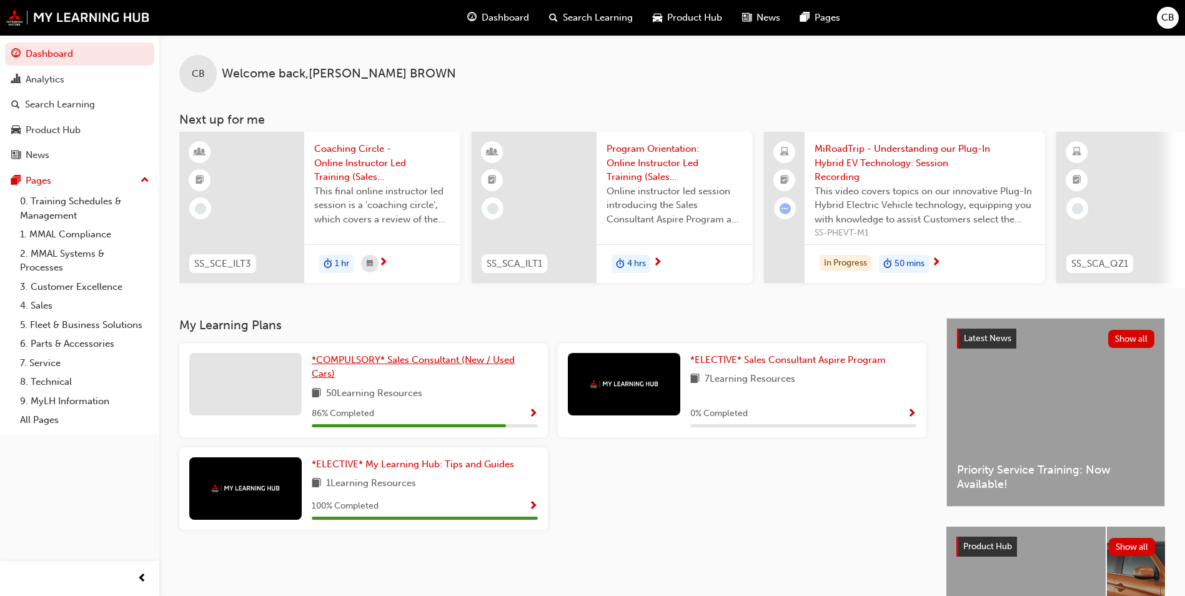
click at [409, 369] on span "*COMPULSORY* Sales Consultant (New / Used Cars)" at bounding box center [413, 367] width 203 height 26
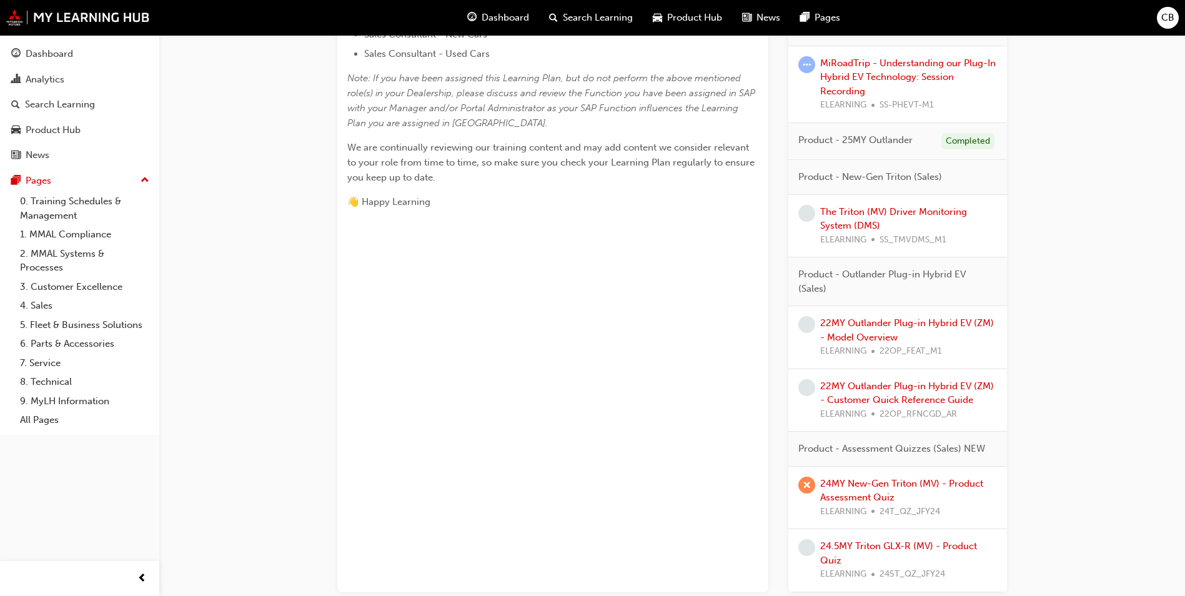
scroll to position [562, 0]
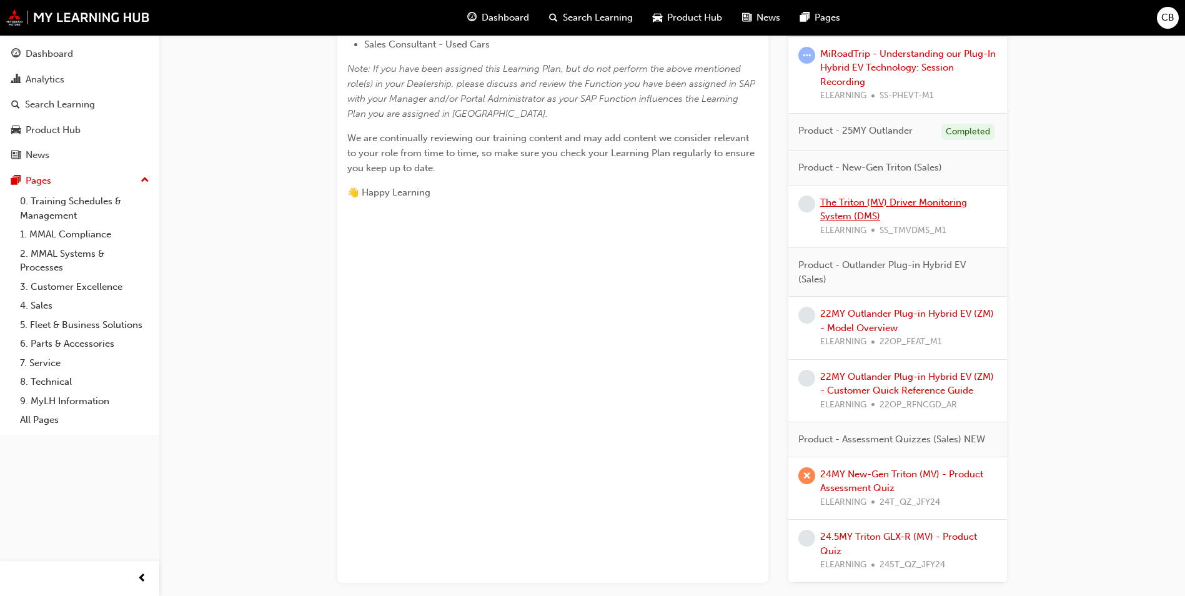
click at [863, 213] on link "The Triton (MV) Driver Monitoring System (DMS)" at bounding box center [893, 210] width 147 height 26
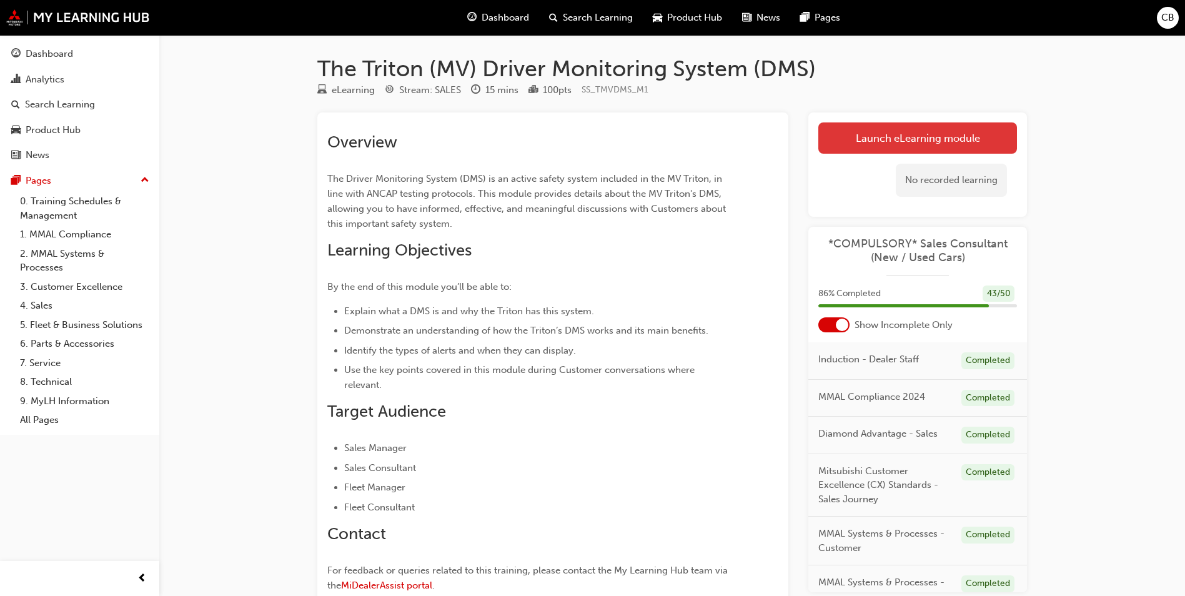
click at [906, 139] on link "Launch eLearning module" at bounding box center [918, 137] width 199 height 31
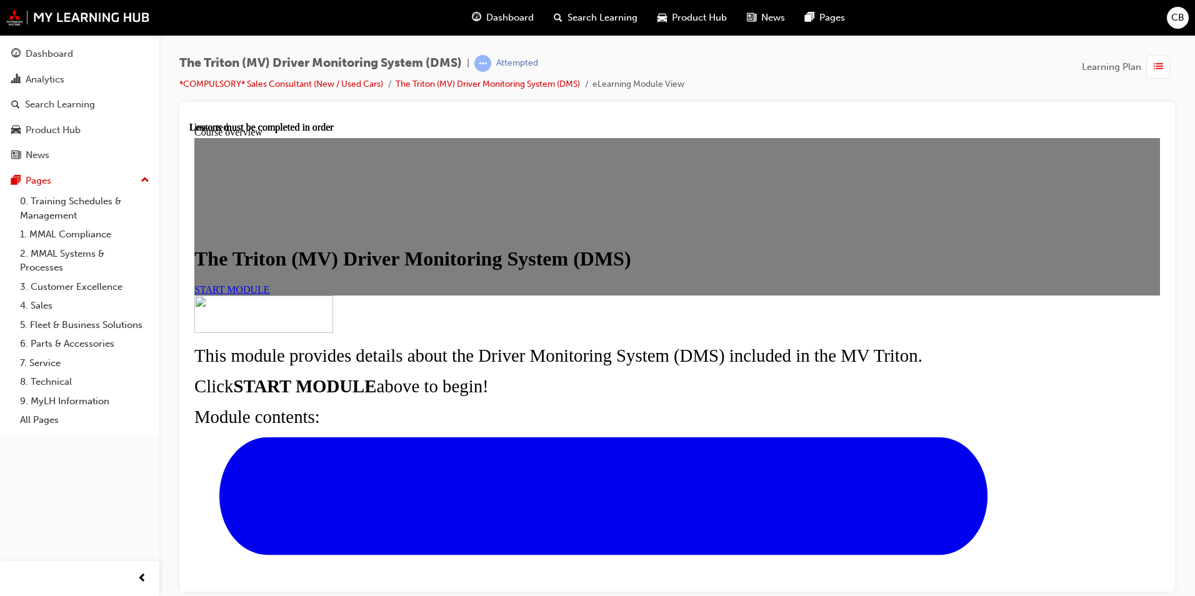
click at [270, 294] on span "START MODULE" at bounding box center [232, 289] width 76 height 11
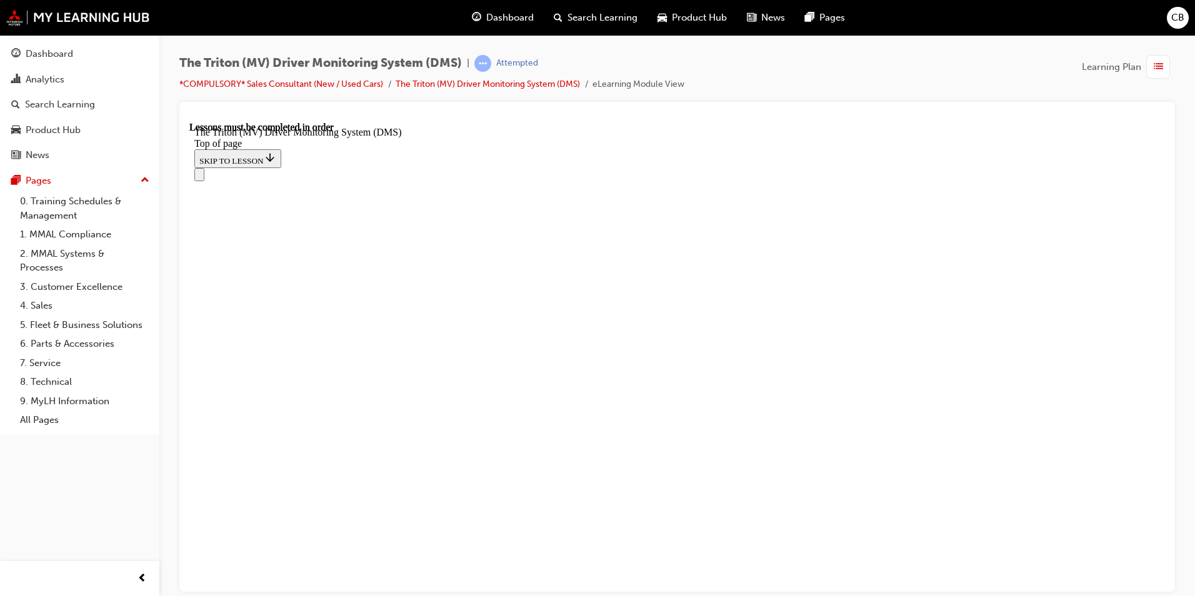
scroll to position [484, 0]
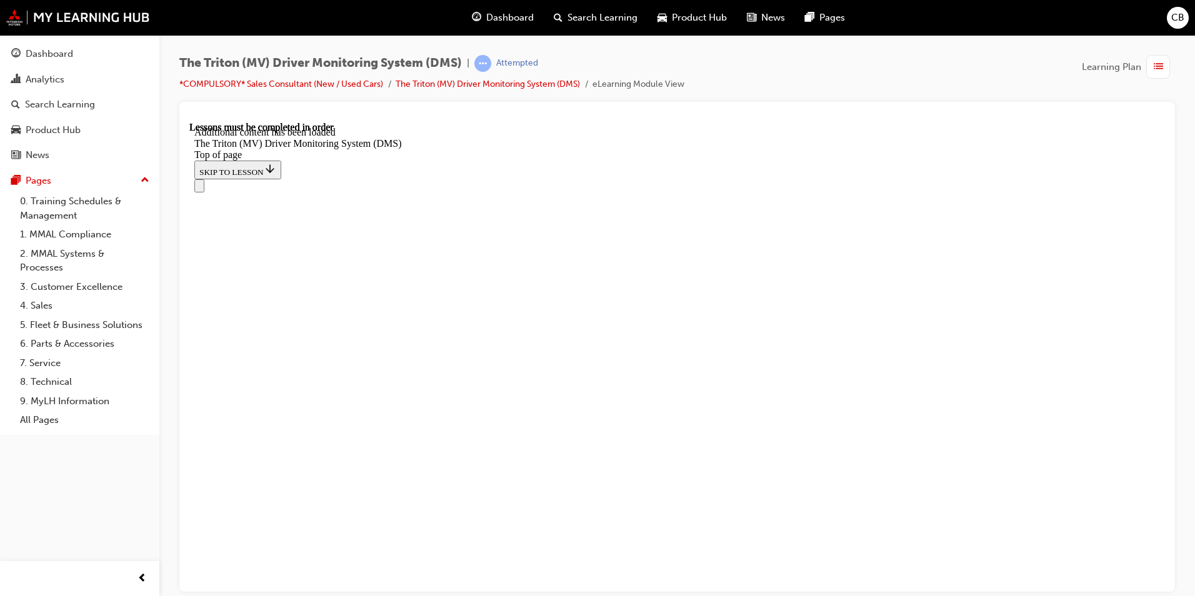
scroll to position [2071, 0]
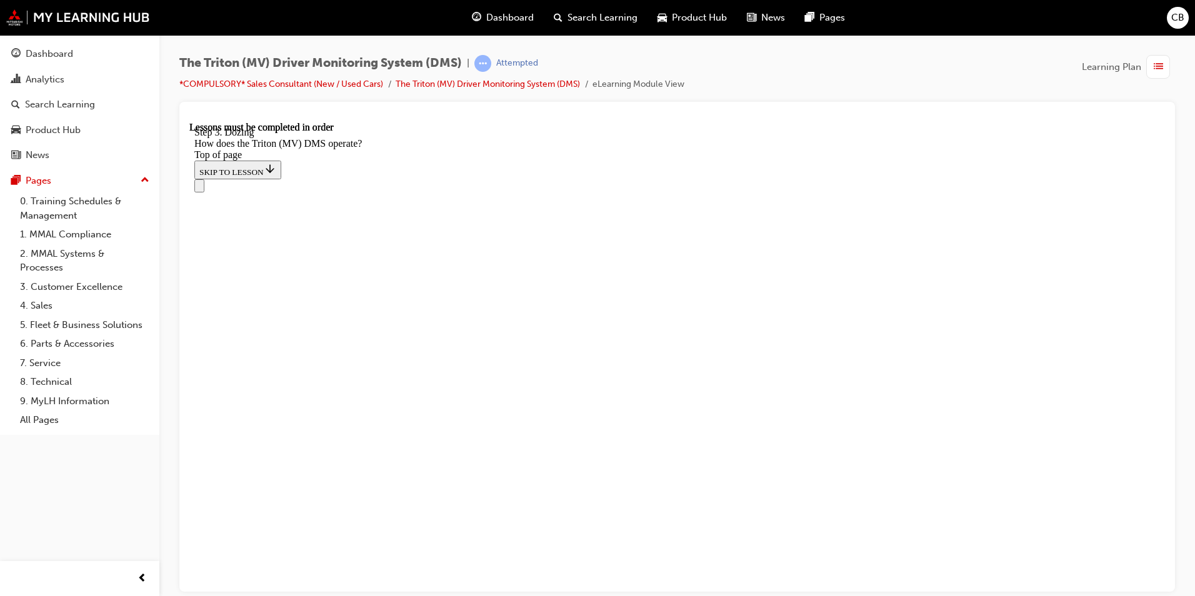
drag, startPoint x: 749, startPoint y: 504, endPoint x: 786, endPoint y: 497, distance: 37.5
drag, startPoint x: 607, startPoint y: 503, endPoint x: 711, endPoint y: 493, distance: 104.8
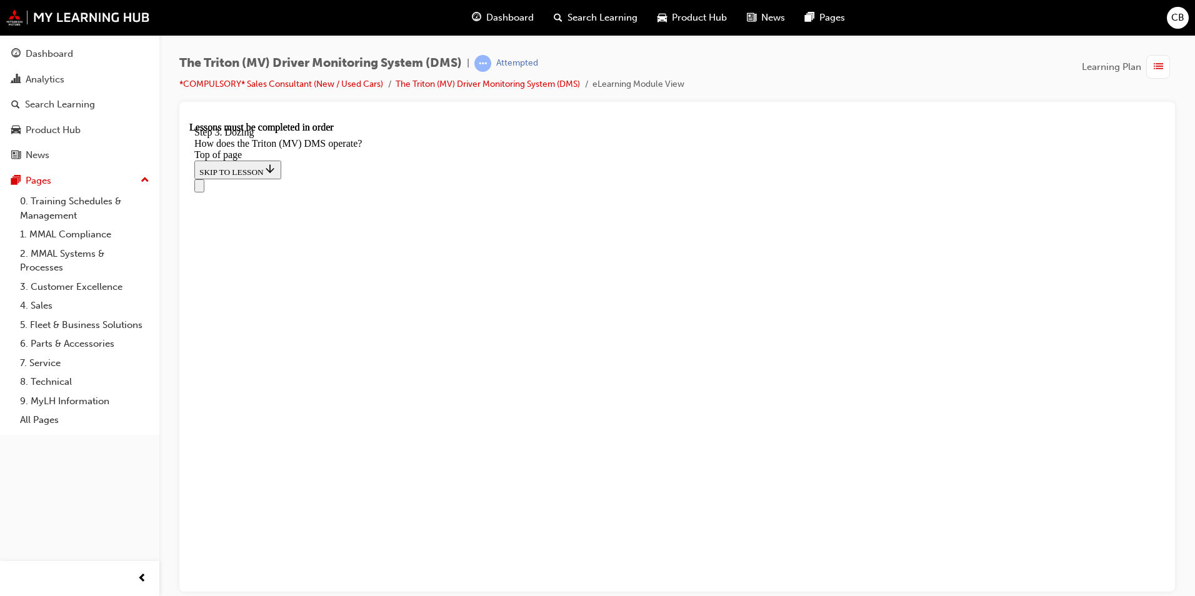
scroll to position [3575, 0]
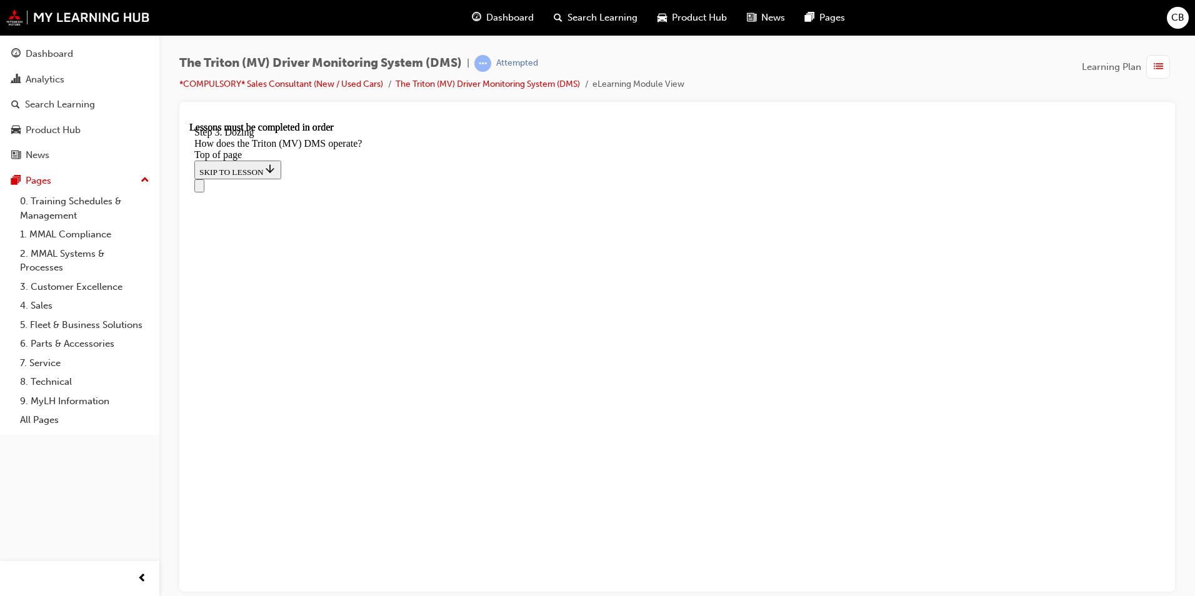
scroll to position [3789, 0]
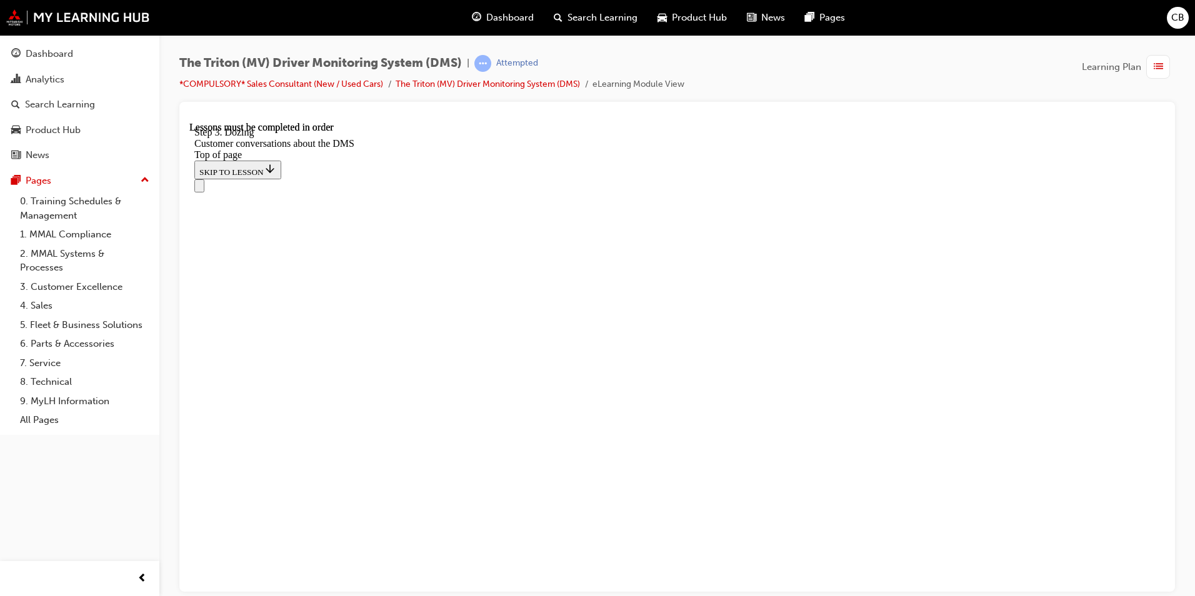
drag, startPoint x: 781, startPoint y: 493, endPoint x: 822, endPoint y: 481, distance: 42.3
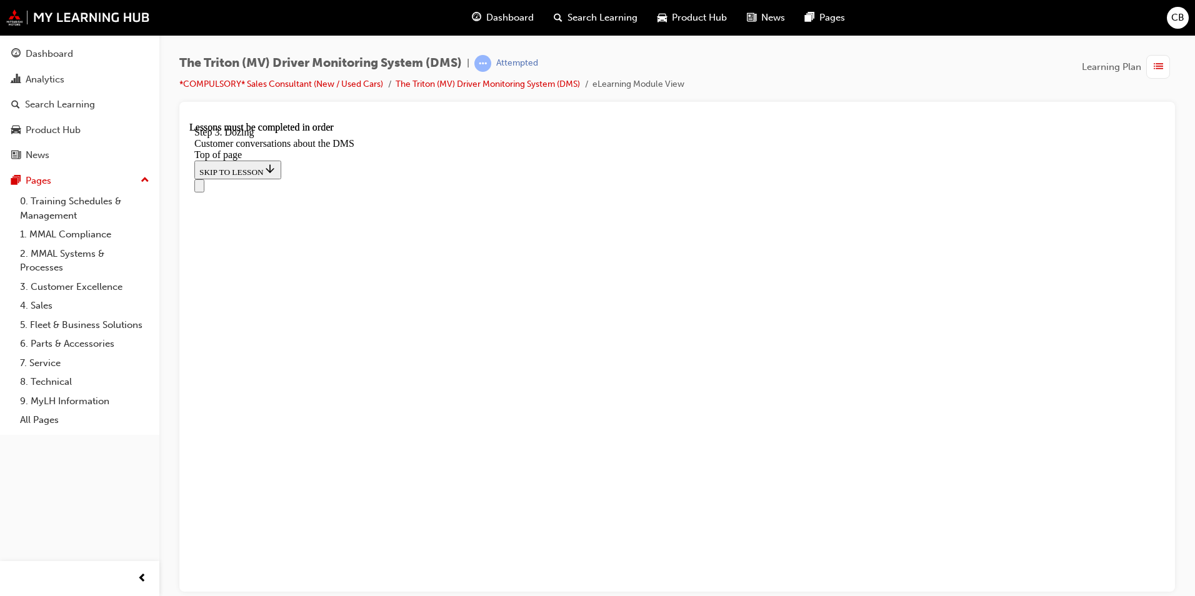
scroll to position [2839, 0]
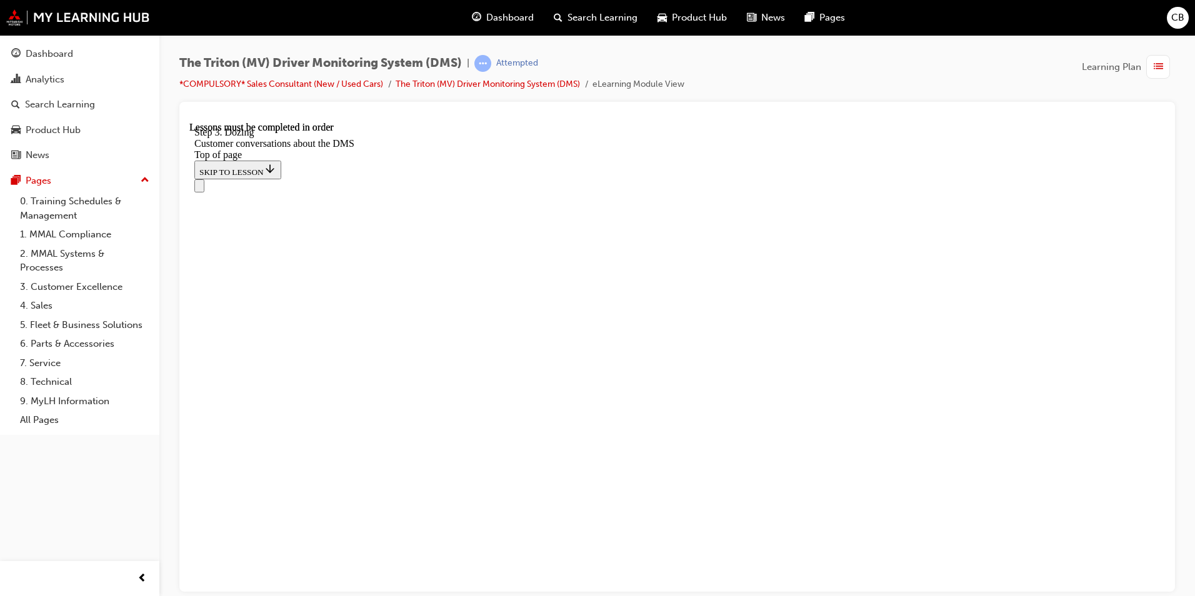
scroll to position [2879, 0]
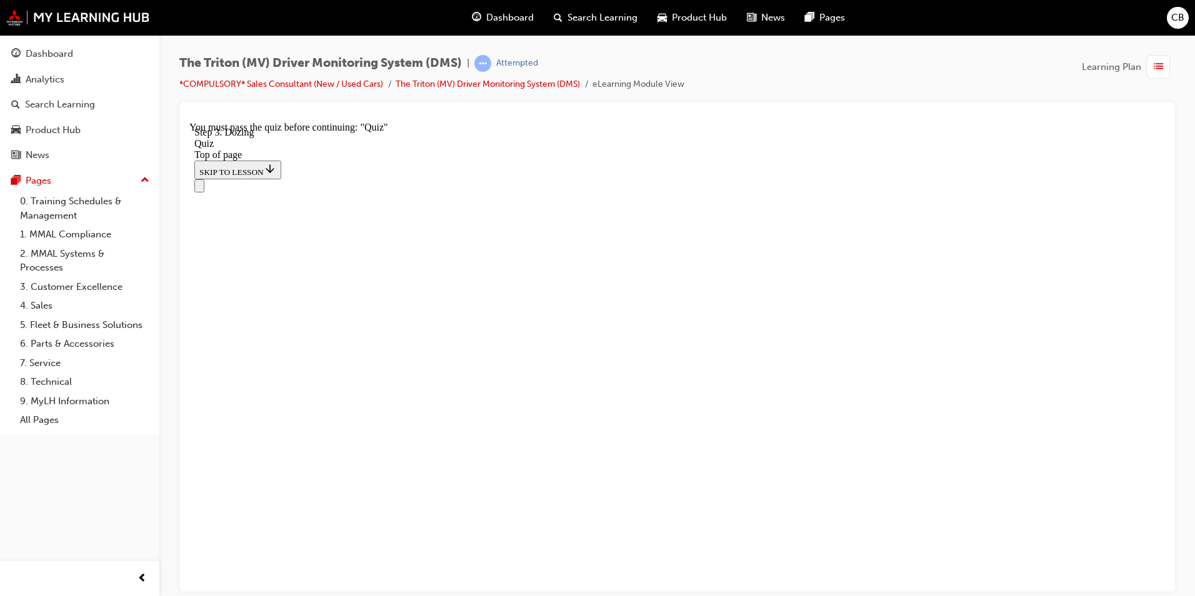
drag, startPoint x: 575, startPoint y: 412, endPoint x: 621, endPoint y: 264, distance: 154.4
drag, startPoint x: 600, startPoint y: 499, endPoint x: 597, endPoint y: 442, distance: 57.5
drag, startPoint x: 597, startPoint y: 463, endPoint x: 639, endPoint y: 241, distance: 226.5
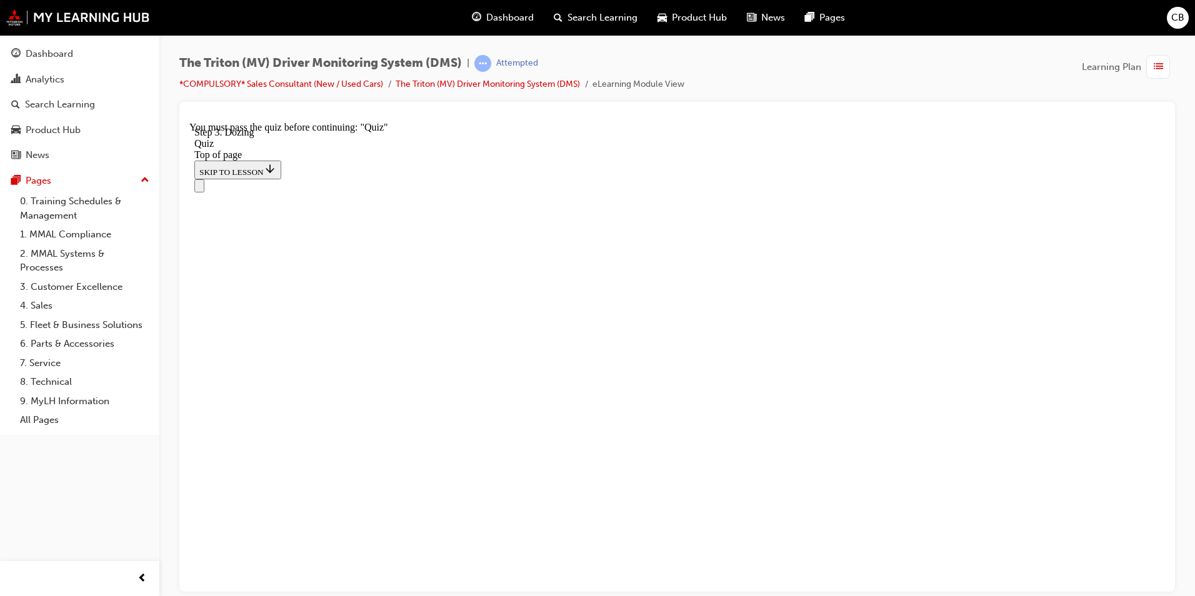
drag, startPoint x: 600, startPoint y: 481, endPoint x: 629, endPoint y: 324, distance: 159.3
drag, startPoint x: 569, startPoint y: 326, endPoint x: 595, endPoint y: 459, distance: 136.4
drag, startPoint x: 557, startPoint y: 332, endPoint x: 594, endPoint y: 474, distance: 146.1
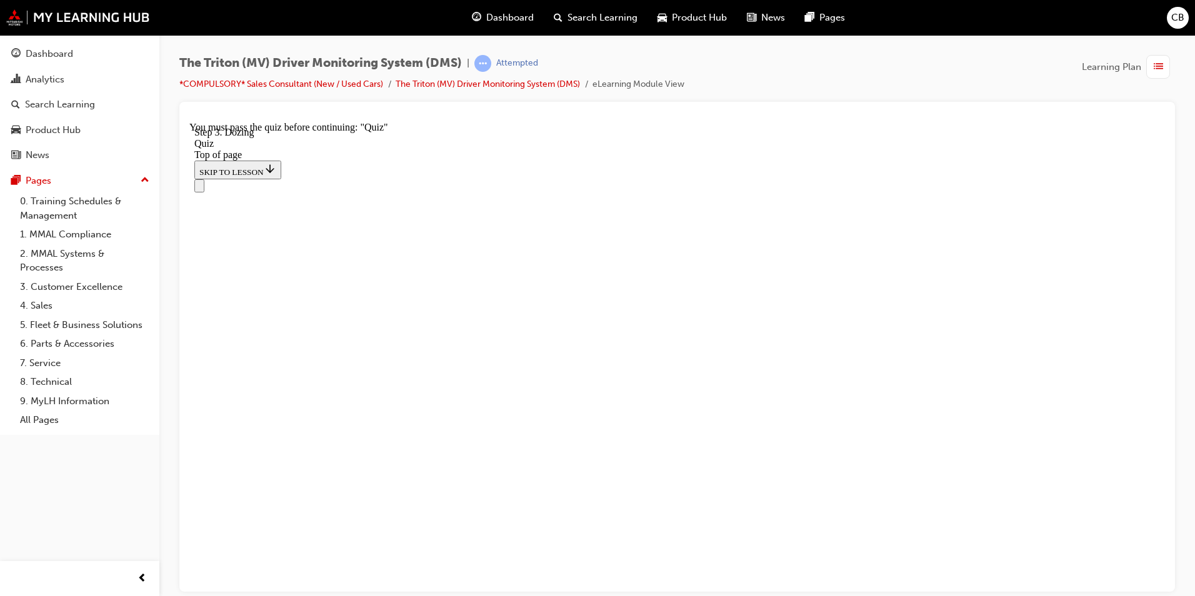
drag, startPoint x: 563, startPoint y: 346, endPoint x: 598, endPoint y: 344, distance: 35.0
drag, startPoint x: 582, startPoint y: 401, endPoint x: 632, endPoint y: 404, distance: 50.1
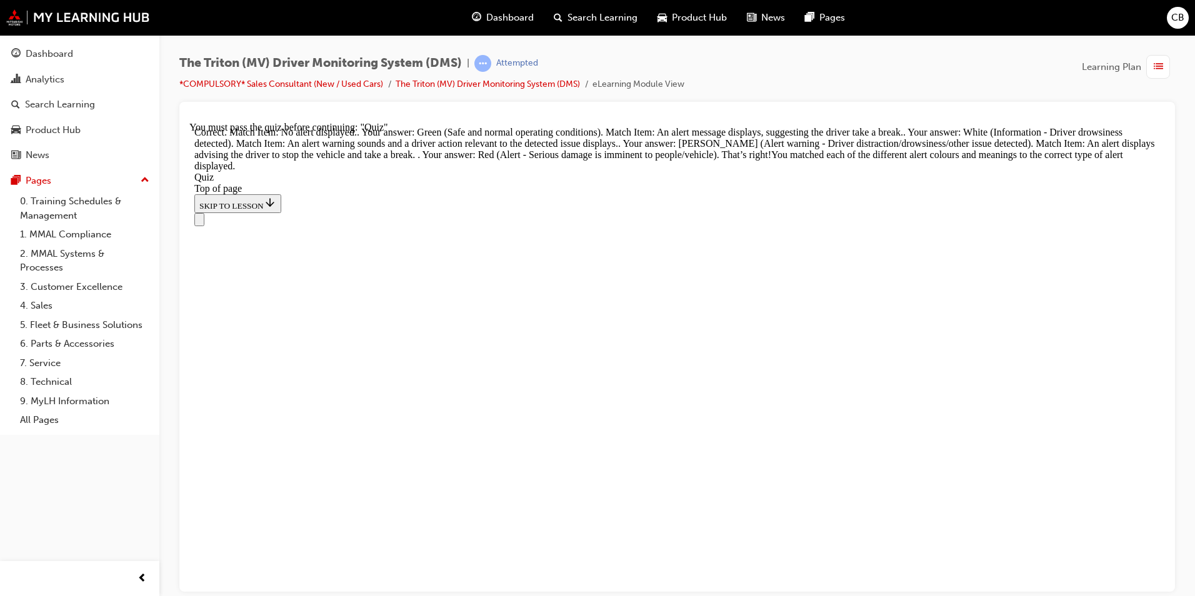
scroll to position [387, 0]
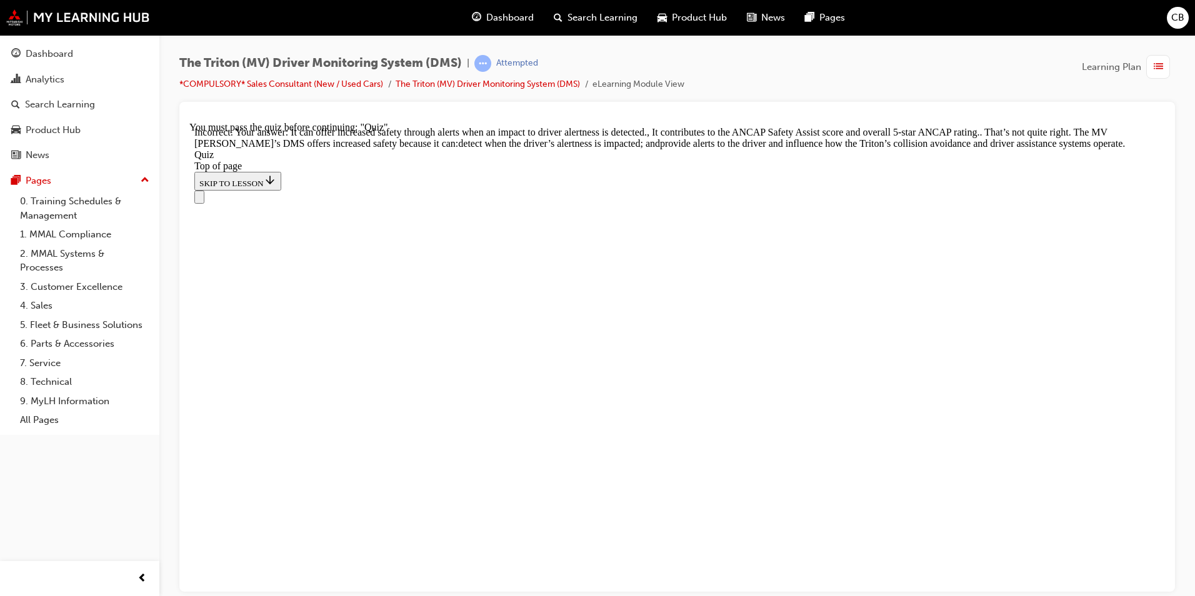
scroll to position [446, 0]
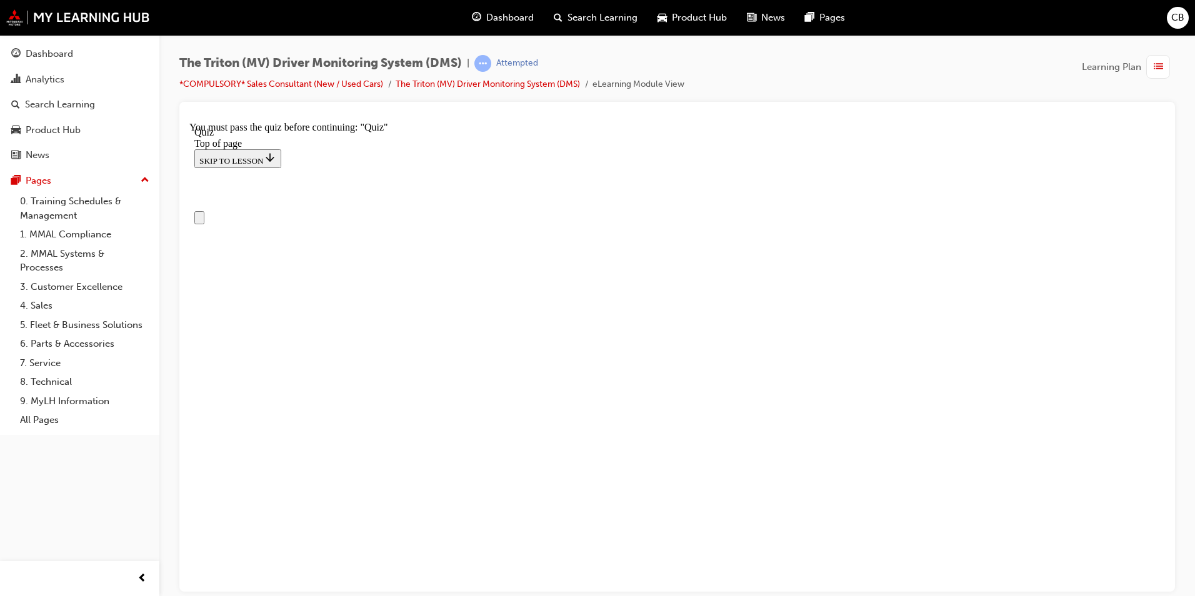
scroll to position [125, 0]
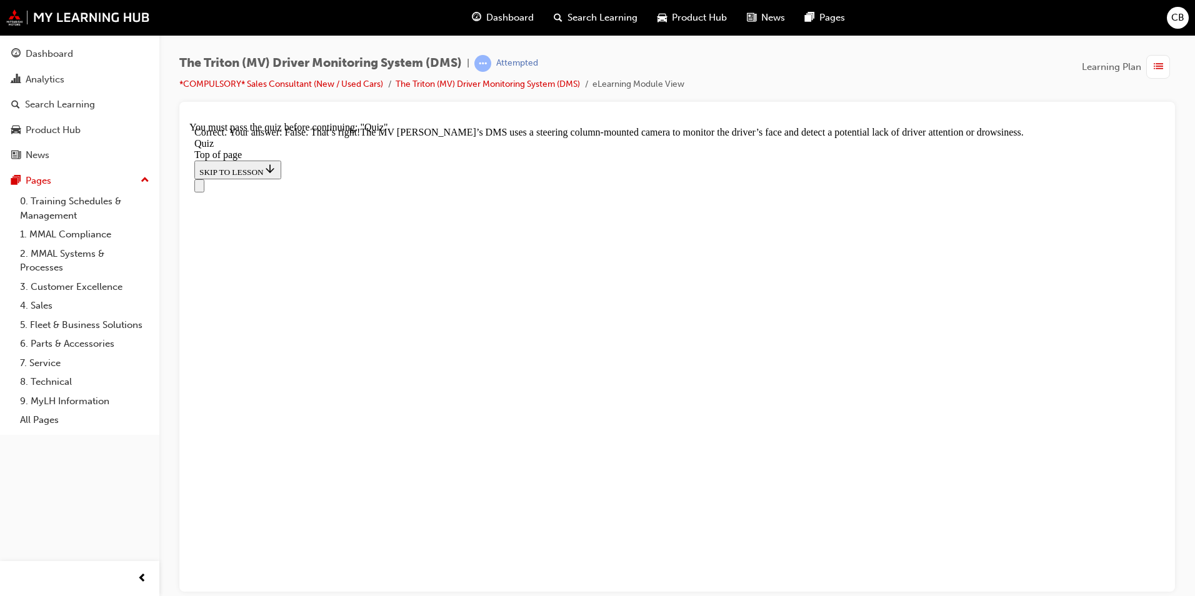
scroll to position [284, 0]
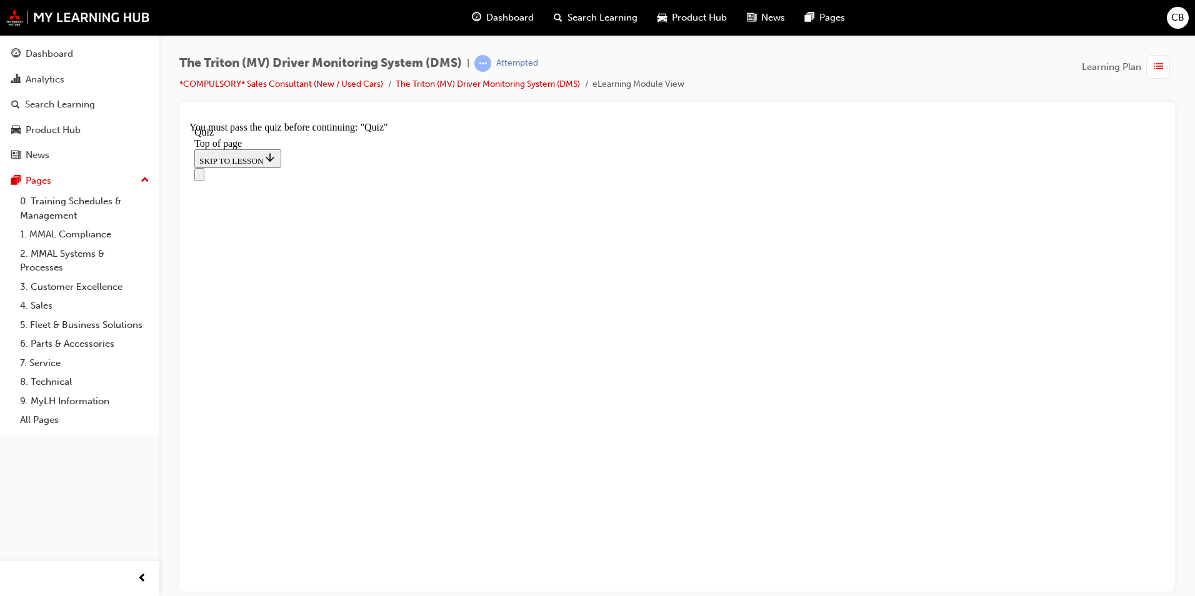
scroll to position [125, 0]
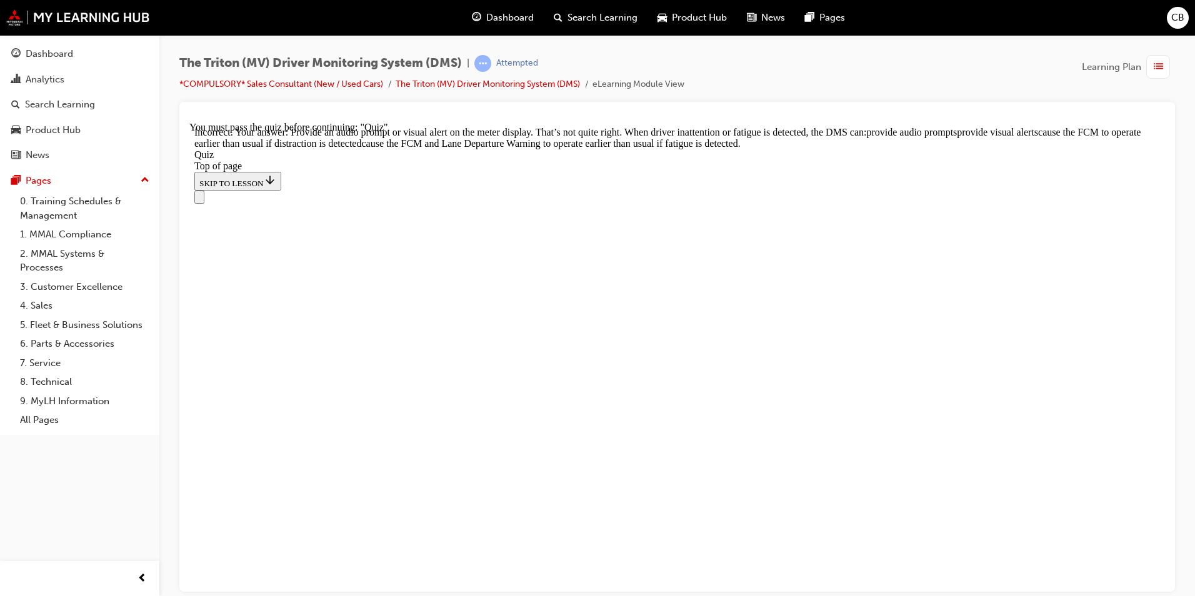
scroll to position [513, 0]
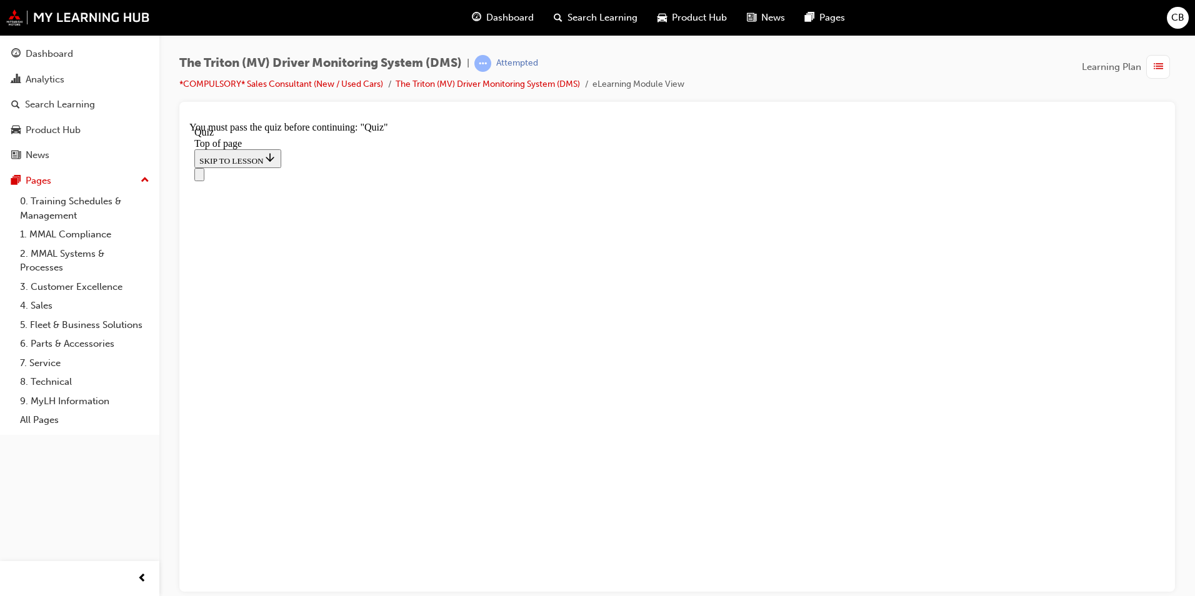
scroll to position [125, 0]
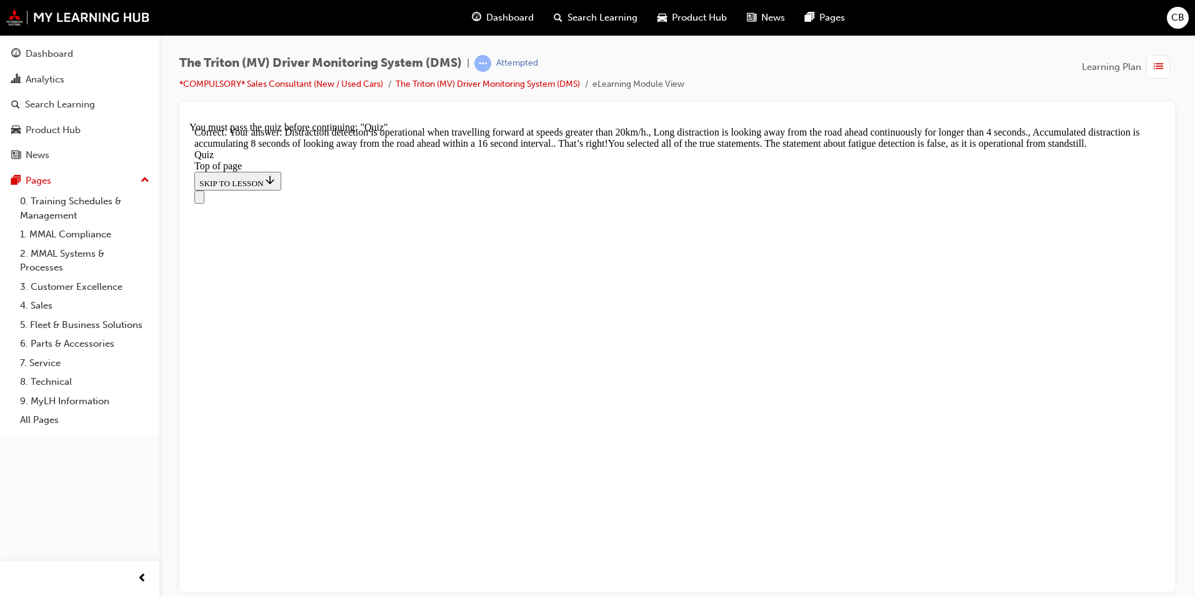
scroll to position [415, 0]
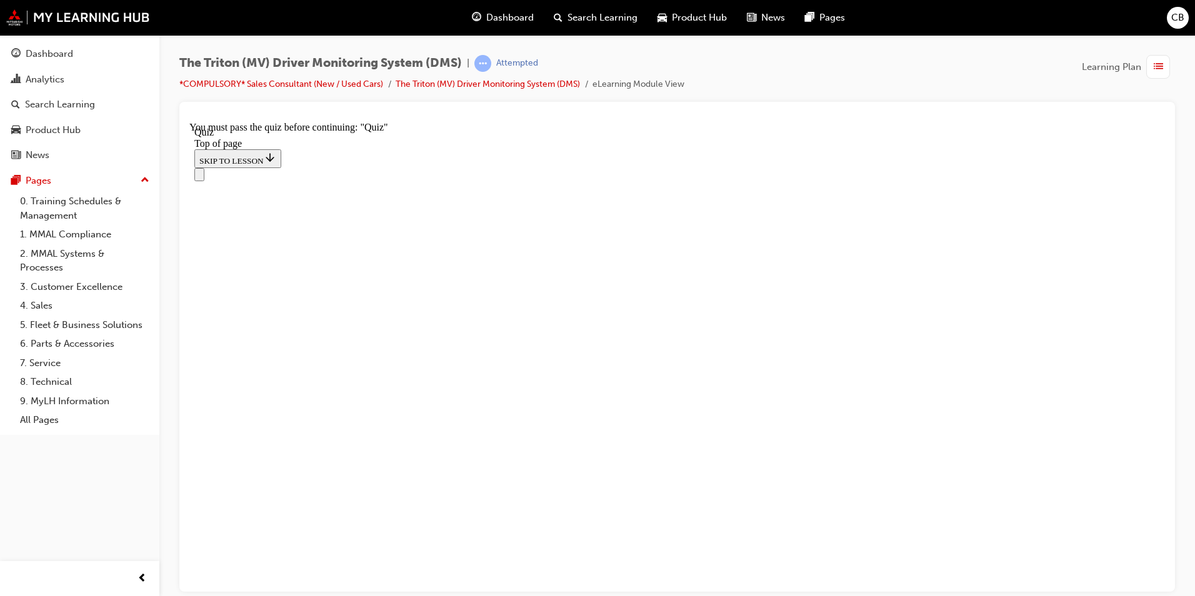
scroll to position [212, 0]
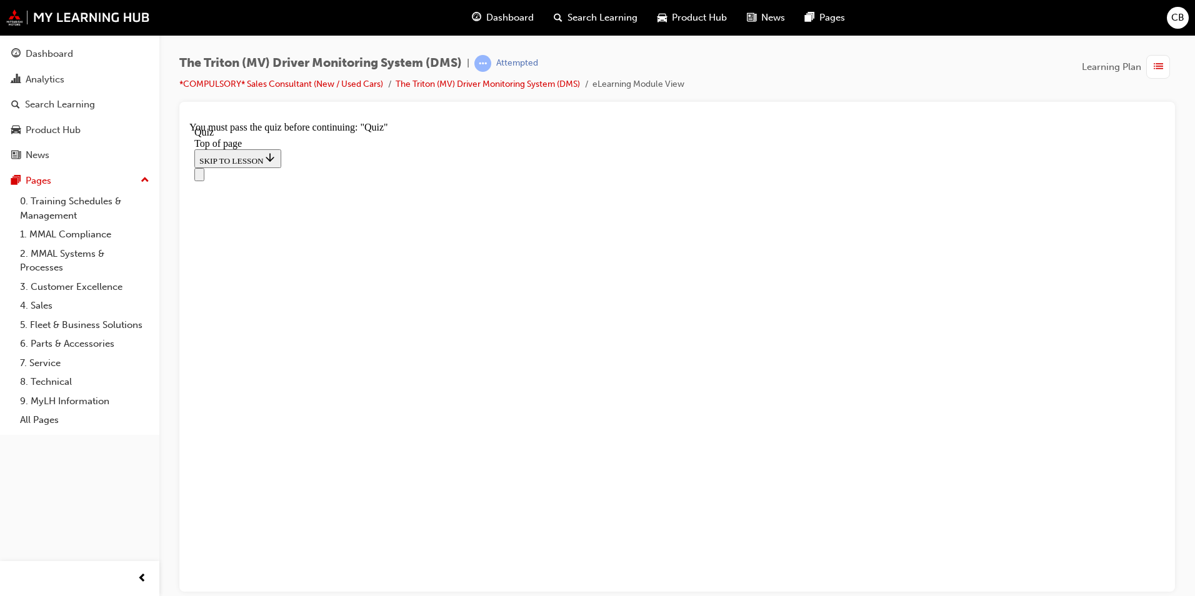
drag, startPoint x: 594, startPoint y: 486, endPoint x: 602, endPoint y: 266, distance: 219.5
drag, startPoint x: 565, startPoint y: 469, endPoint x: 610, endPoint y: 261, distance: 212.1
drag, startPoint x: 605, startPoint y: 329, endPoint x: 662, endPoint y: 334, distance: 57.7
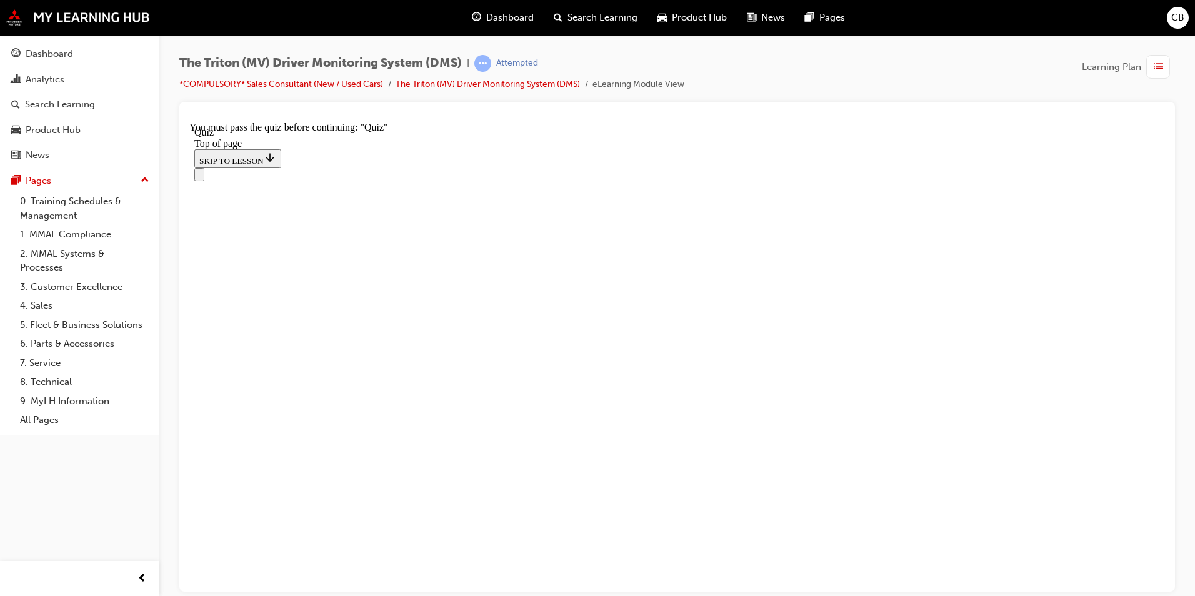
drag, startPoint x: 662, startPoint y: 334, endPoint x: 643, endPoint y: 330, distance: 19.7
drag, startPoint x: 609, startPoint y: 421, endPoint x: 645, endPoint y: 411, distance: 37.4
drag, startPoint x: 603, startPoint y: 481, endPoint x: 643, endPoint y: 463, distance: 43.7
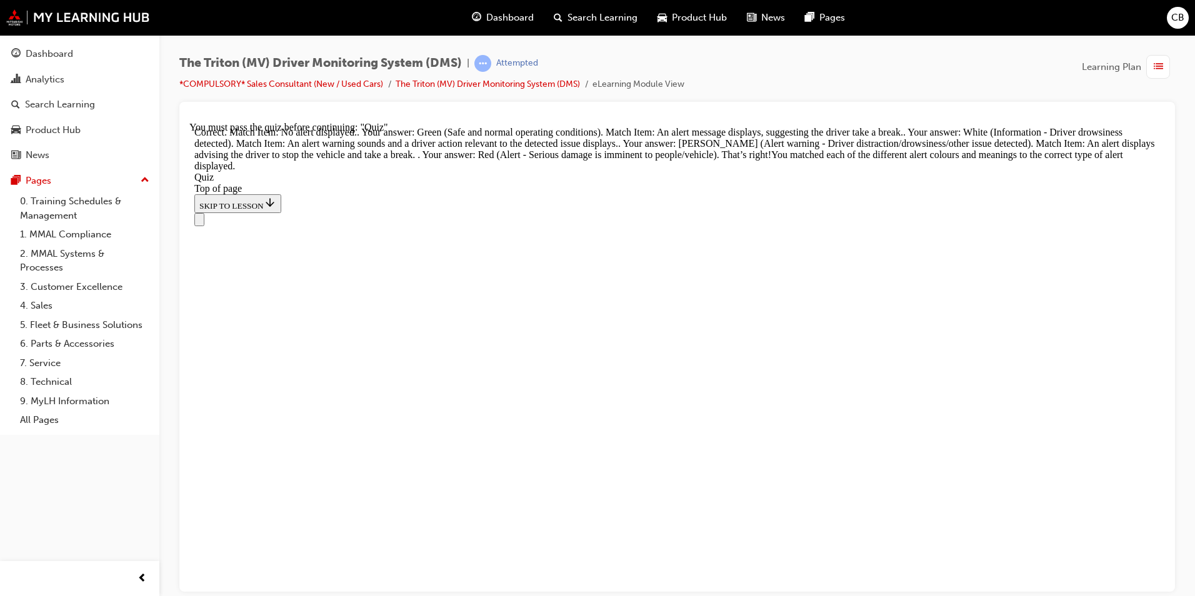
scroll to position [387, 0]
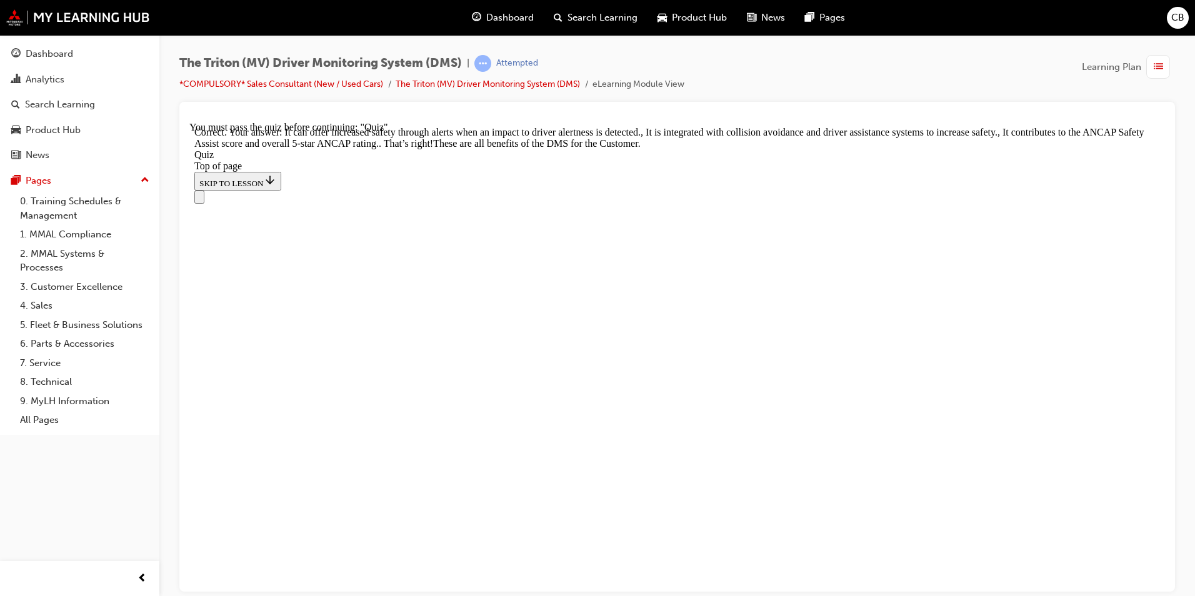
scroll to position [364, 0]
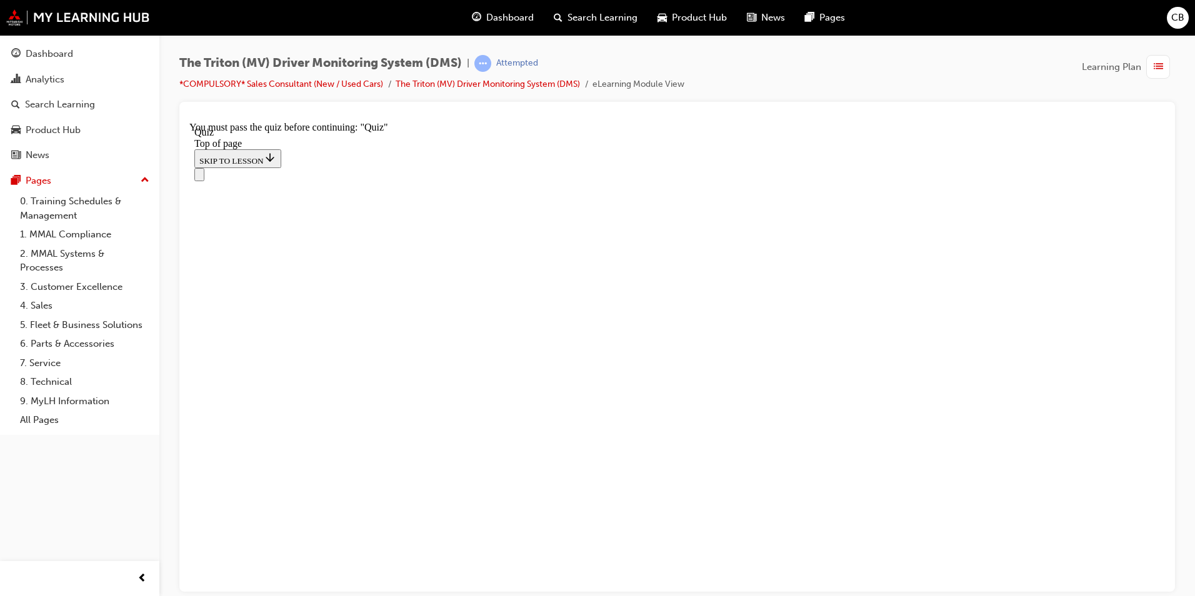
scroll to position [125, 0]
drag, startPoint x: 561, startPoint y: 407, endPoint x: 592, endPoint y: 423, distance: 35.2
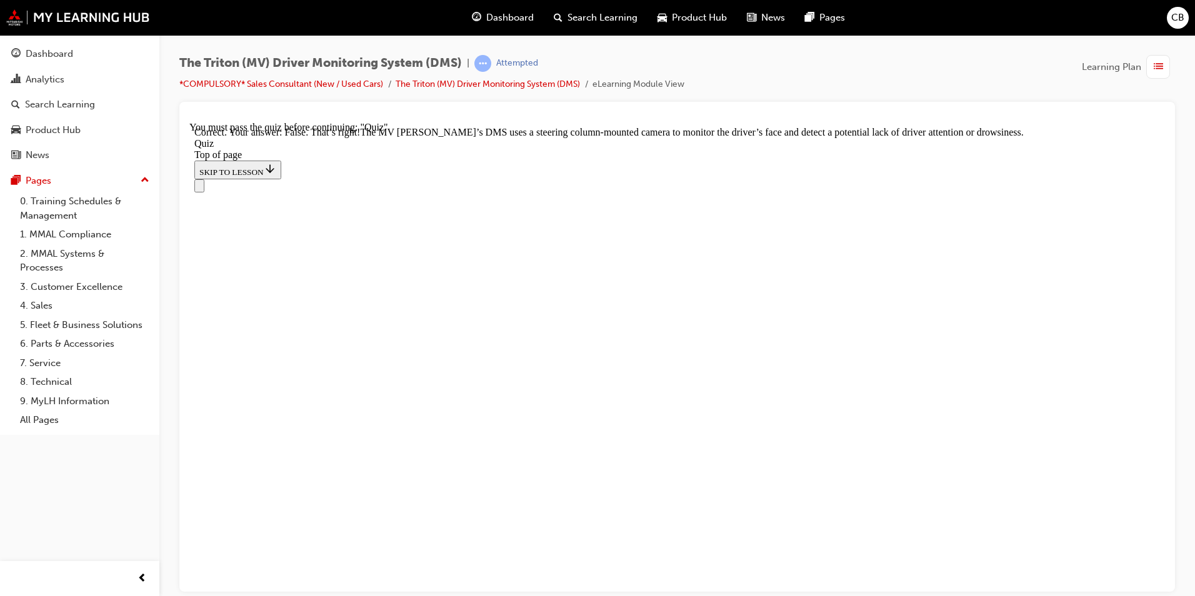
scroll to position [284, 0]
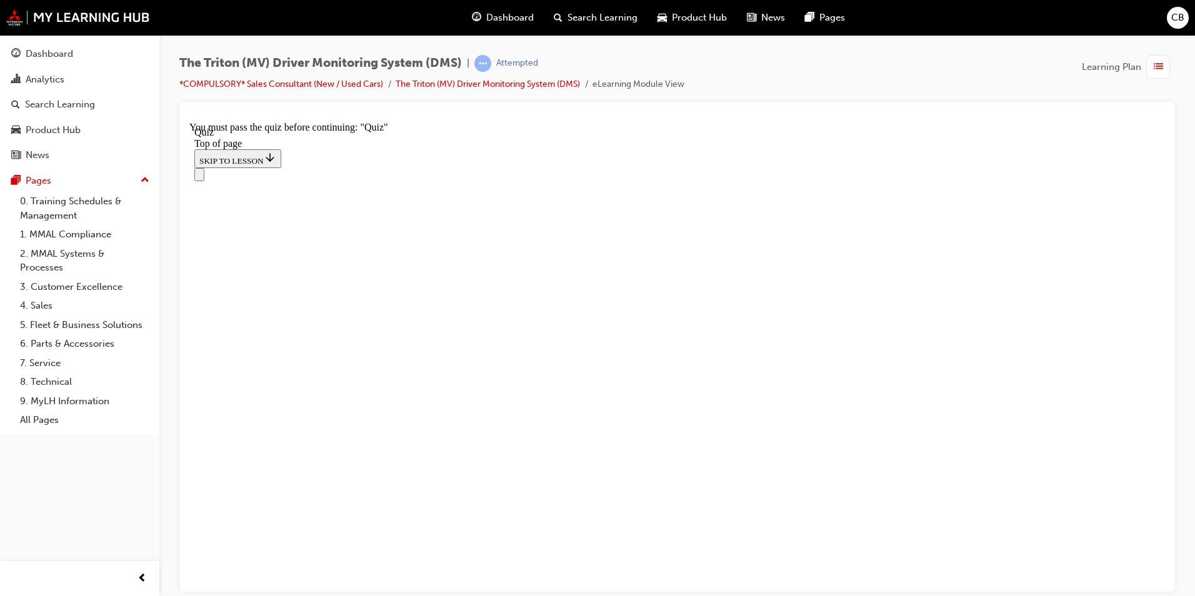
scroll to position [125, 0]
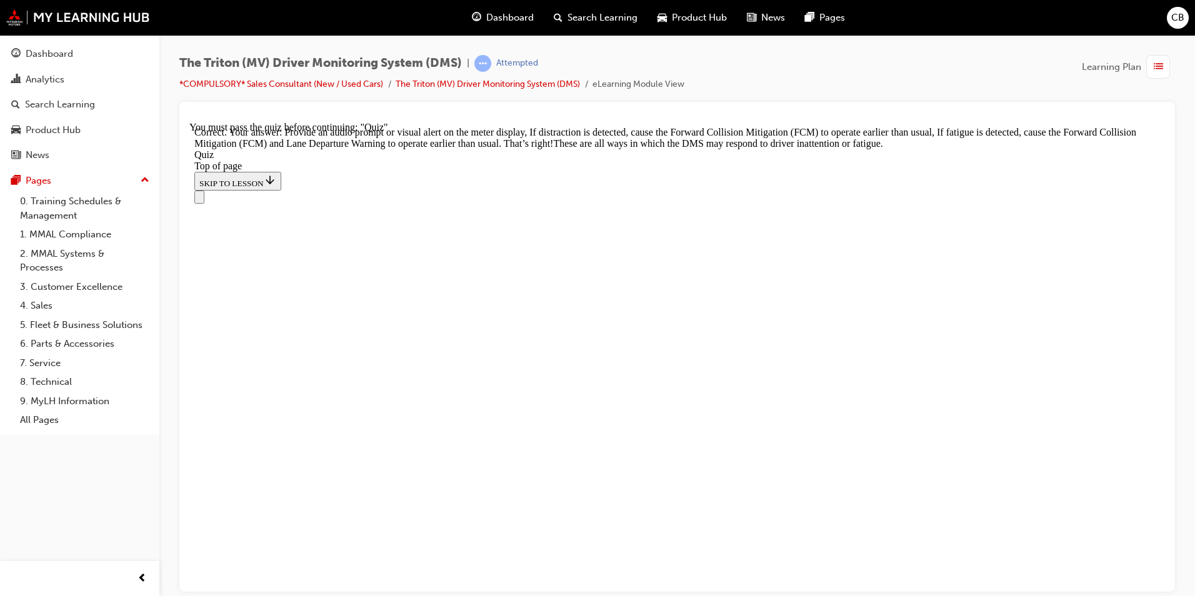
scroll to position [402, 0]
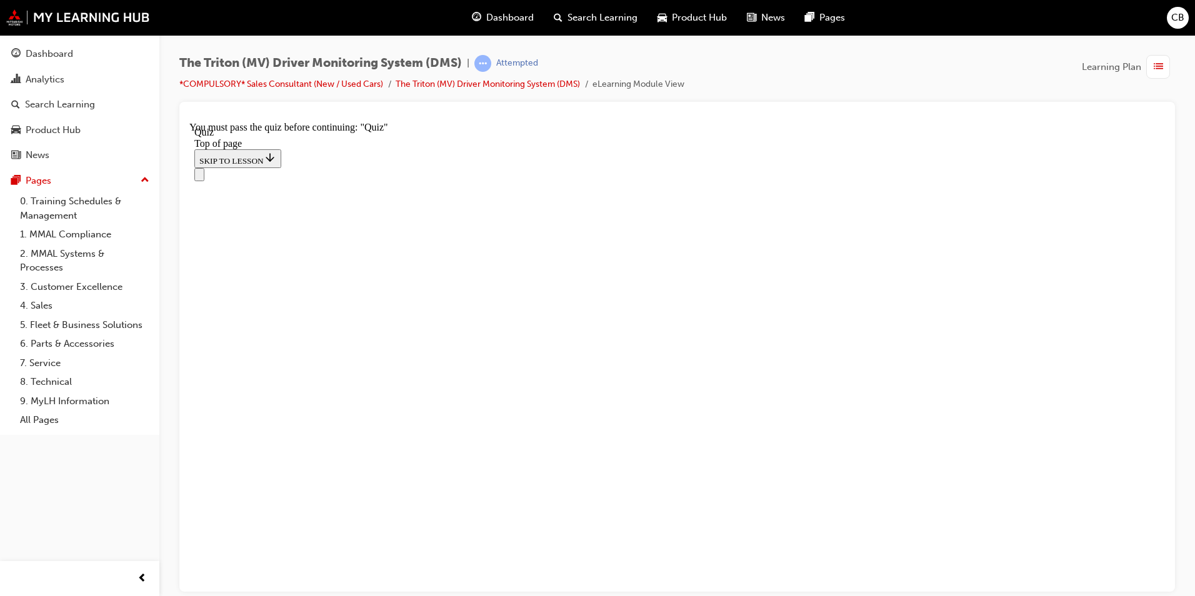
scroll to position [187, 0]
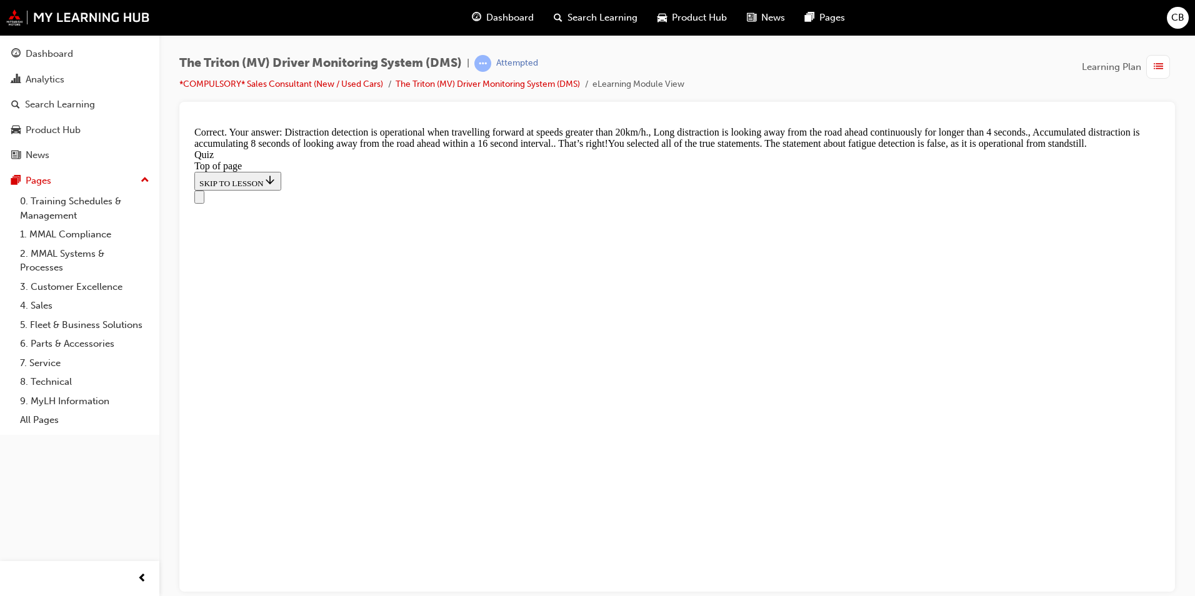
scroll to position [415, 0]
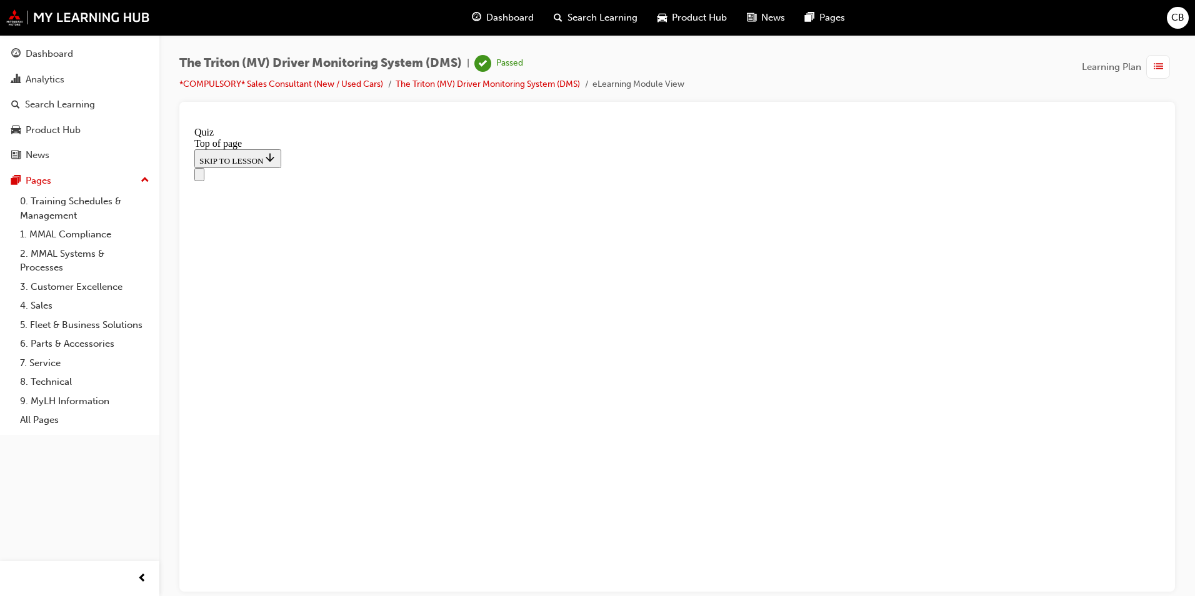
scroll to position [210, 0]
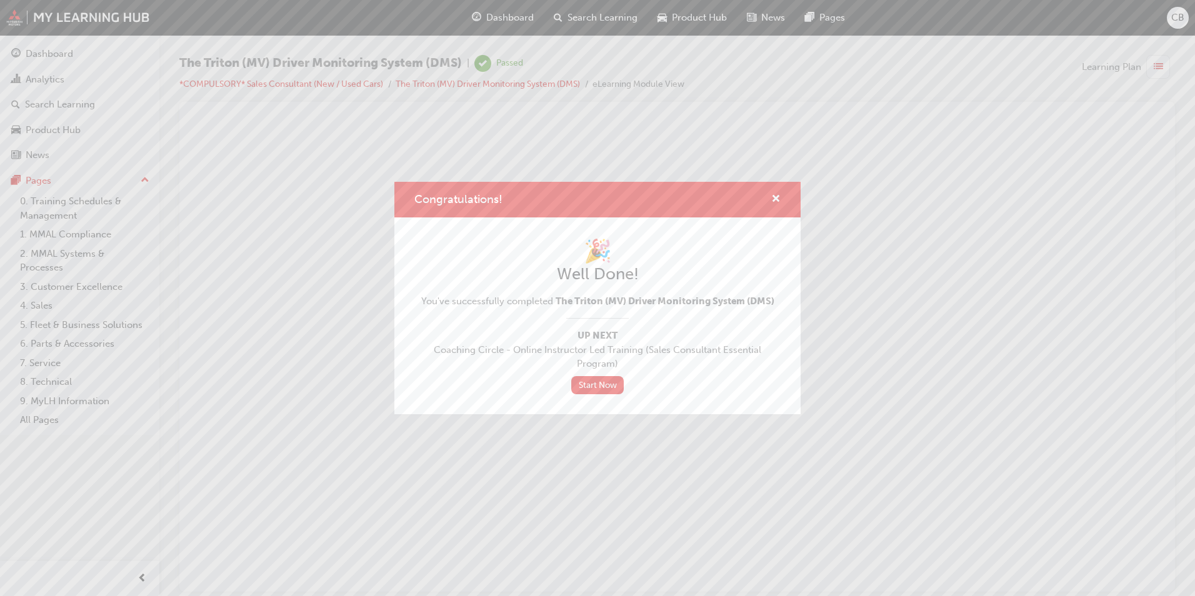
scroll to position [0, 0]
click at [772, 197] on span "cross-icon" at bounding box center [775, 199] width 9 height 11
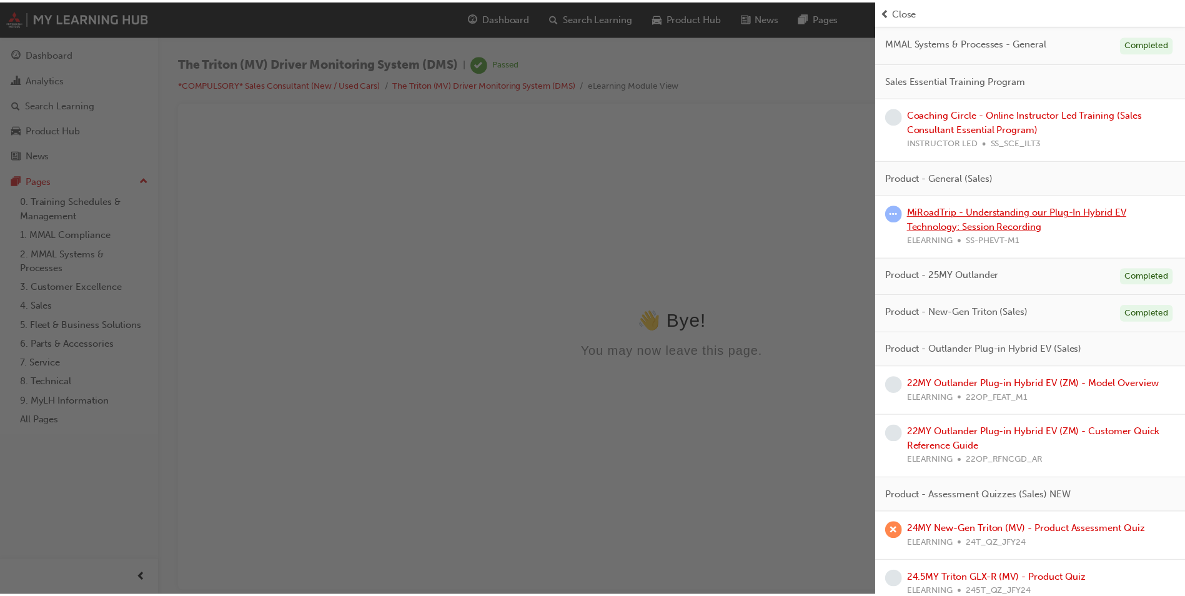
scroll to position [344, 0]
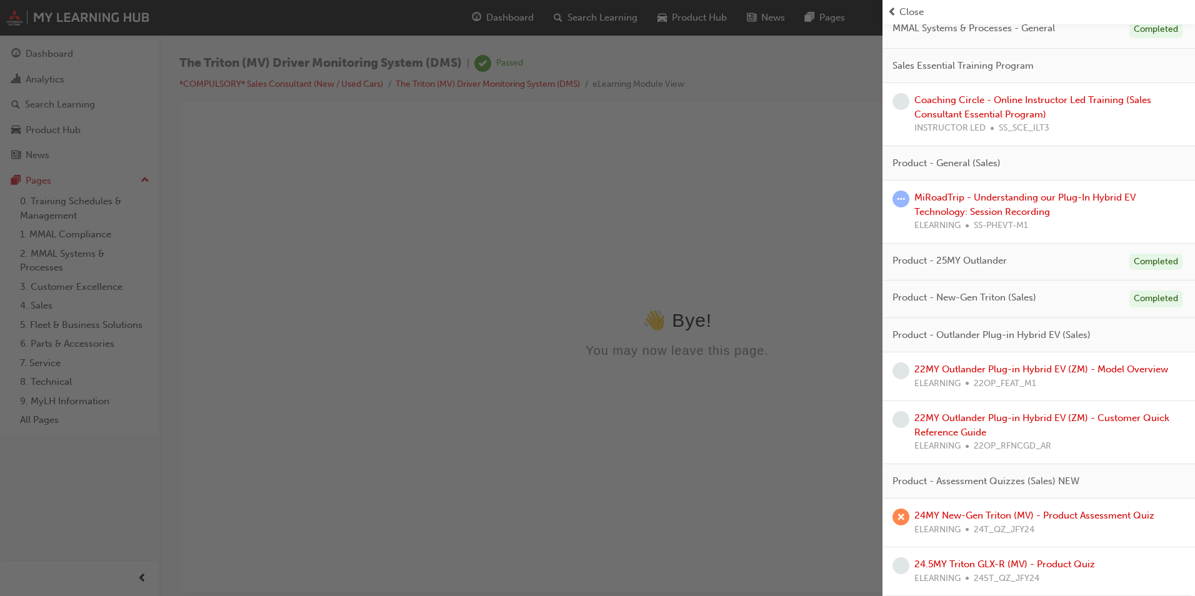
click at [572, 195] on div "button" at bounding box center [441, 298] width 882 height 596
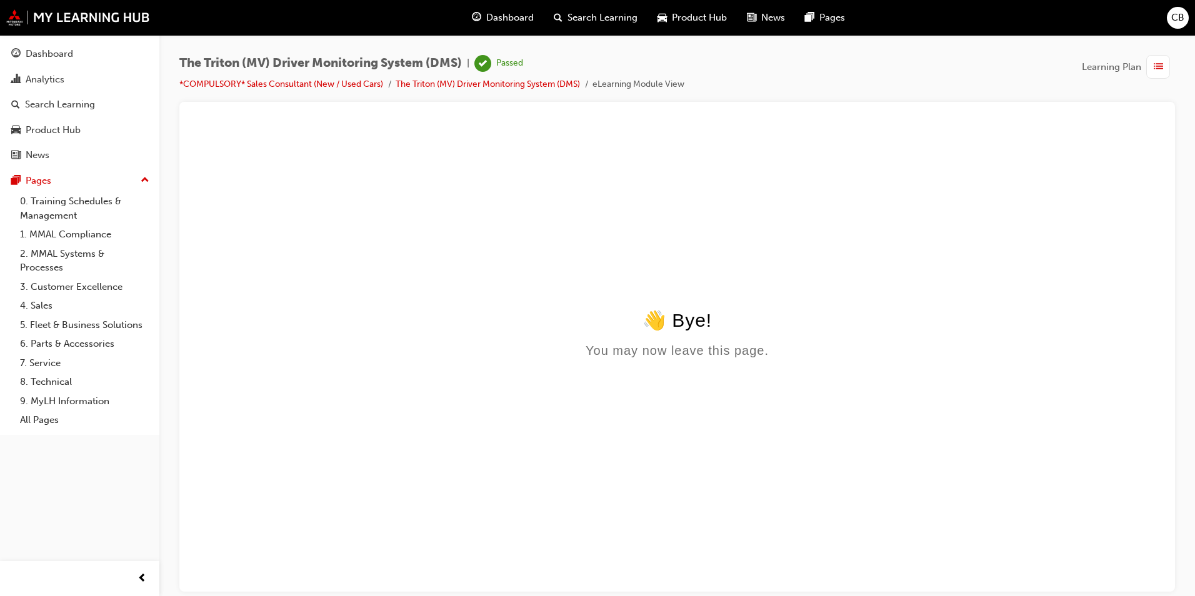
click at [499, 5] on div "Dashboard" at bounding box center [503, 18] width 82 height 26
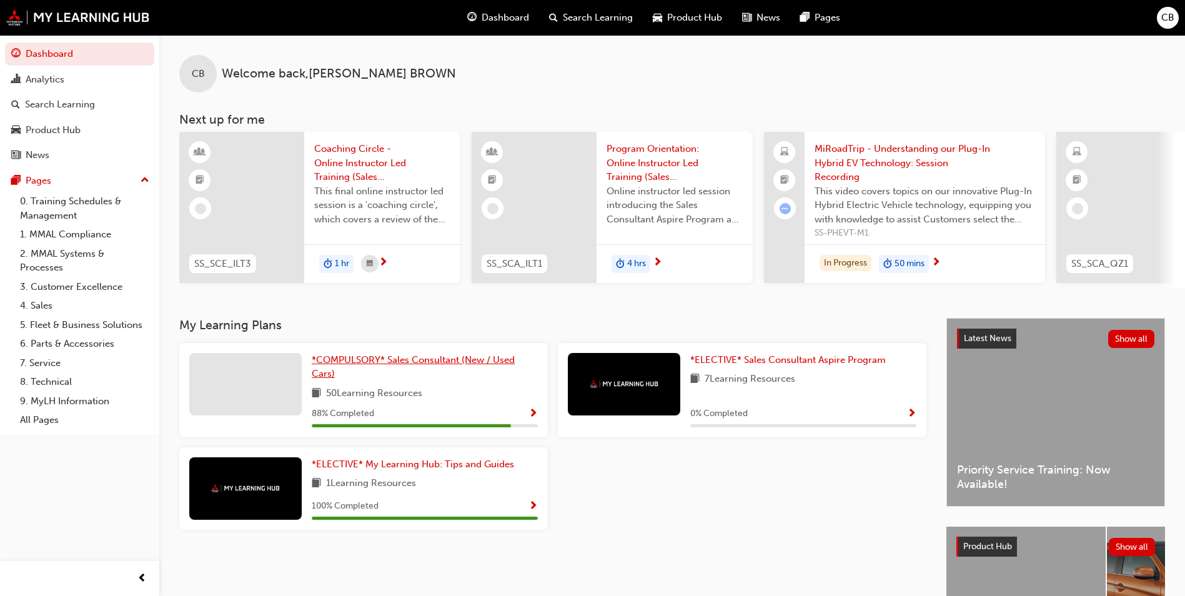
click at [435, 369] on span "*COMPULSORY* Sales Consultant (New / Used Cars)" at bounding box center [413, 367] width 203 height 26
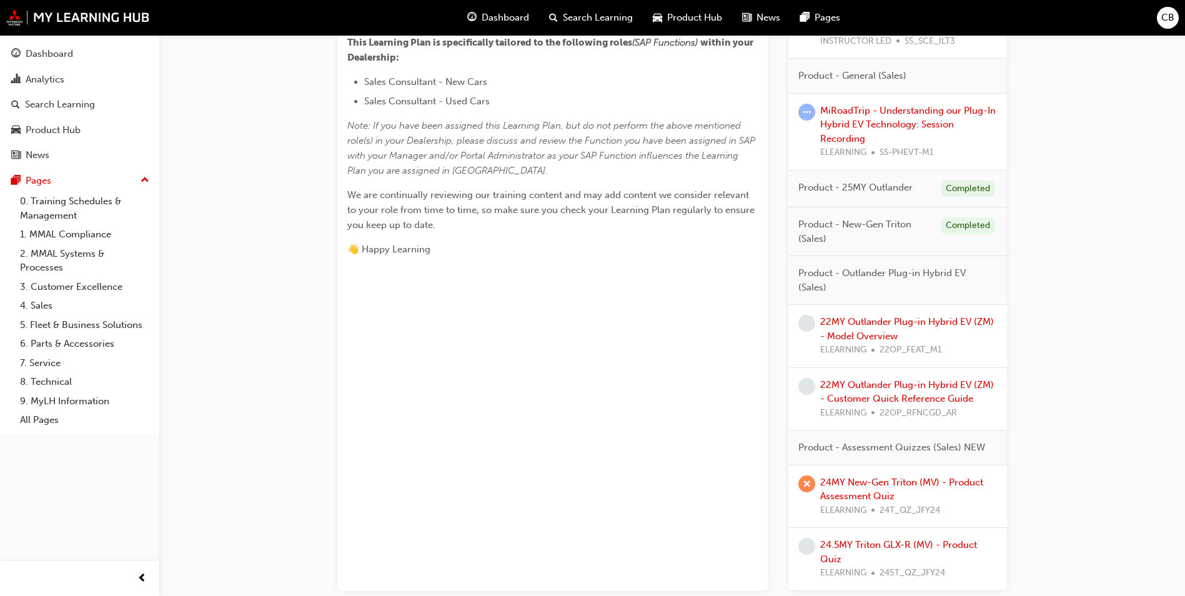
scroll to position [592, 0]
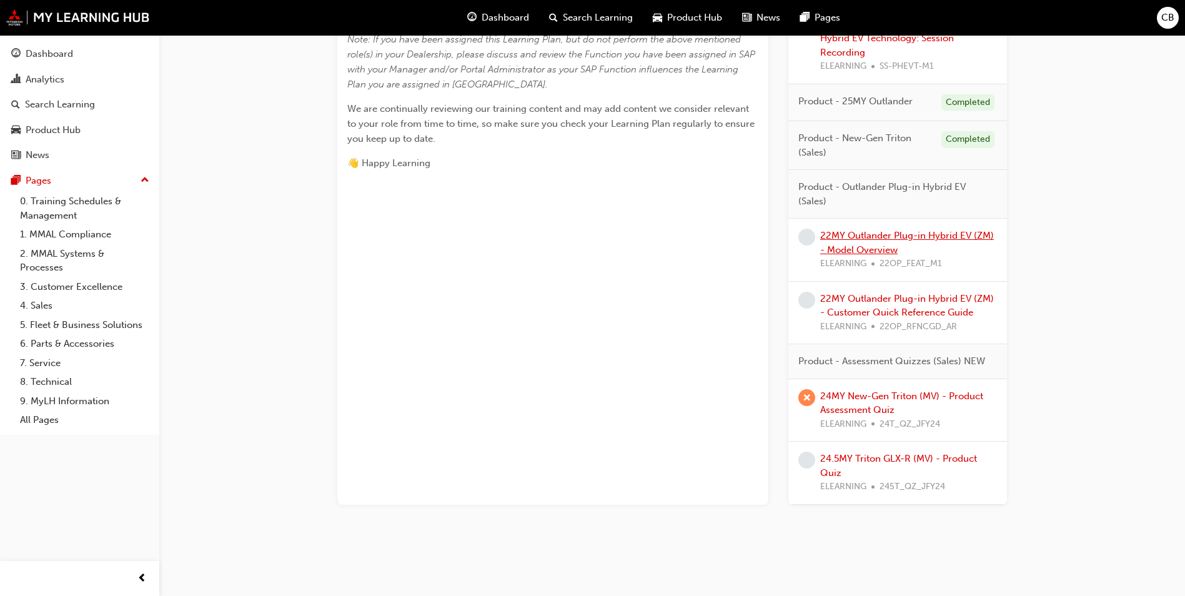
click at [882, 231] on link "22MY Outlander Plug-in Hybrid EV (ZM) - Model Overview" at bounding box center [907, 243] width 174 height 26
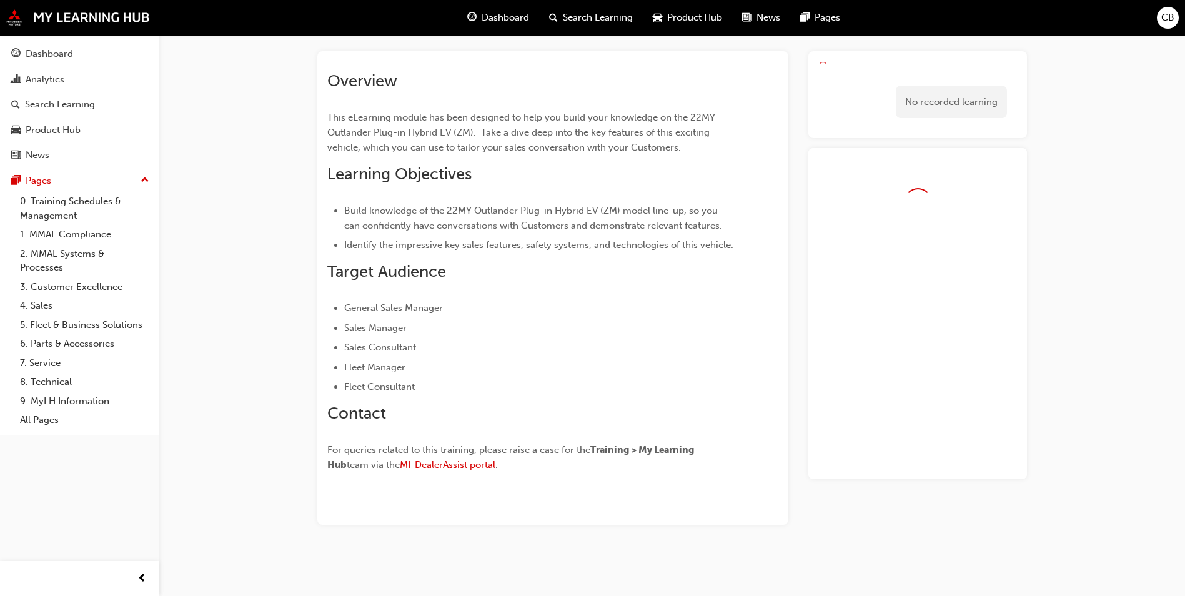
scroll to position [61, 0]
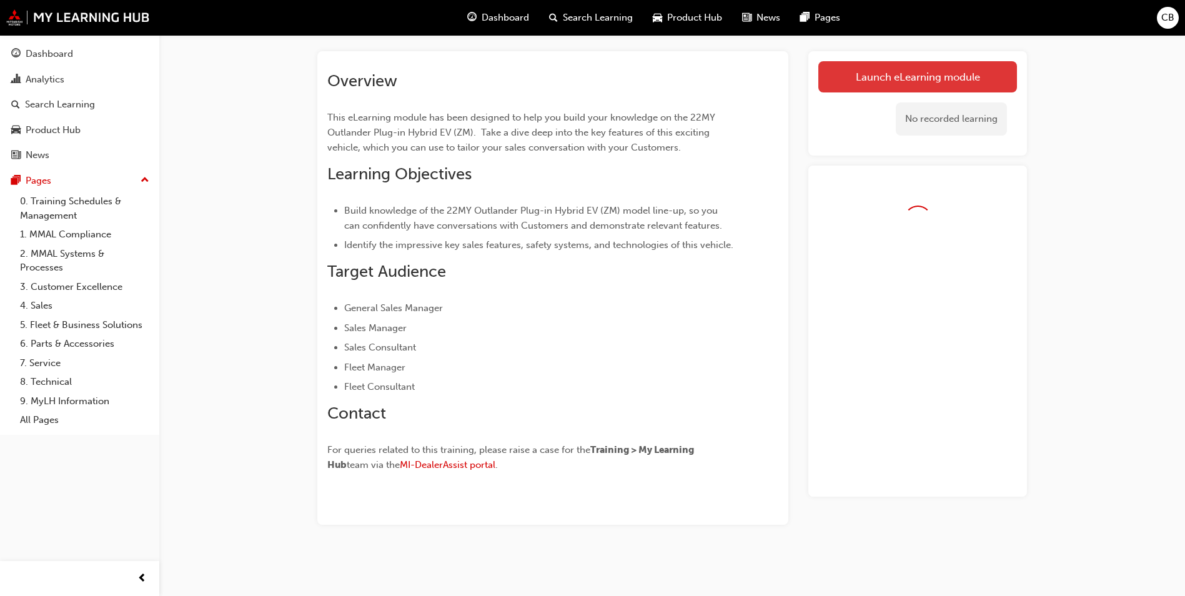
click at [894, 77] on link "Launch eLearning module" at bounding box center [918, 76] width 199 height 31
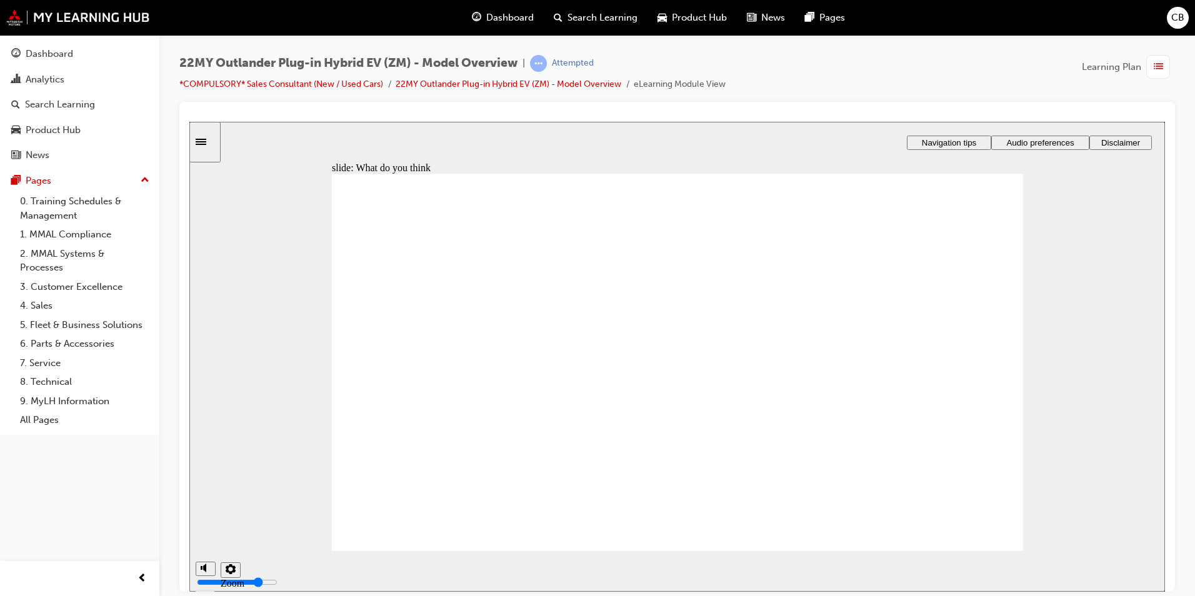
radio input "false"
radio input "true"
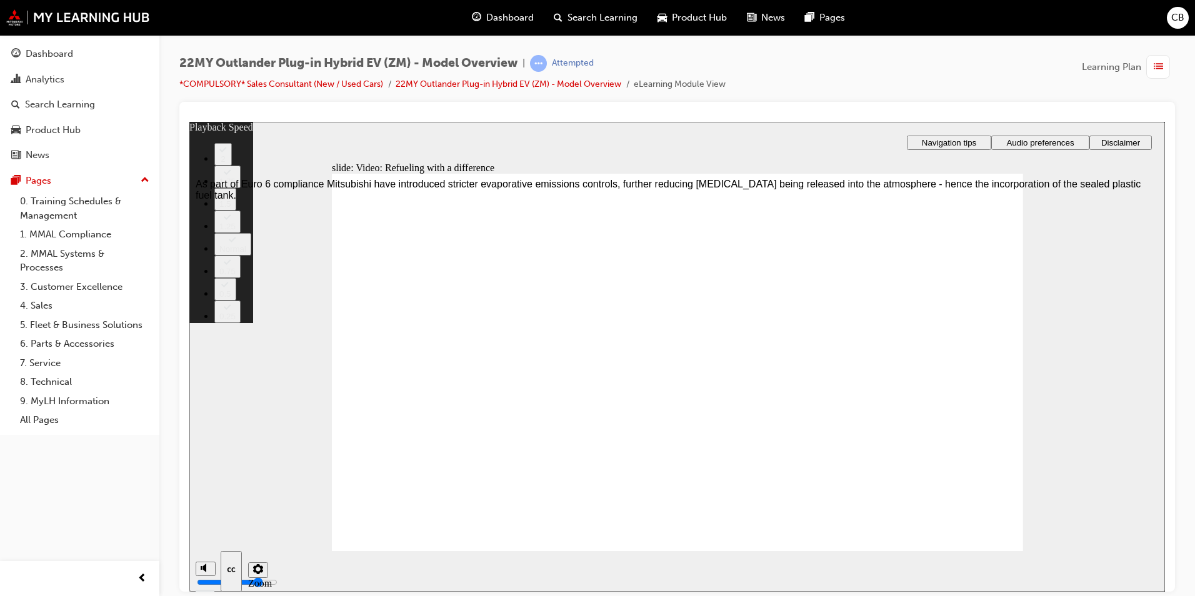
type input "4"
type input "0"
type input "4"
type input "0"
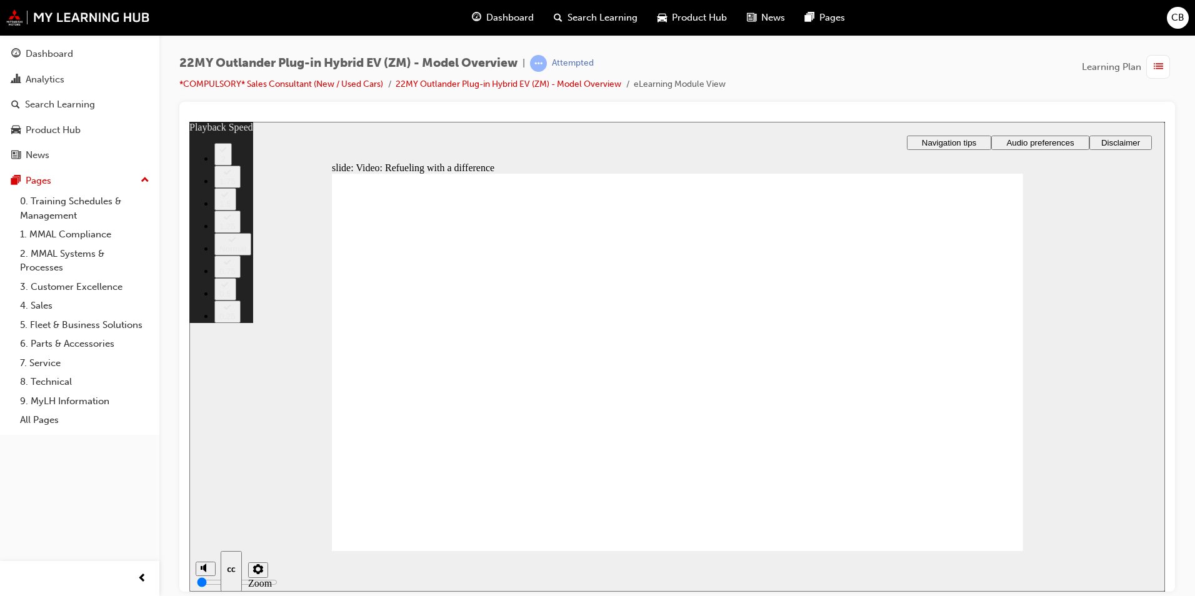
drag, startPoint x: 992, startPoint y: 516, endPoint x: 1008, endPoint y: 514, distance: 16.3
type input "115"
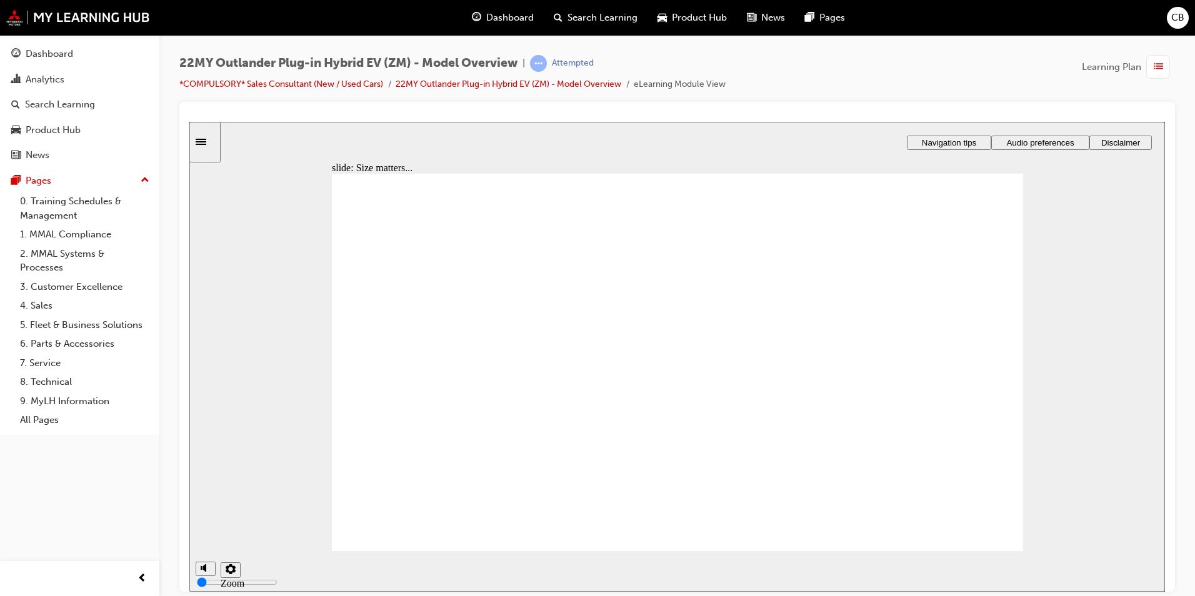
checkbox input "true"
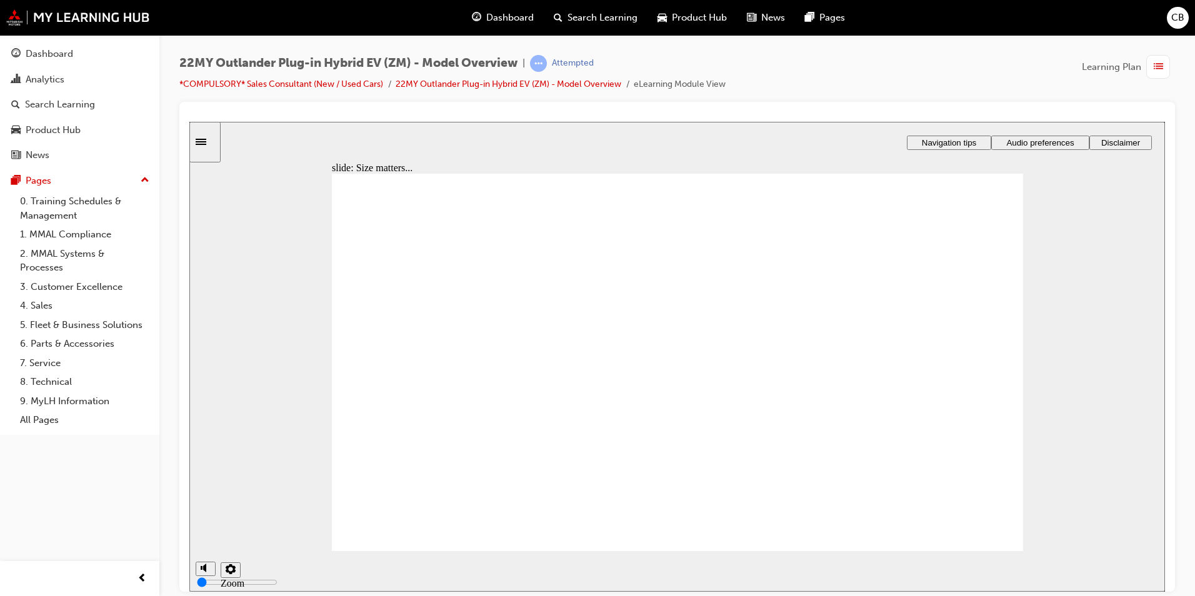
checkbox input "true"
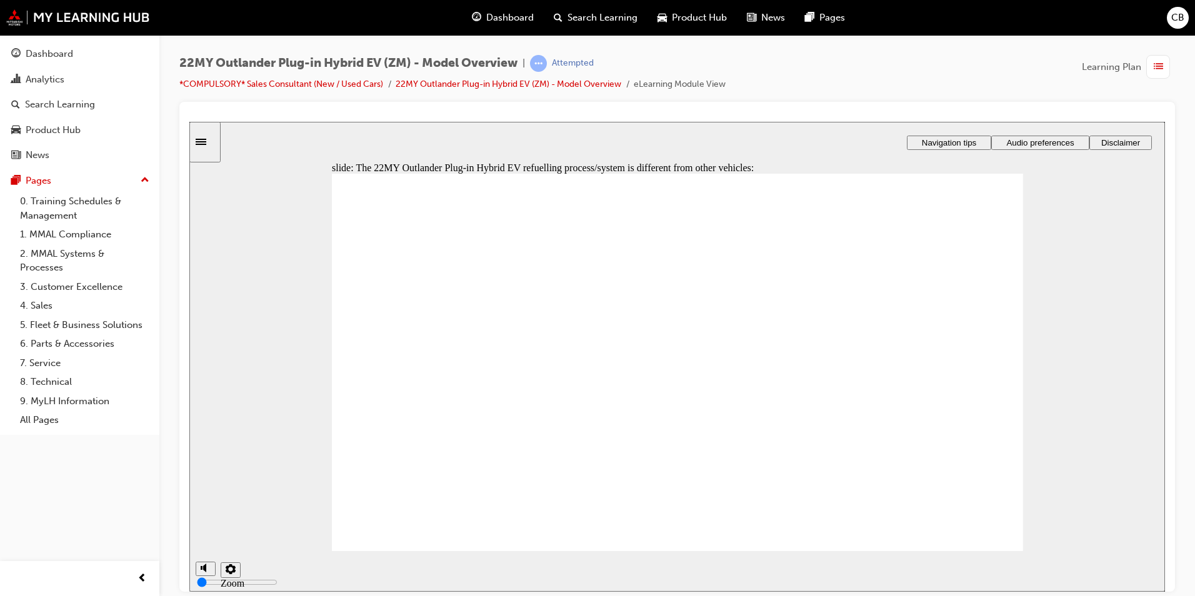
checkbox input "true"
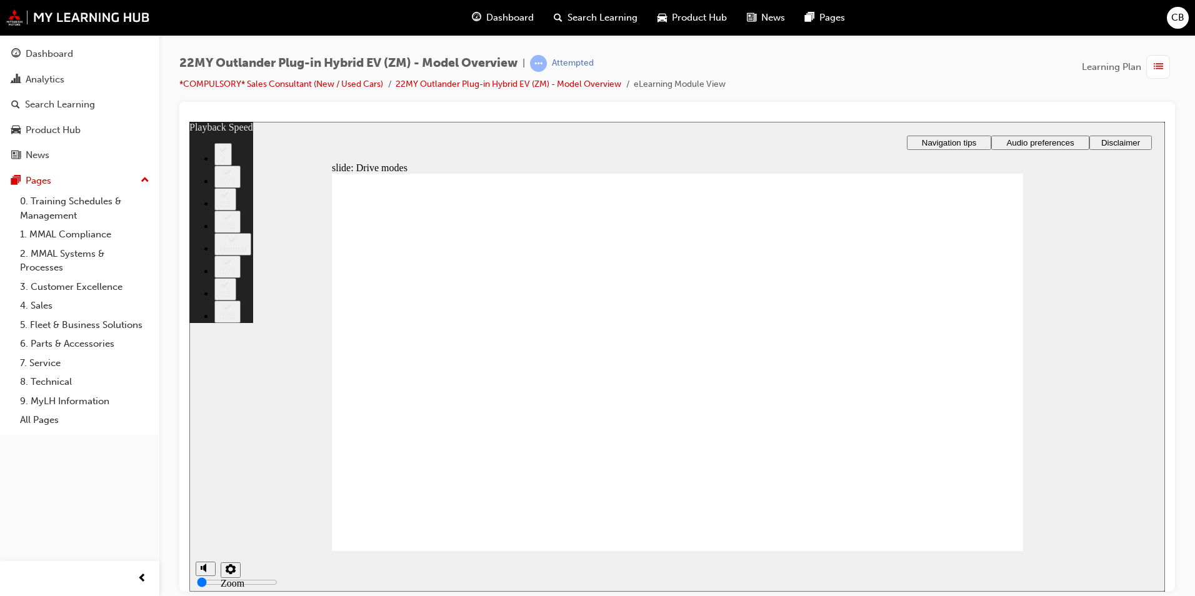
type input "37"
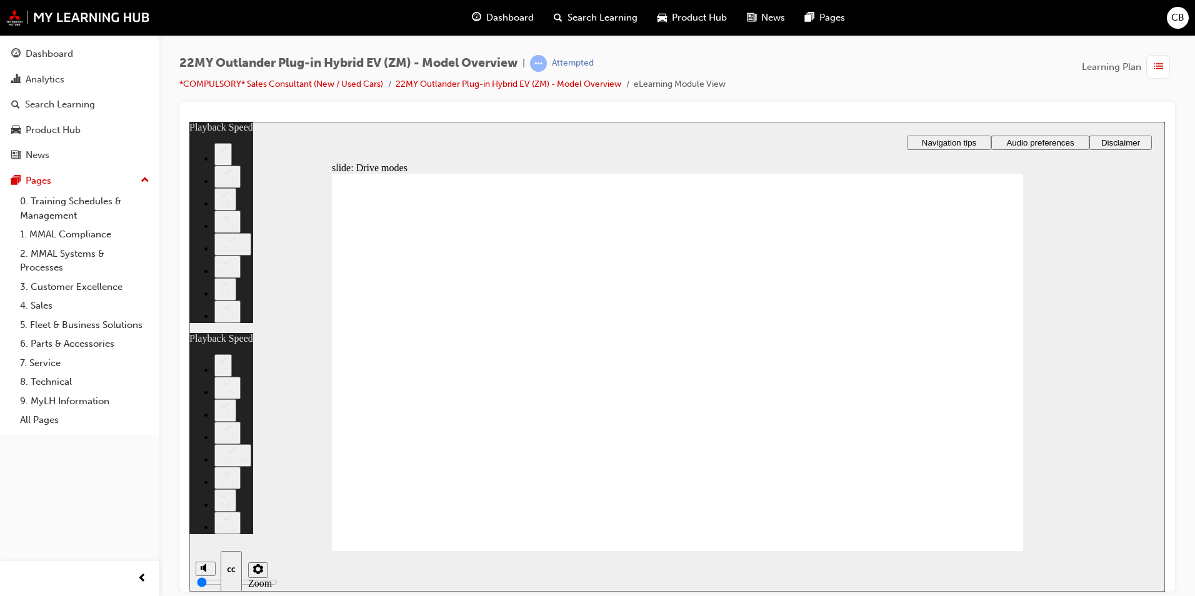
type input "37"
type input "34"
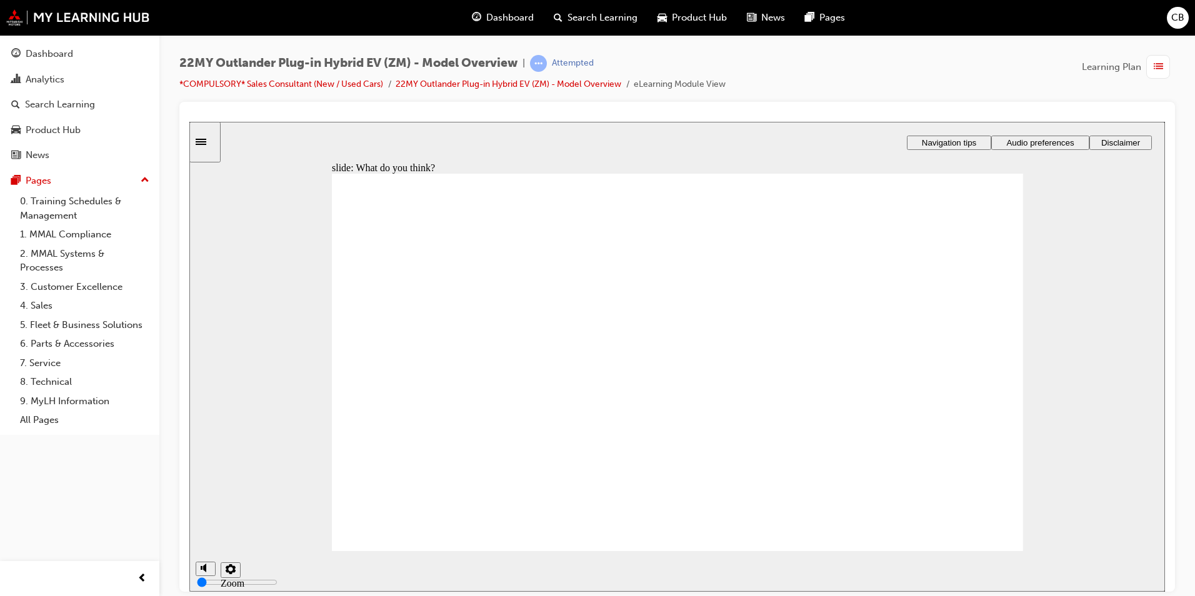
radio input "true"
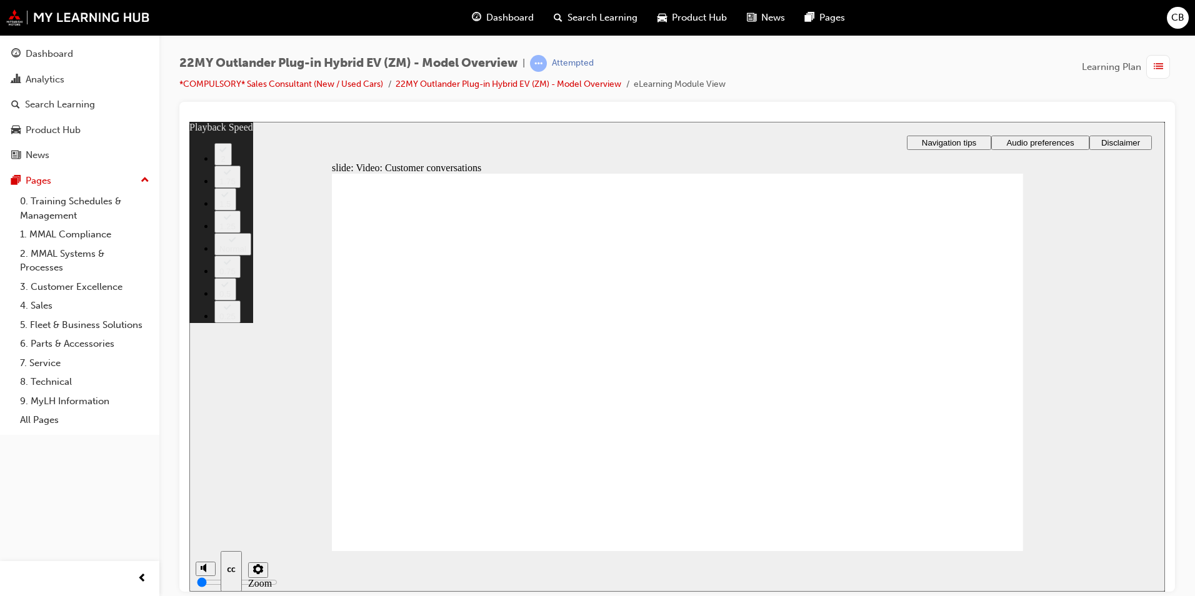
type input "143"
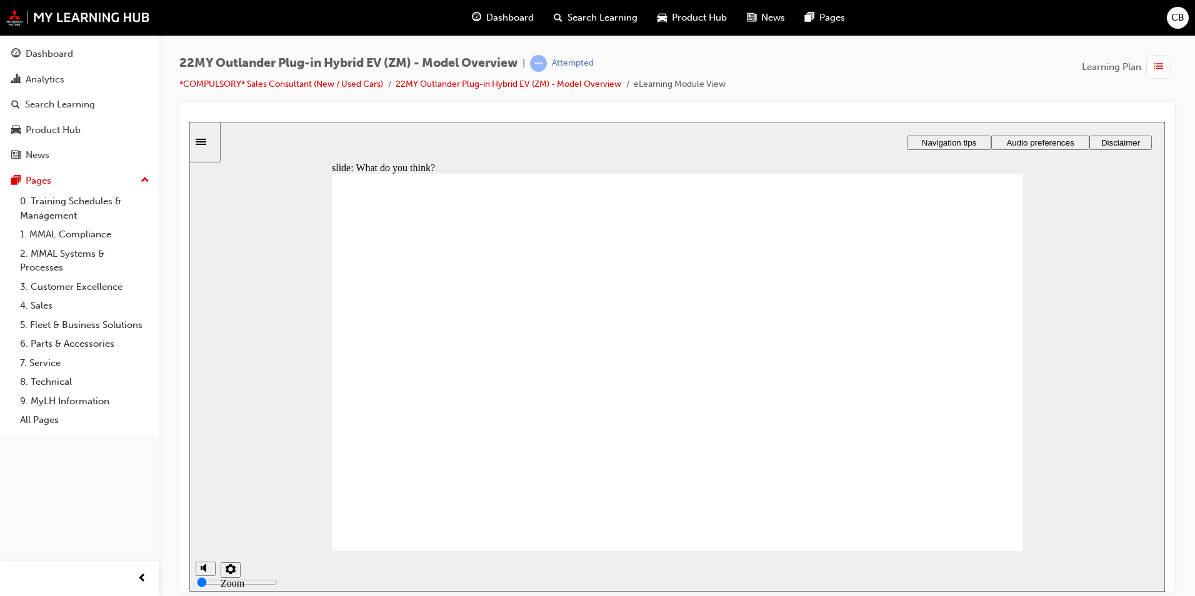
checkbox input "true"
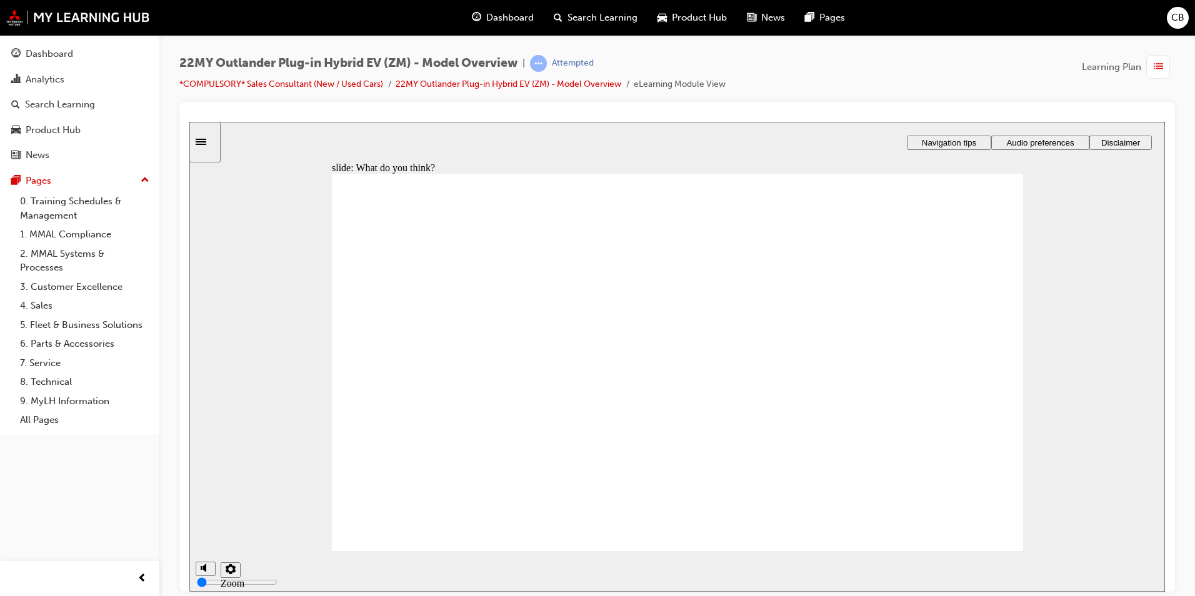
checkbox input "true"
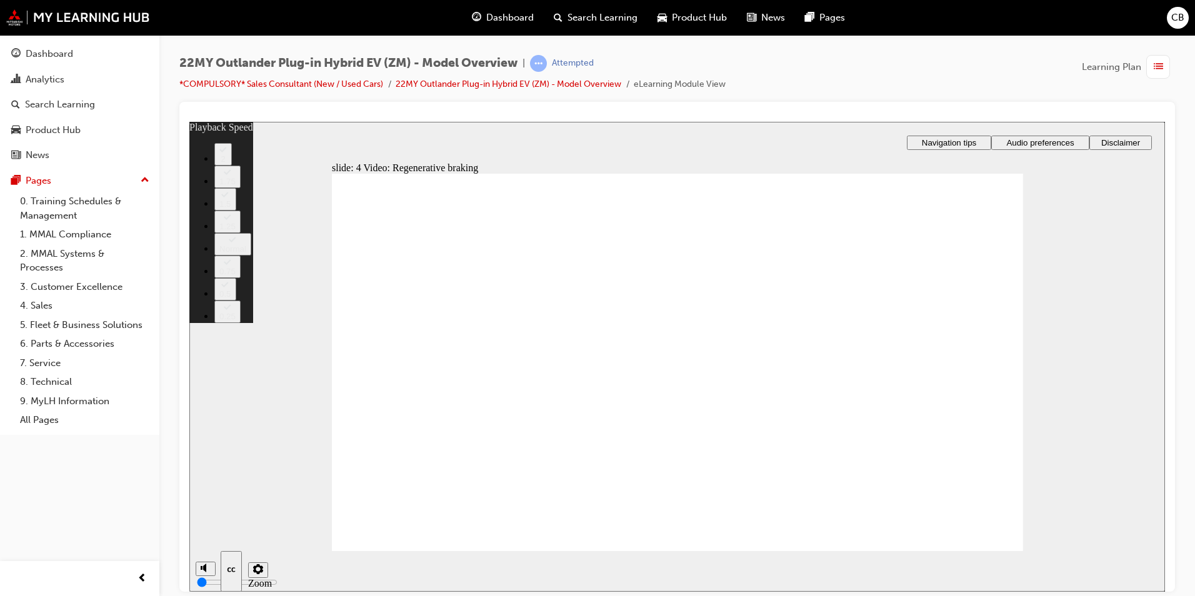
type input "91"
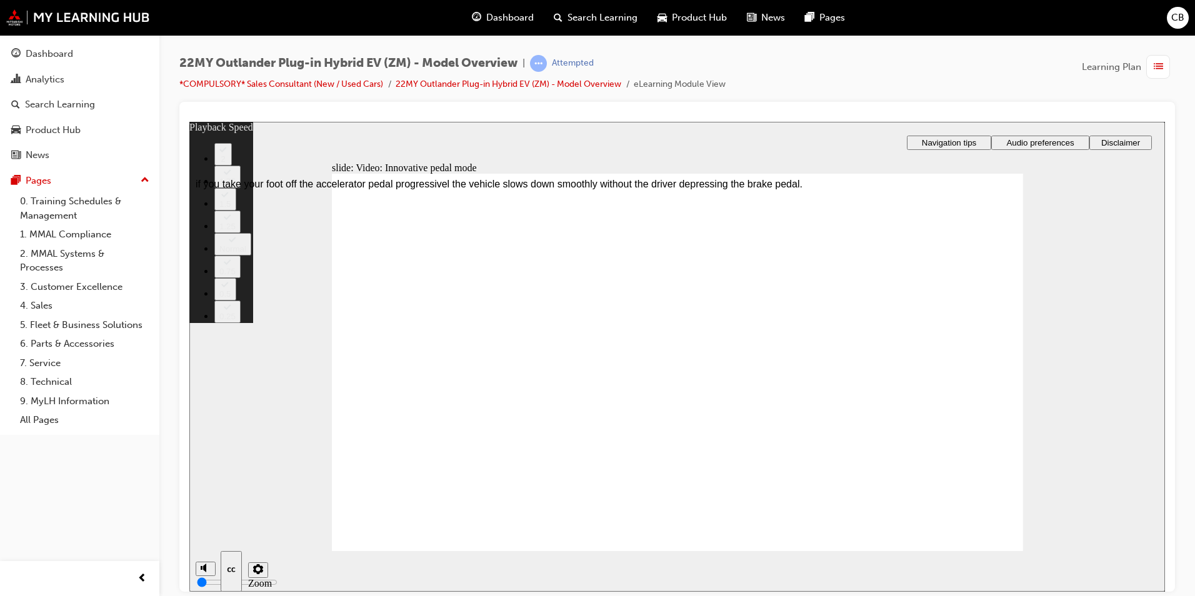
type input "56"
type input "129"
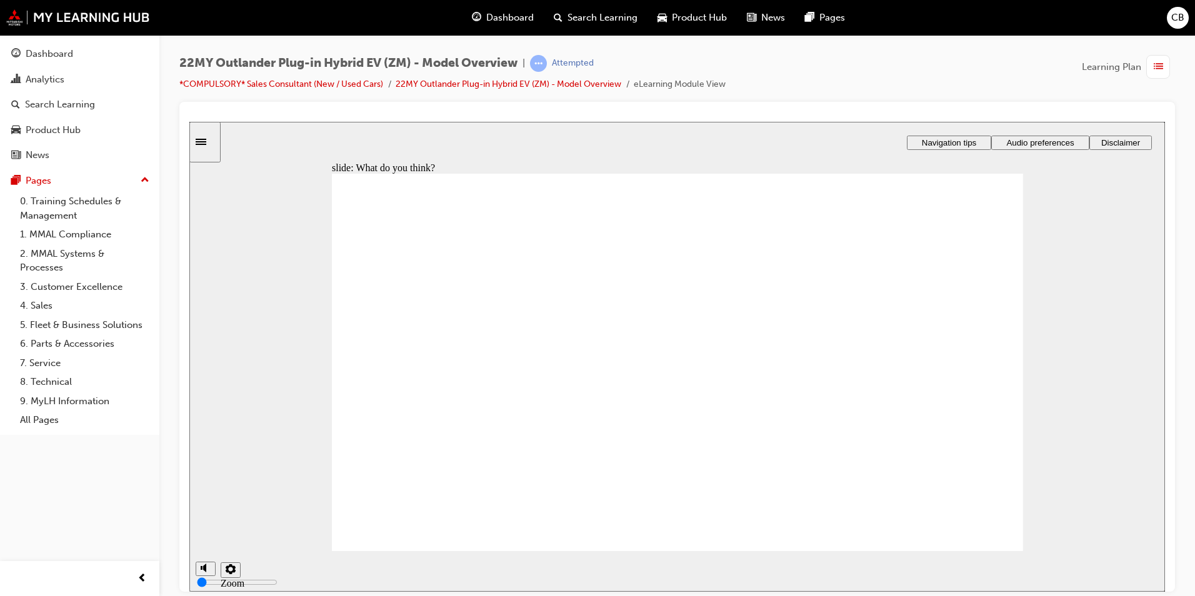
radio input "true"
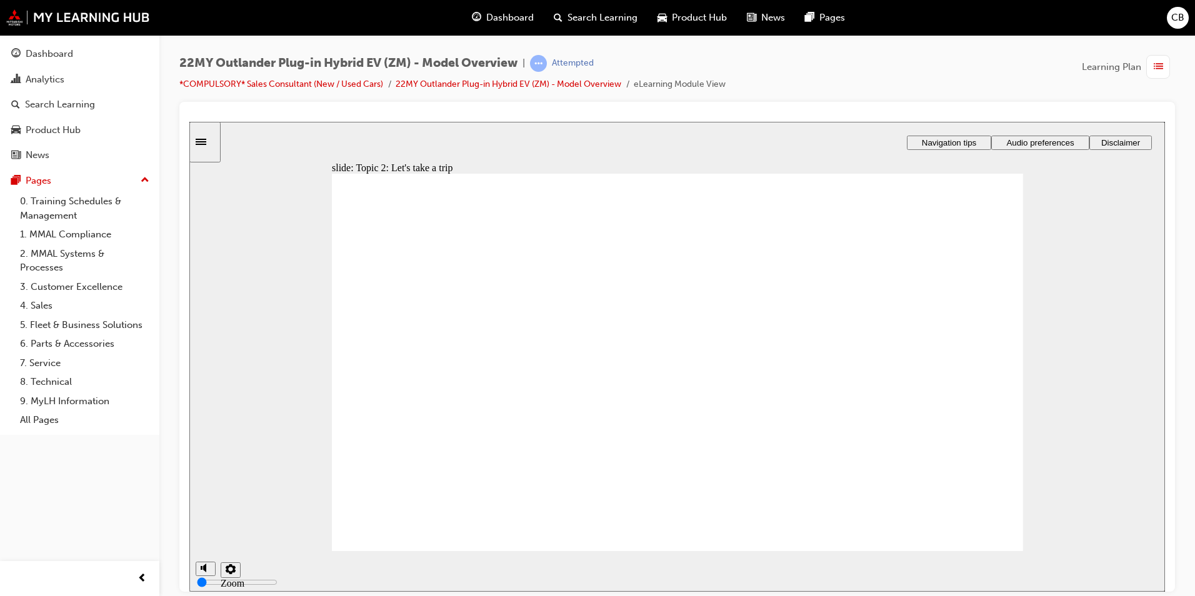
drag, startPoint x: 645, startPoint y: 404, endPoint x: 673, endPoint y: 414, distance: 29.3
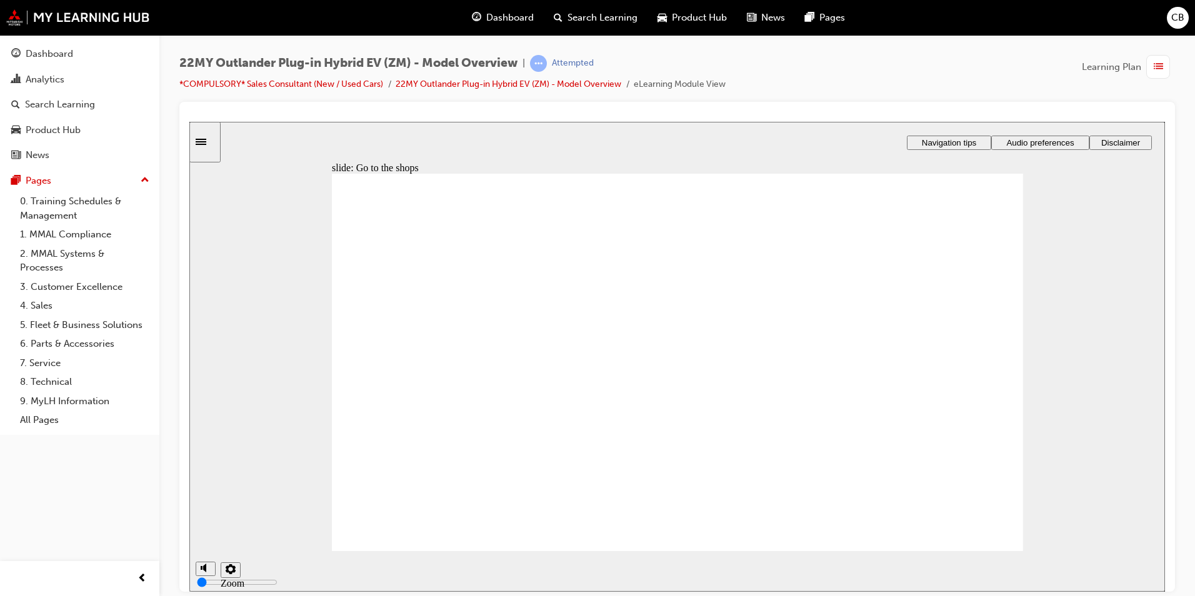
checkbox input "true"
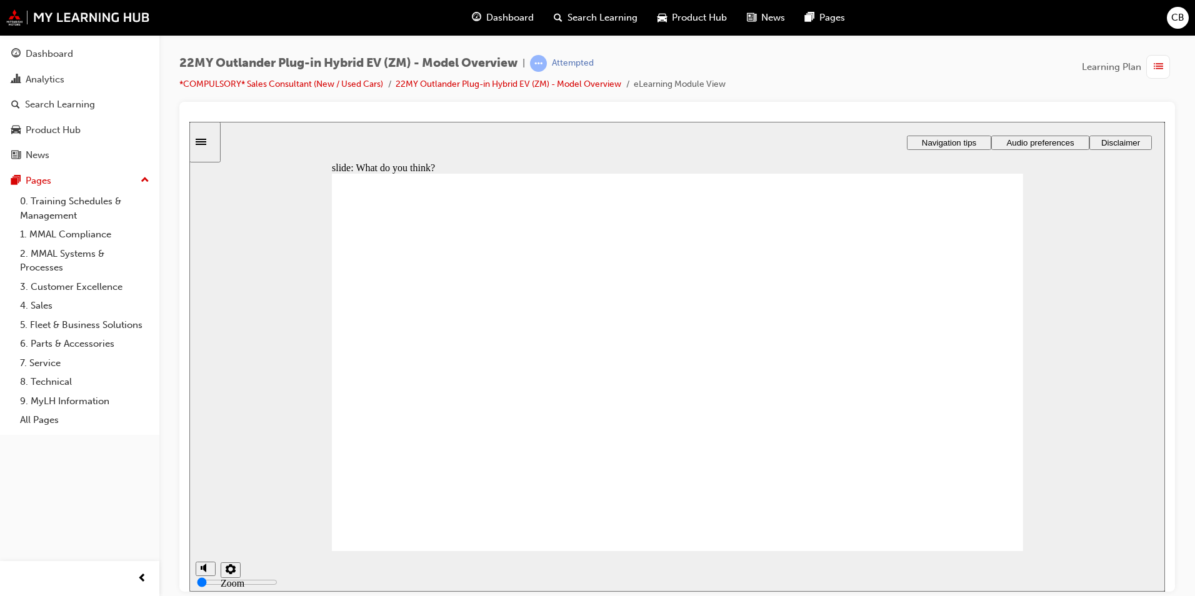
checkbox input "true"
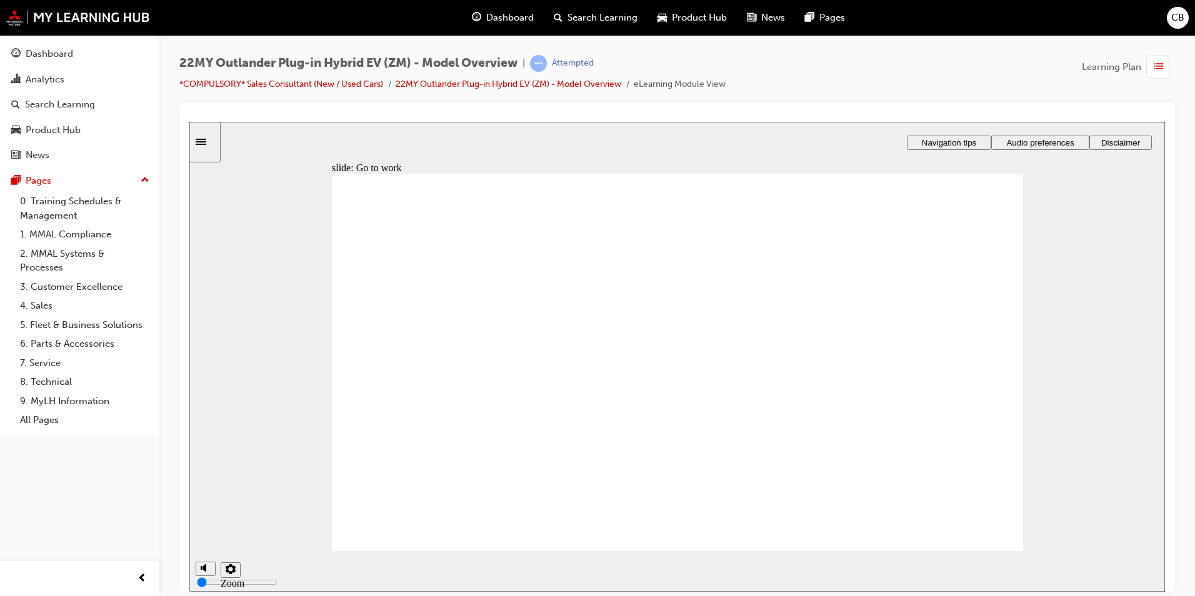
drag, startPoint x: 720, startPoint y: 488, endPoint x: 726, endPoint y: 484, distance: 7.1
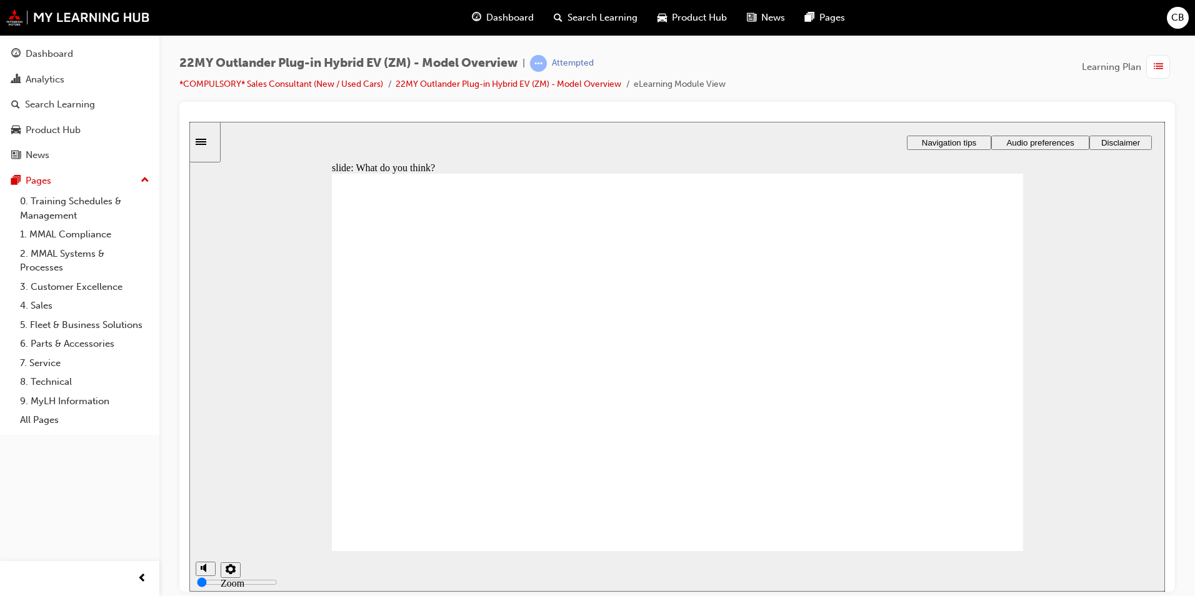
radio input "true"
